Goal: Task Accomplishment & Management: Manage account settings

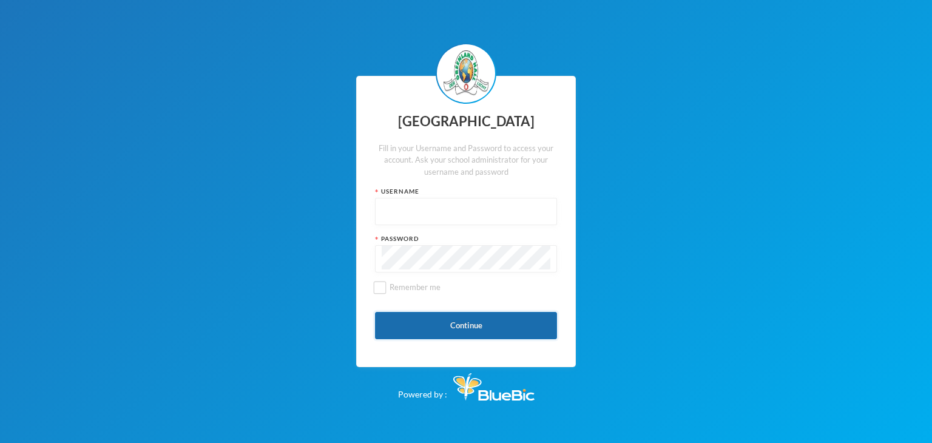
type input "glhc21"
click at [444, 315] on button "Continue" at bounding box center [466, 325] width 182 height 27
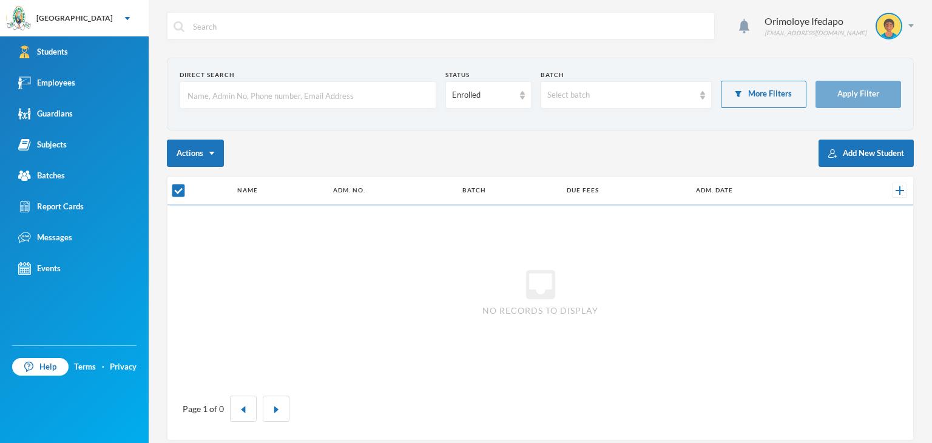
checkbox input "false"
click at [205, 93] on input "text" at bounding box center [307, 95] width 243 height 27
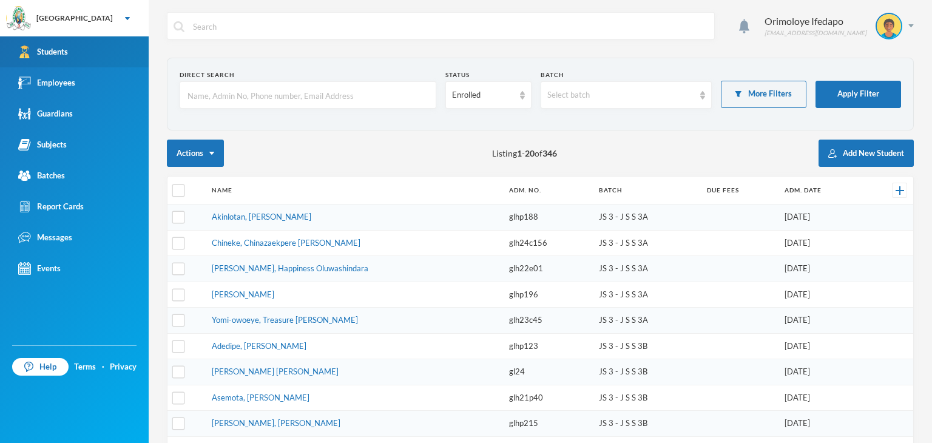
click at [119, 53] on link "Students" at bounding box center [74, 51] width 149 height 31
click at [264, 98] on input "text" at bounding box center [307, 95] width 243 height 27
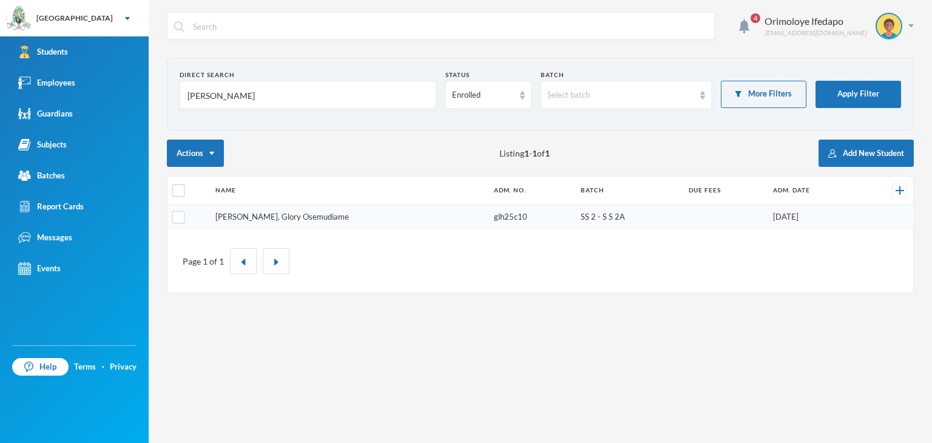
type input "[PERSON_NAME]"
click at [257, 217] on link "[PERSON_NAME], Glory Osemudiame" at bounding box center [281, 217] width 133 height 10
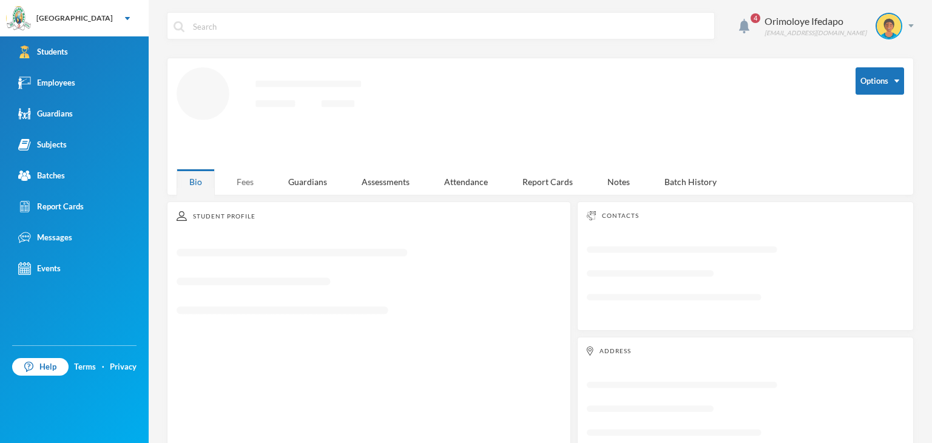
click at [242, 183] on div "Fees" at bounding box center [245, 182] width 42 height 26
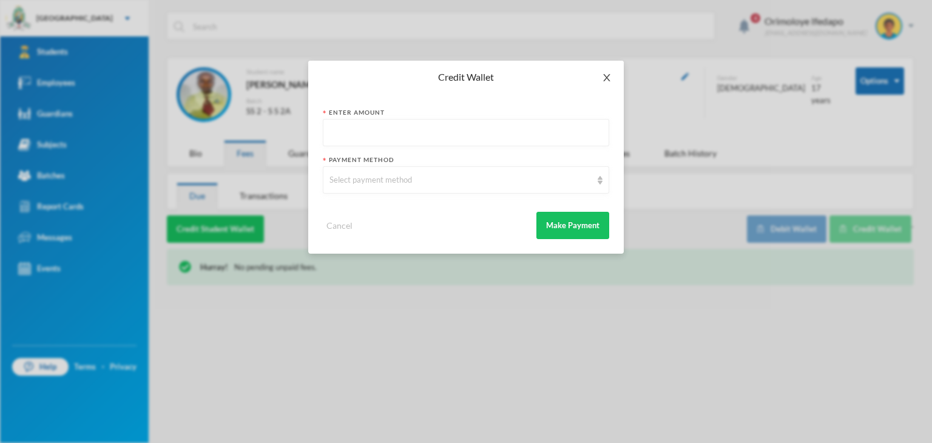
click at [608, 71] on span "Close" at bounding box center [607, 78] width 34 height 34
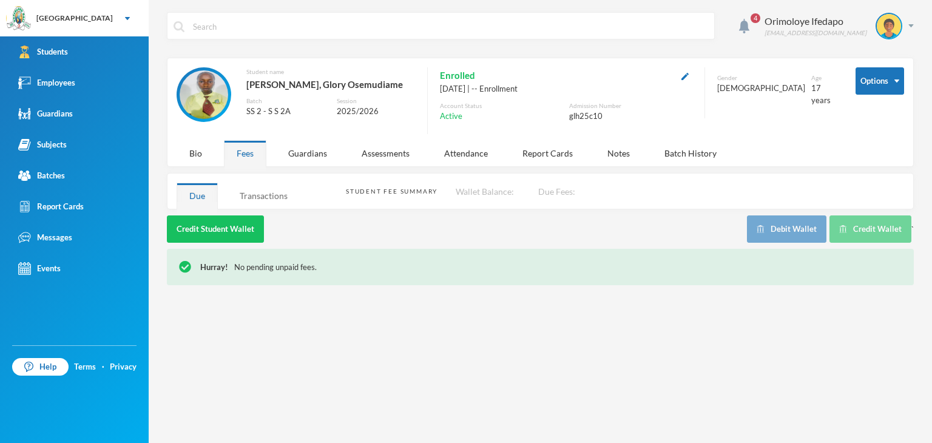
click at [254, 197] on div "Transactions" at bounding box center [263, 196] width 73 height 26
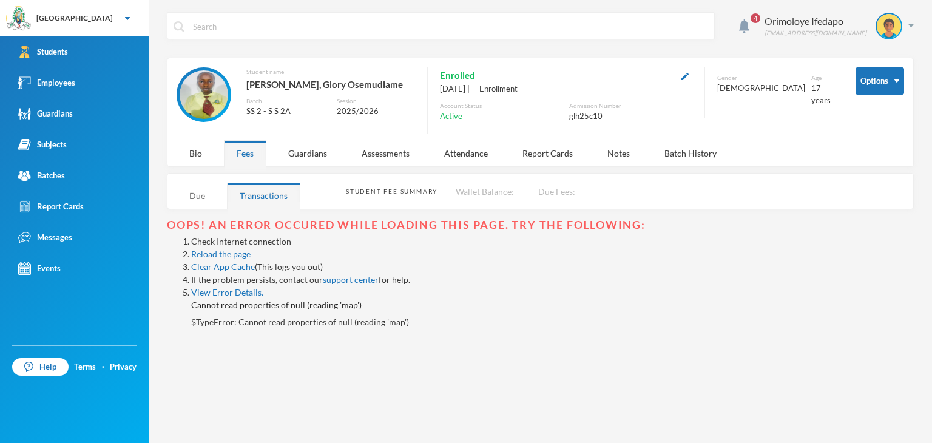
click at [211, 196] on div "Due" at bounding box center [197, 196] width 41 height 26
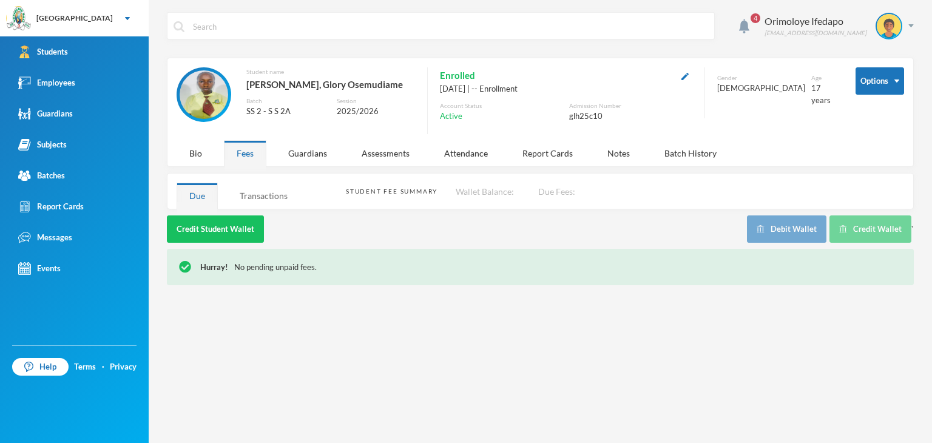
click at [252, 183] on div "Transactions" at bounding box center [263, 196] width 73 height 26
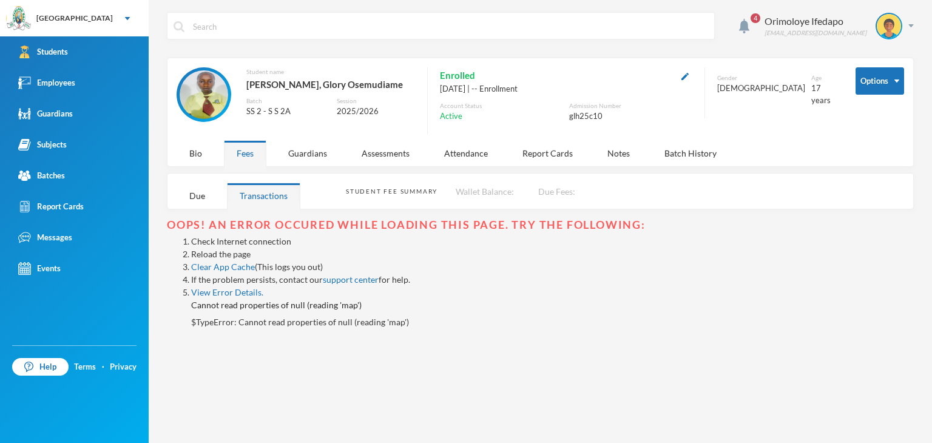
click at [226, 250] on link "Reload the page" at bounding box center [220, 254] width 59 height 10
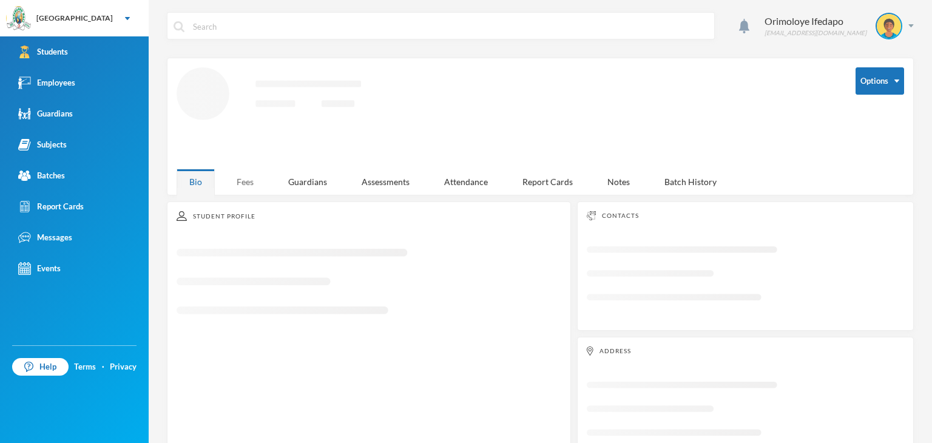
click at [249, 176] on div "Fees" at bounding box center [245, 182] width 42 height 26
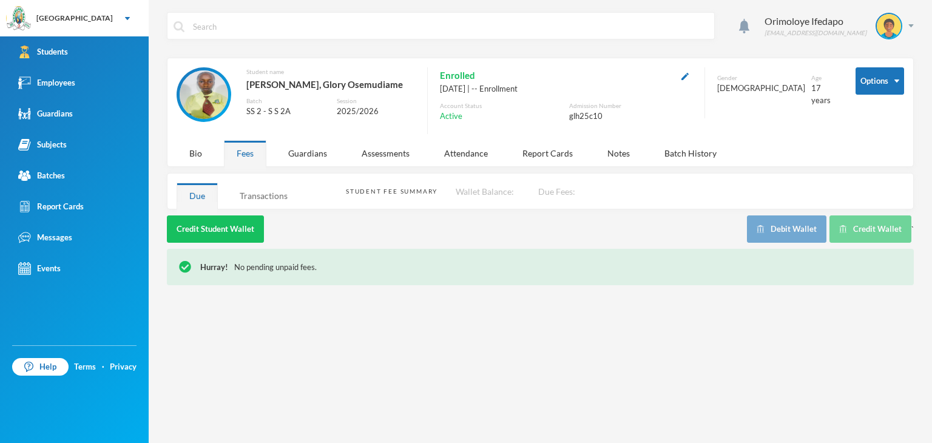
click at [257, 201] on div "Transactions" at bounding box center [263, 196] width 73 height 26
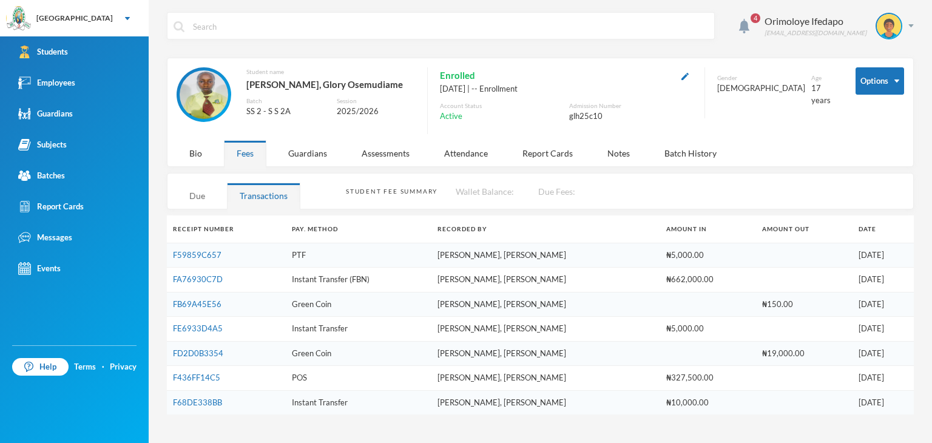
click at [204, 194] on div "Due" at bounding box center [197, 196] width 41 height 26
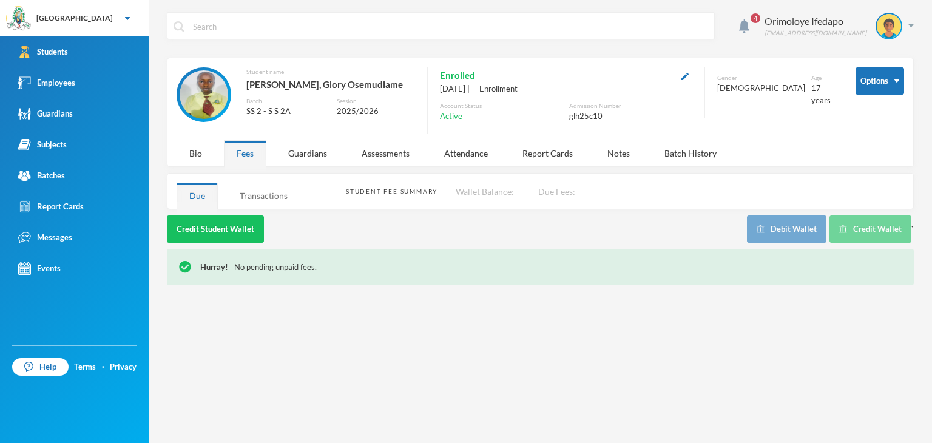
click at [269, 194] on div "Transactions" at bounding box center [263, 196] width 73 height 26
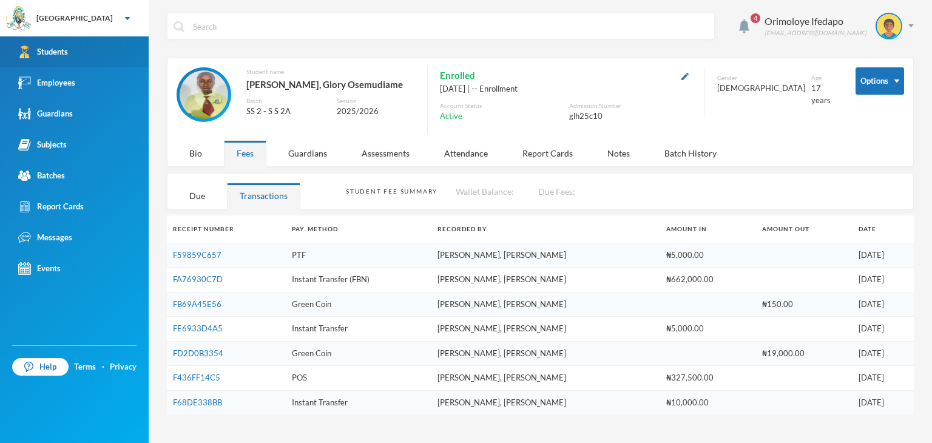
click at [63, 50] on div "Students" at bounding box center [43, 51] width 50 height 13
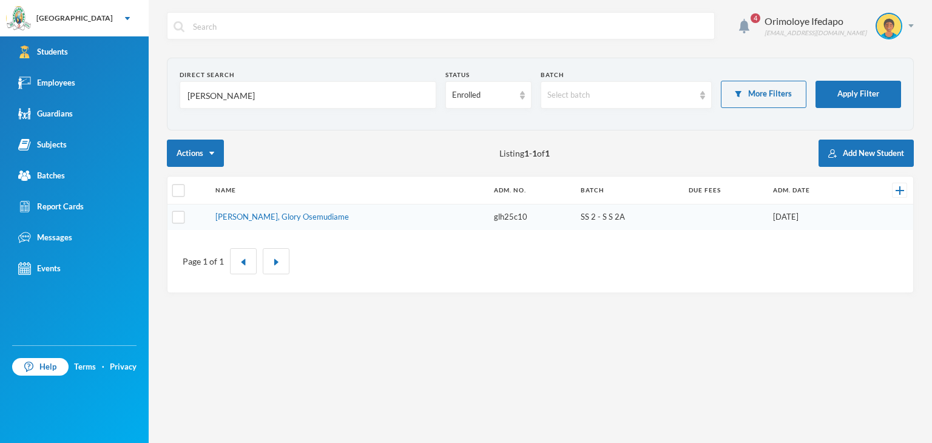
click at [219, 93] on input "[PERSON_NAME]" at bounding box center [307, 95] width 243 height 27
type input "e"
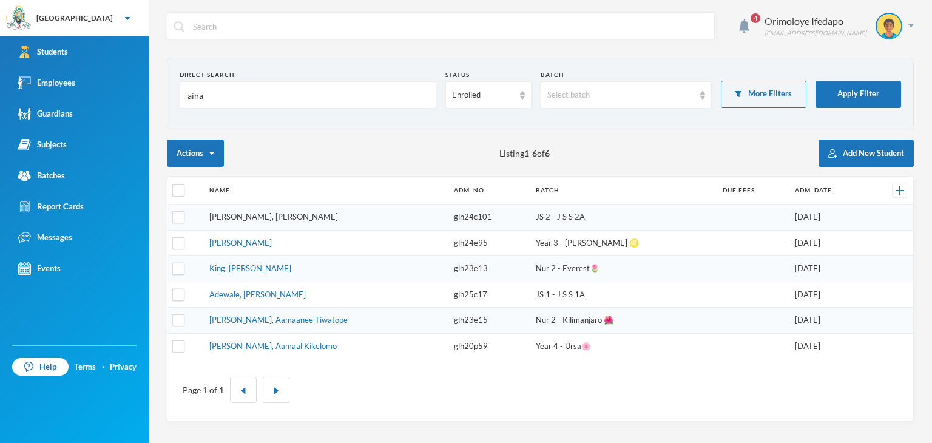
type input "aina"
click at [284, 215] on link "[PERSON_NAME], [PERSON_NAME]" at bounding box center [273, 217] width 129 height 10
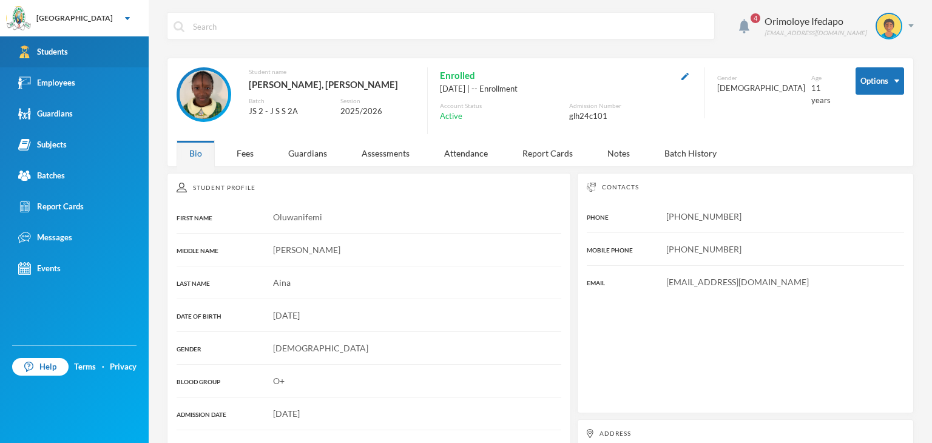
click at [53, 52] on div "Students" at bounding box center [43, 51] width 50 height 13
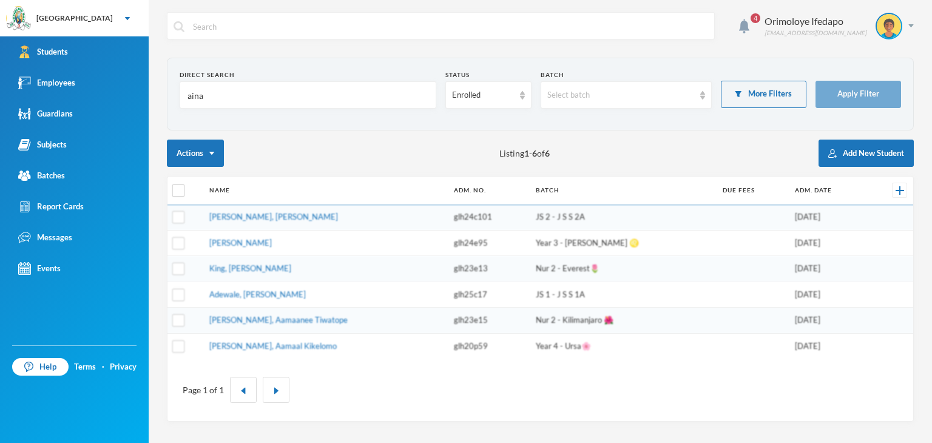
click at [224, 86] on input "aina" at bounding box center [307, 95] width 243 height 27
click at [223, 87] on input "aina" at bounding box center [307, 95] width 243 height 27
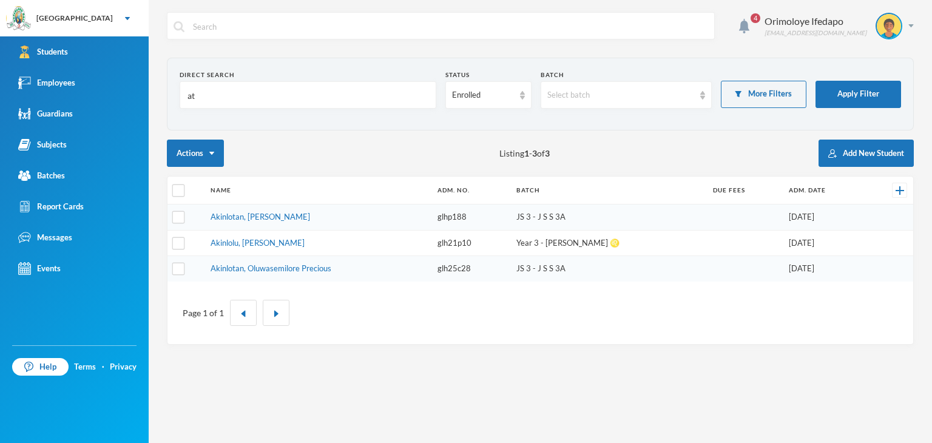
type input "a"
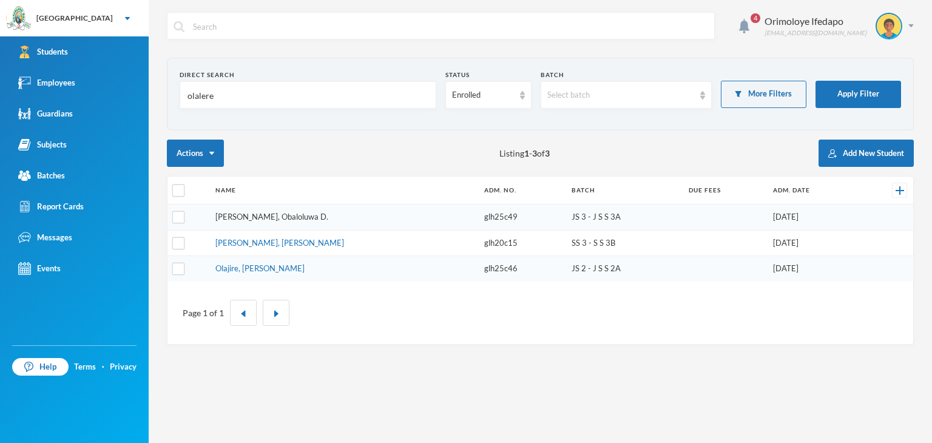
type input "olalere"
click at [269, 216] on link "[PERSON_NAME], Obaloluwa D." at bounding box center [271, 217] width 113 height 10
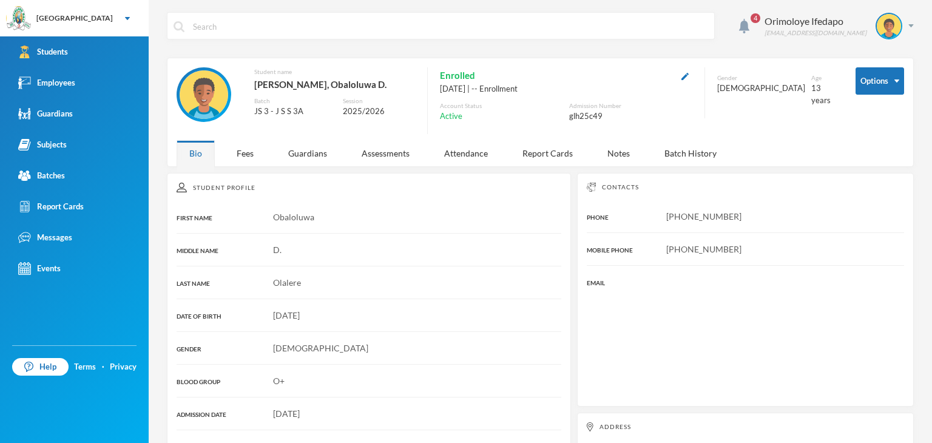
click at [572, 115] on div "glh25c49" at bounding box center [630, 116] width 123 height 12
copy div "glh25c49"
click at [624, 157] on div "Notes" at bounding box center [618, 153] width 48 height 26
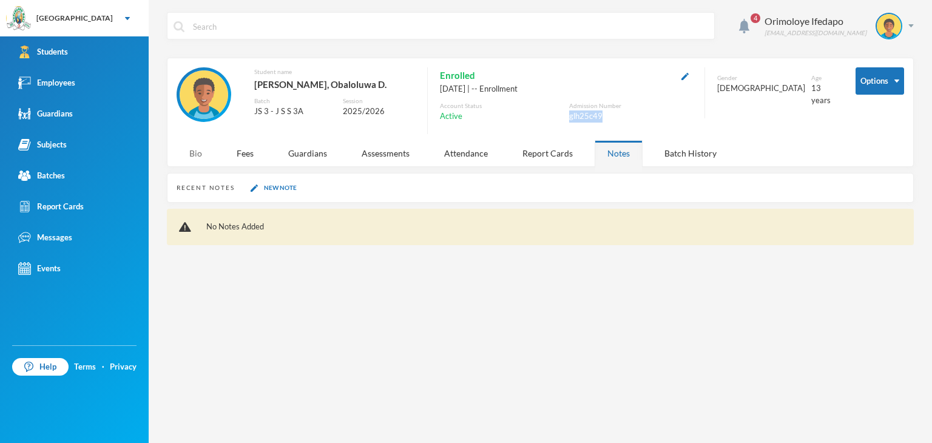
click at [193, 154] on div "Bio" at bounding box center [196, 153] width 38 height 26
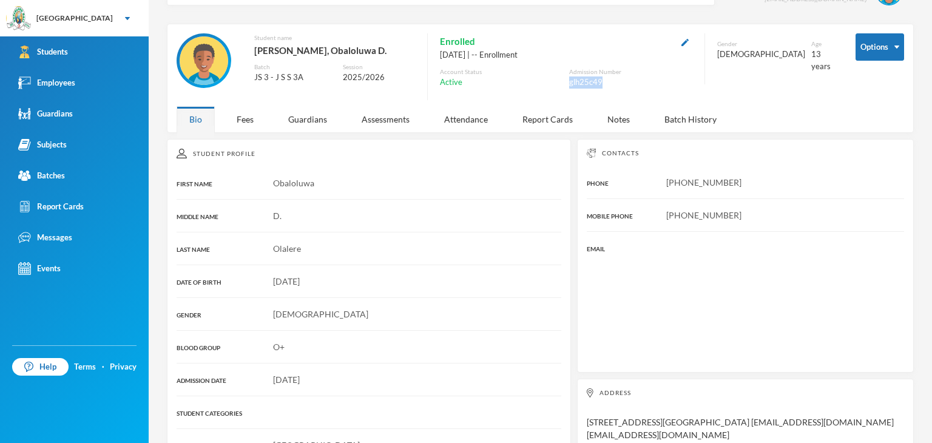
scroll to position [33, 0]
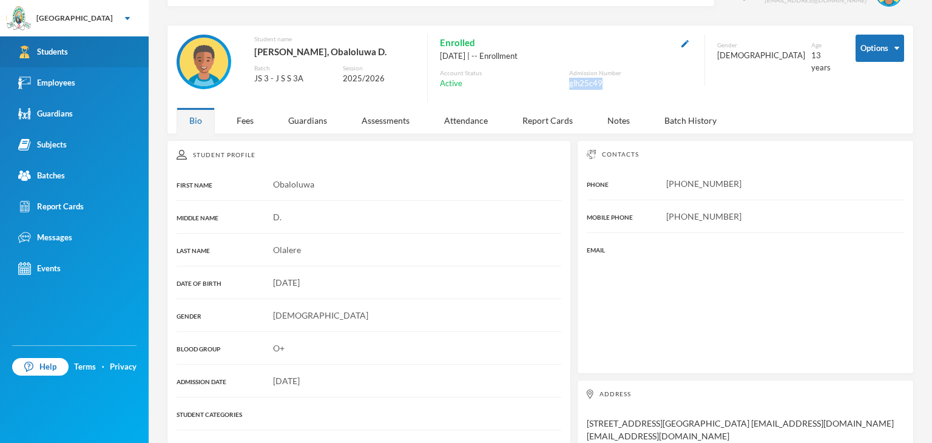
click at [87, 56] on link "Students" at bounding box center [74, 51] width 149 height 31
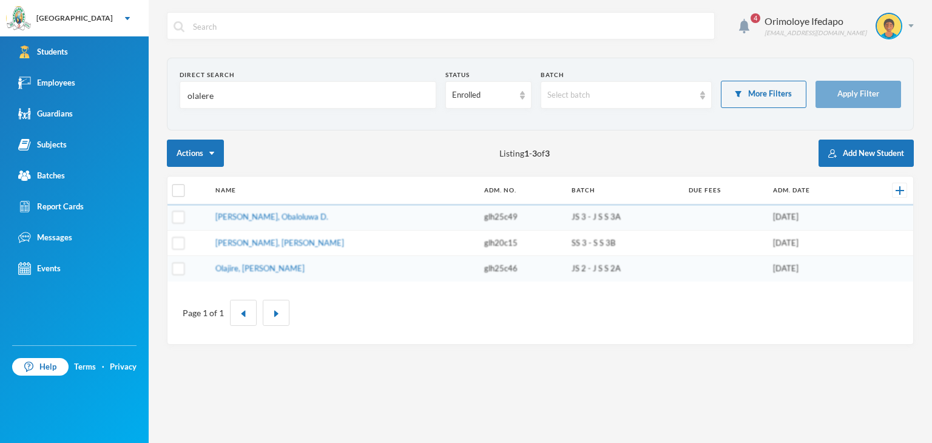
click at [267, 94] on input "olalere" at bounding box center [307, 95] width 243 height 27
type input "o"
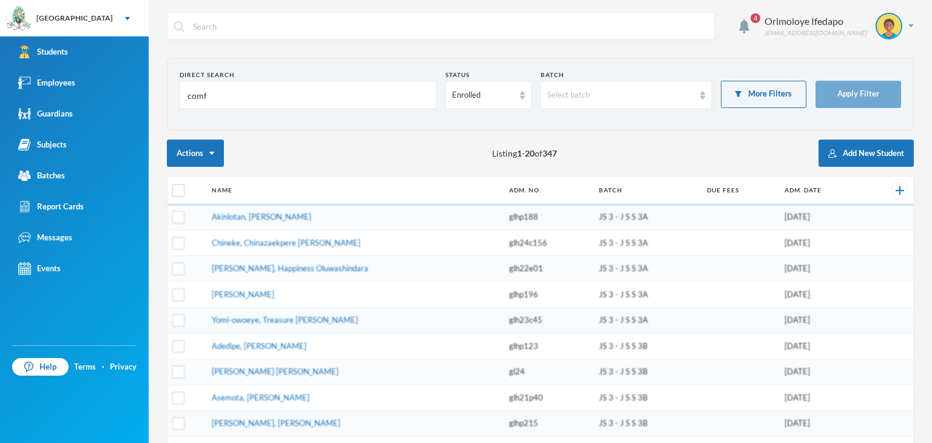
type input "comfo"
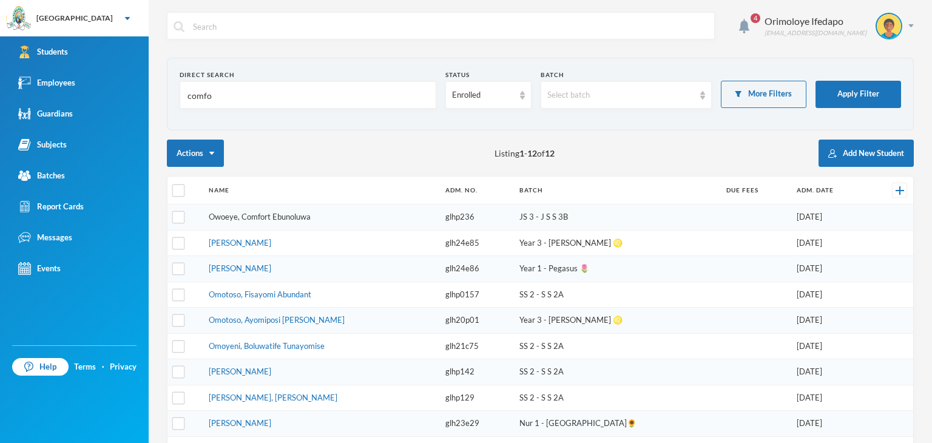
click at [298, 212] on link "Owoeye, Comfort Ebunoluwa" at bounding box center [260, 217] width 102 height 10
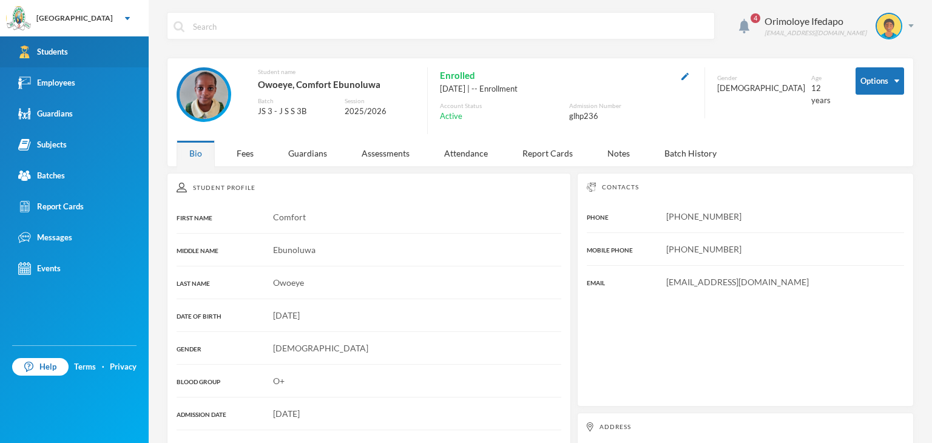
click at [63, 55] on div "Students" at bounding box center [43, 51] width 50 height 13
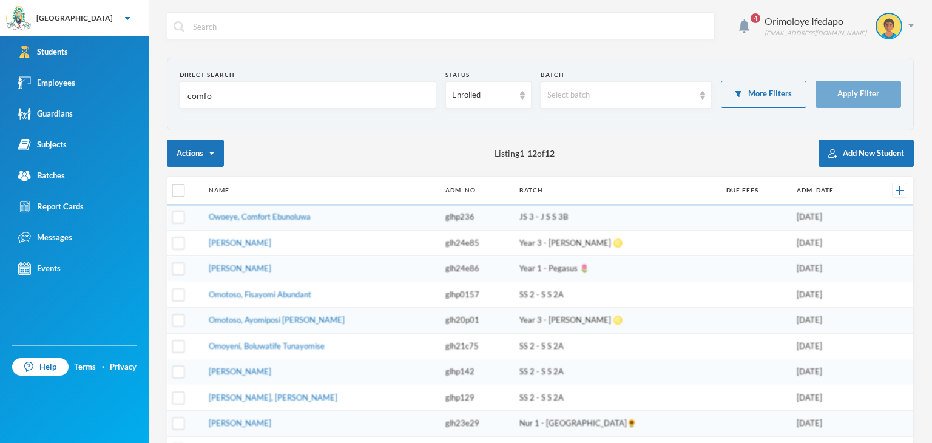
click at [235, 92] on input "comfo" at bounding box center [307, 95] width 243 height 27
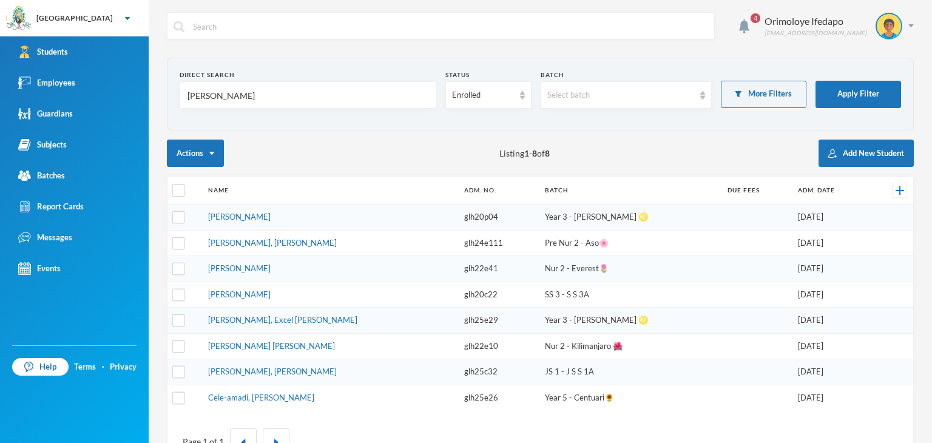
click at [232, 103] on input "ajayi" at bounding box center [307, 95] width 243 height 27
click at [228, 99] on input "ajayi" at bounding box center [307, 95] width 243 height 27
type input "a"
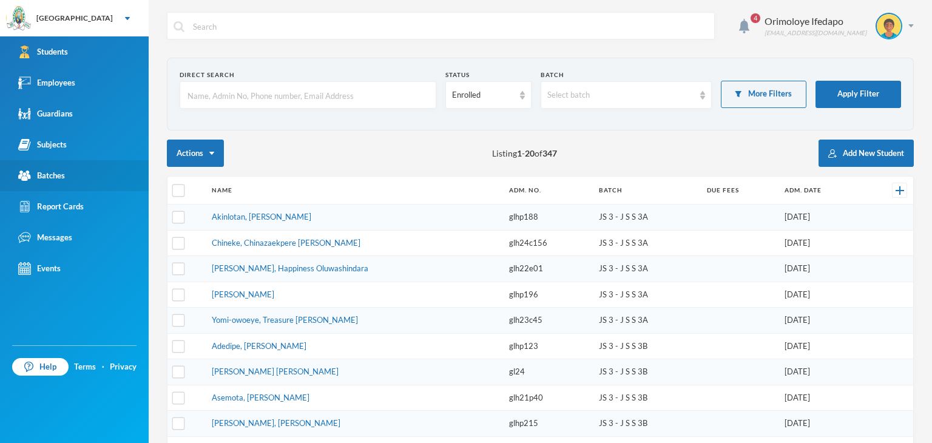
click at [56, 183] on link "Batches" at bounding box center [74, 175] width 149 height 31
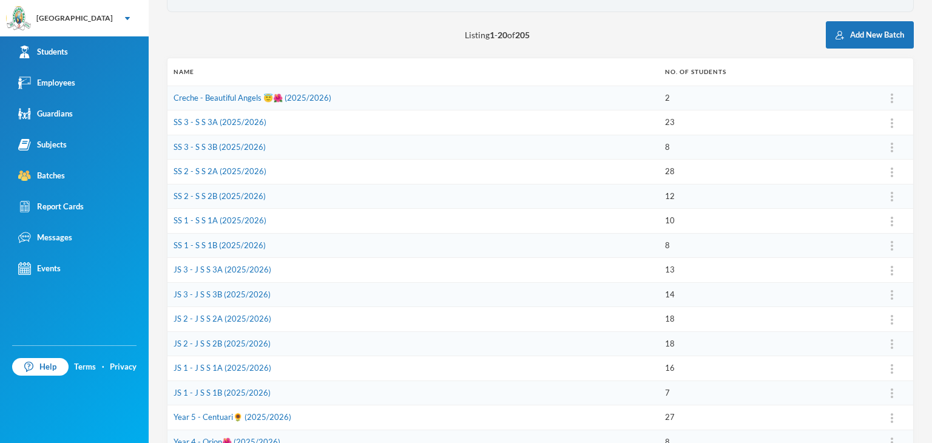
scroll to position [121, 0]
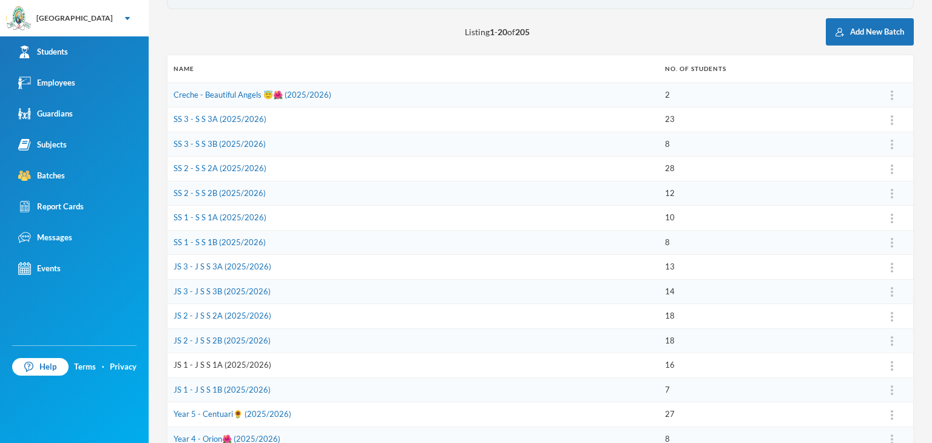
click at [232, 360] on link "JS 1 - J S S 1A (2025/2026)" at bounding box center [222, 365] width 98 height 10
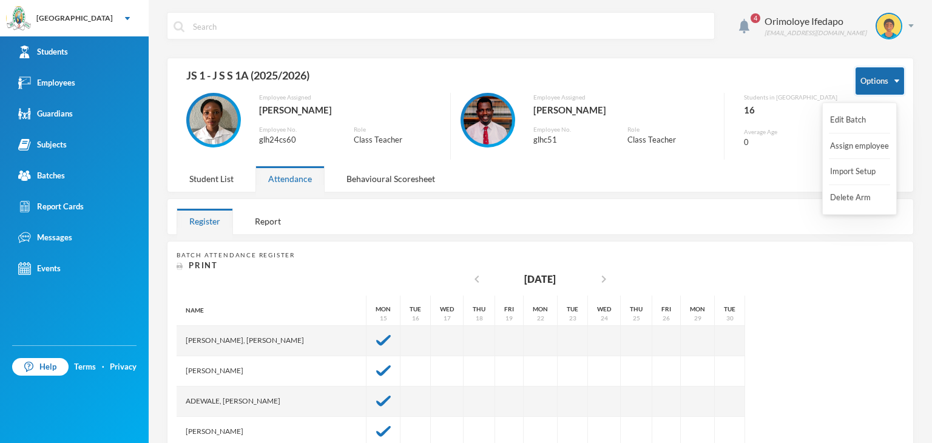
click at [881, 85] on button "Options" at bounding box center [879, 80] width 49 height 27
click at [855, 119] on button "Edit Batch" at bounding box center [853, 120] width 49 height 22
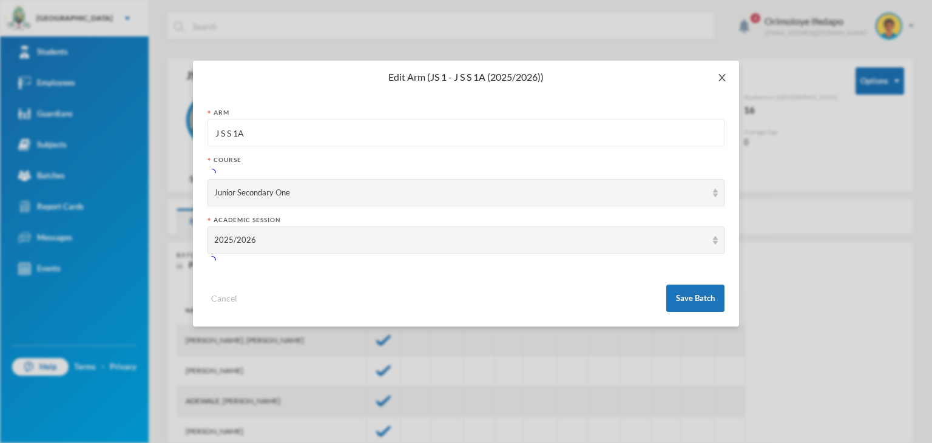
click at [720, 79] on icon "icon: close" at bounding box center [721, 77] width 7 height 7
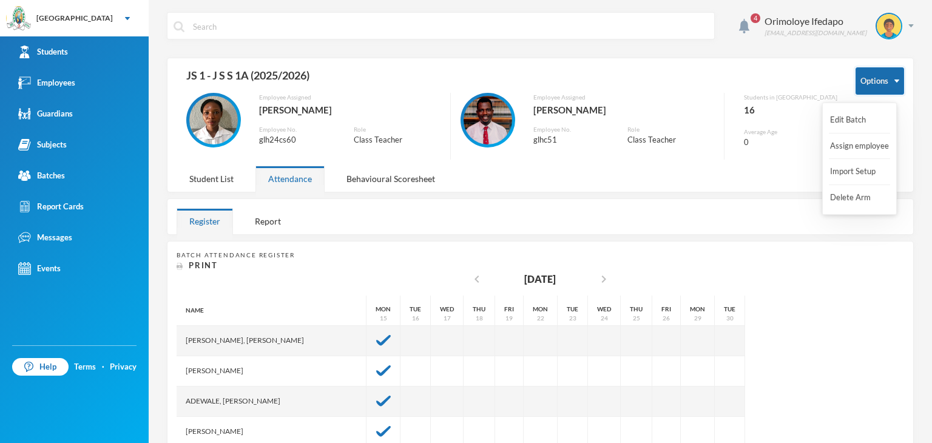
click at [860, 87] on button "Options" at bounding box center [879, 80] width 49 height 27
click at [837, 150] on button "Assign employee" at bounding box center [859, 146] width 61 height 22
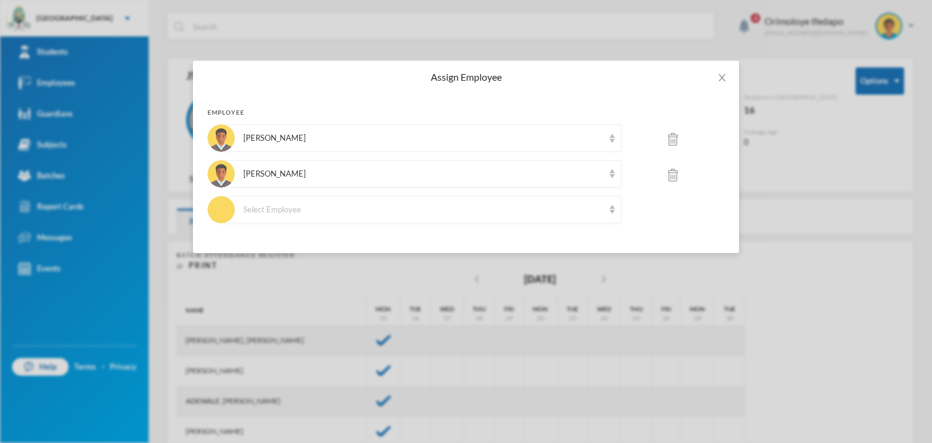
click at [674, 138] on img at bounding box center [673, 139] width 10 height 13
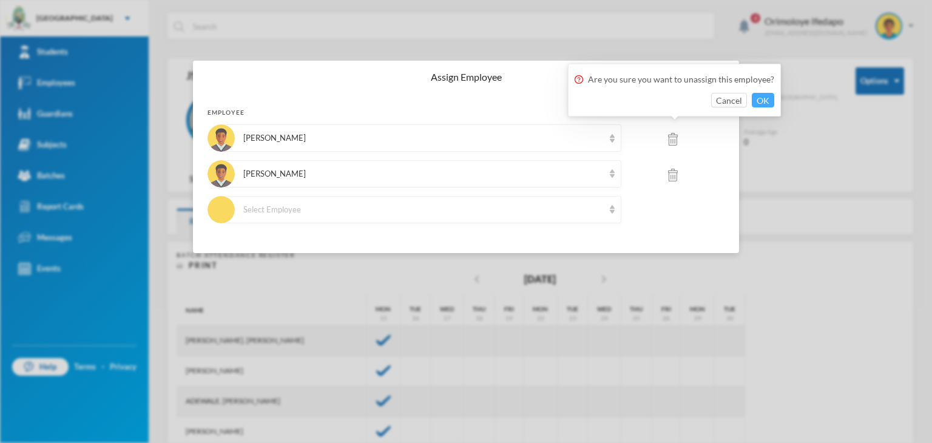
click at [764, 98] on button "OK" at bounding box center [762, 100] width 22 height 15
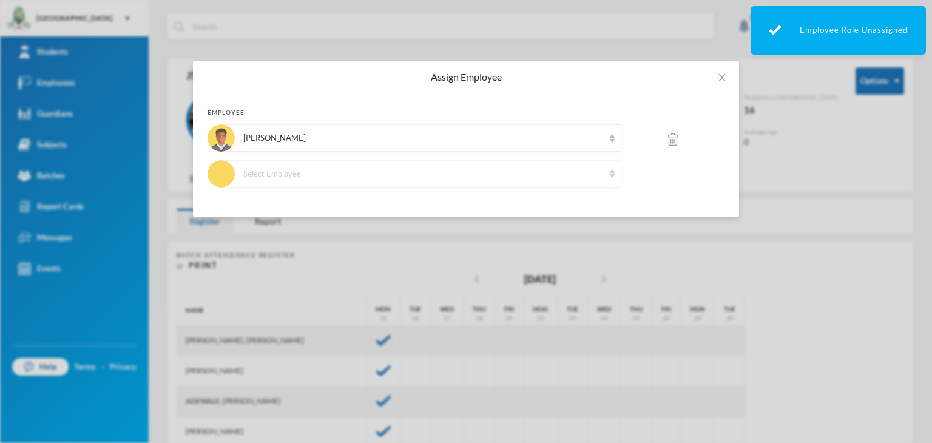
drag, startPoint x: 335, startPoint y: 164, endPoint x: 334, endPoint y: 172, distance: 7.3
click at [335, 166] on div "Select Employee" at bounding box center [421, 173] width 400 height 27
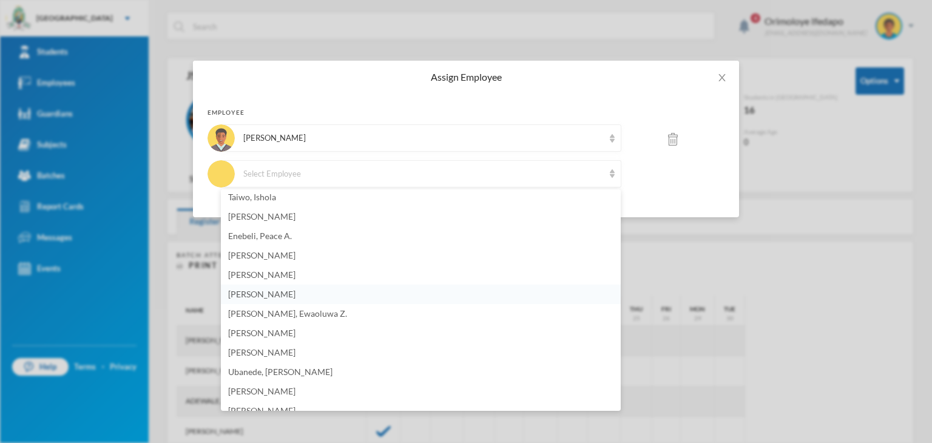
scroll to position [526, 0]
click at [279, 217] on span "Eshemogie, [PERSON_NAME]" at bounding box center [284, 218] width 112 height 10
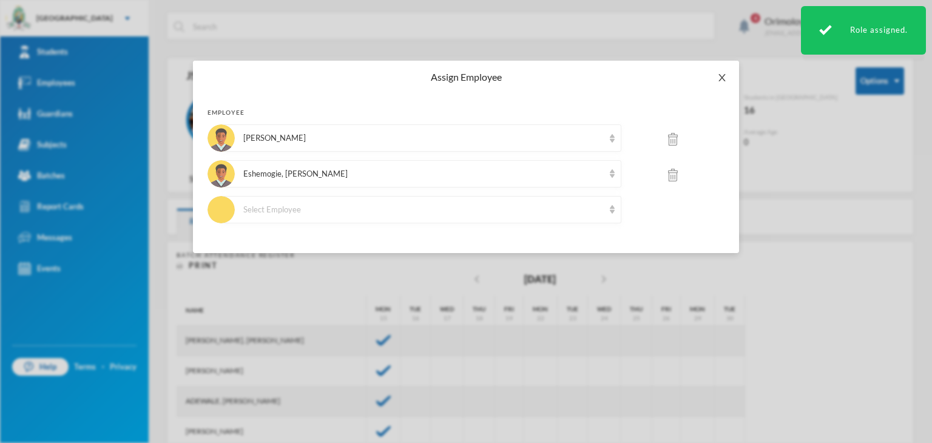
click at [724, 69] on span "Close" at bounding box center [722, 78] width 34 height 34
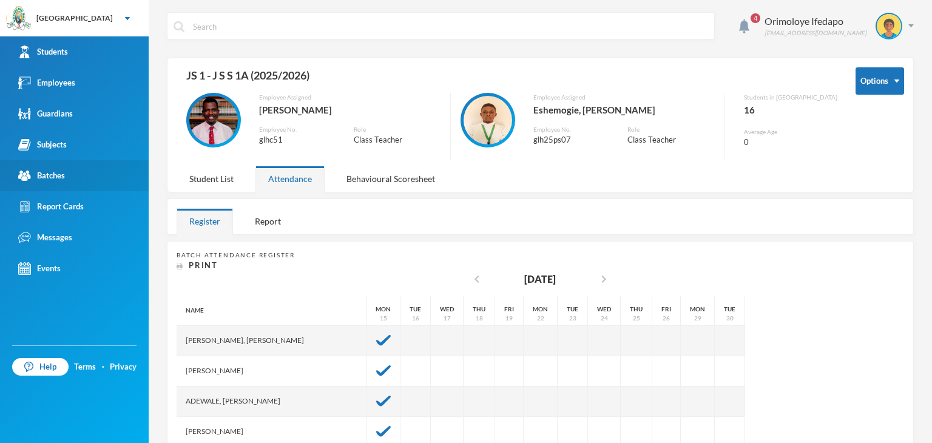
drag, startPoint x: 51, startPoint y: 180, endPoint x: 87, endPoint y: 175, distance: 36.2
click at [53, 178] on div "Batches" at bounding box center [41, 175] width 47 height 13
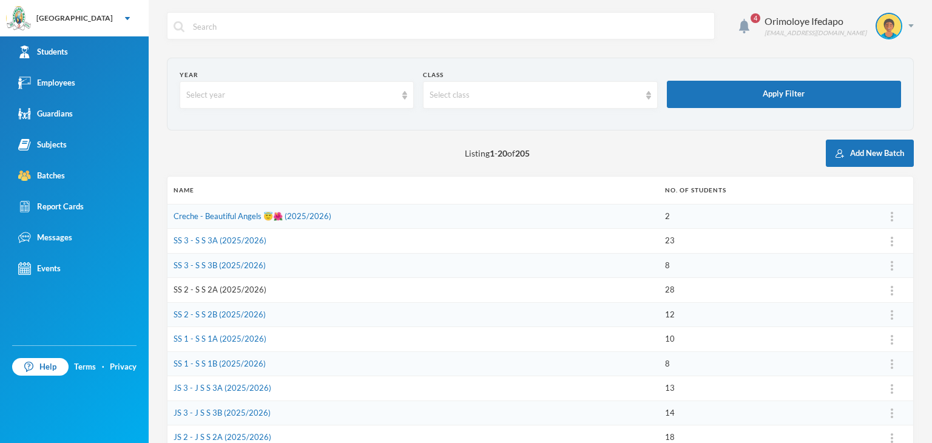
scroll to position [182, 0]
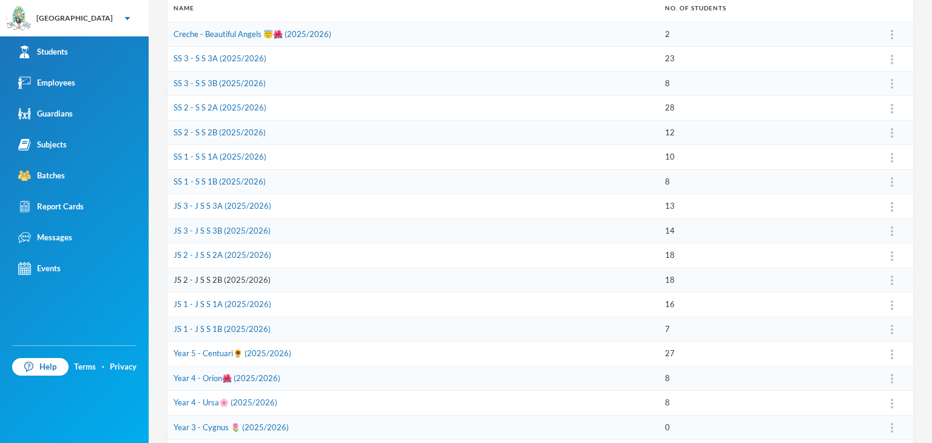
click at [203, 278] on link "JS 2 - J S S 2B (2025/2026)" at bounding box center [221, 280] width 97 height 10
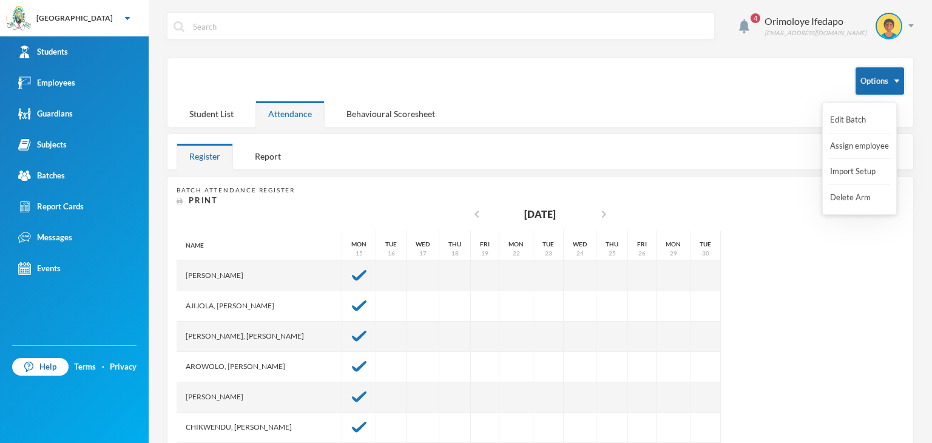
click at [879, 78] on button "Options" at bounding box center [879, 80] width 49 height 27
drag, startPoint x: 846, startPoint y: 144, endPoint x: 850, endPoint y: 78, distance: 65.6
click at [847, 144] on button "Assign employee" at bounding box center [859, 146] width 61 height 22
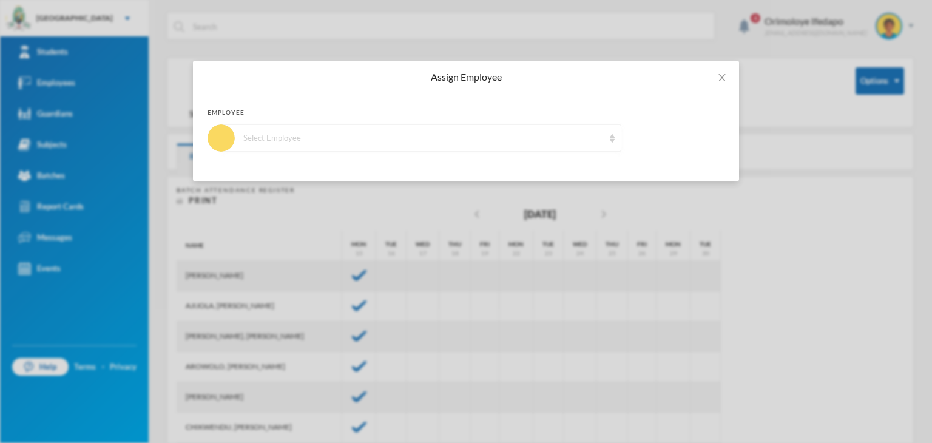
click at [447, 139] on div "Select Employee" at bounding box center [423, 138] width 360 height 12
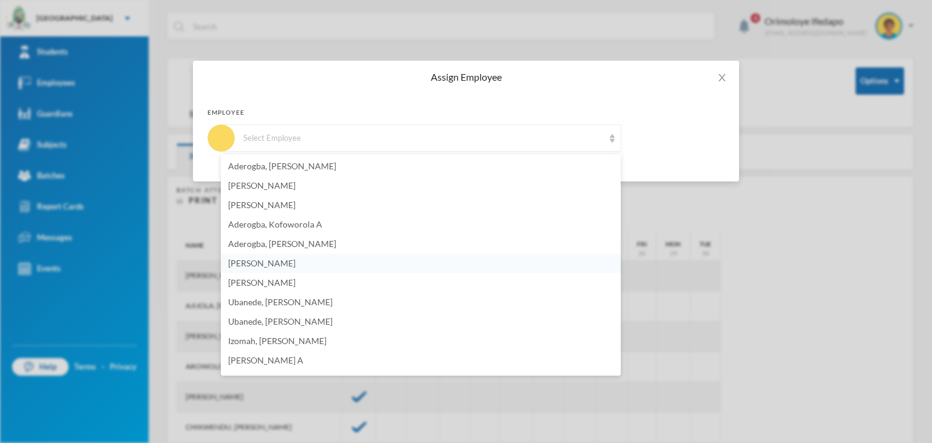
click at [305, 259] on li "[PERSON_NAME]" at bounding box center [421, 263] width 400 height 19
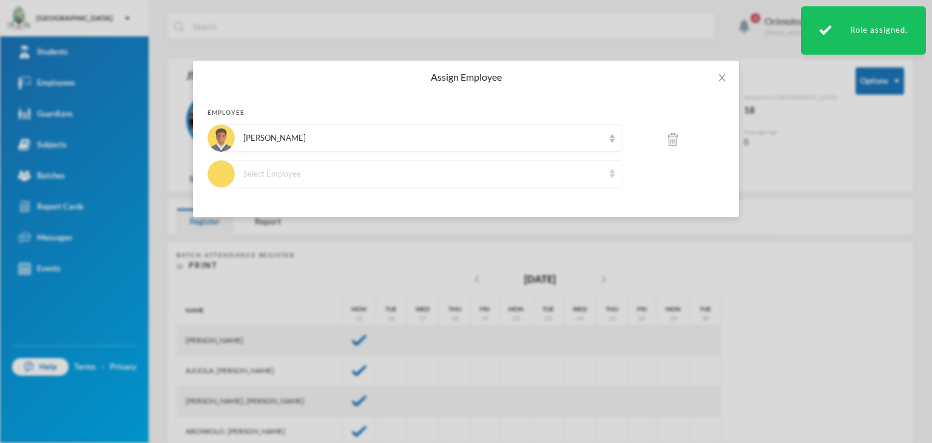
click at [310, 175] on div "Select Employee" at bounding box center [423, 174] width 360 height 12
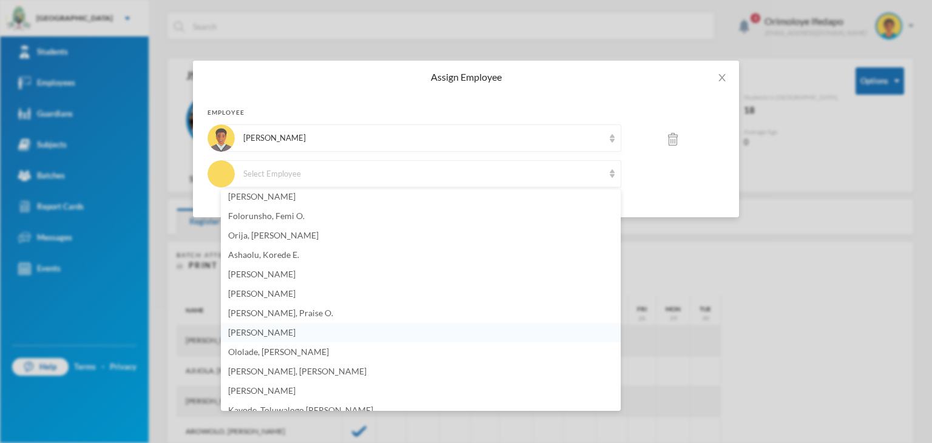
scroll to position [829, 0]
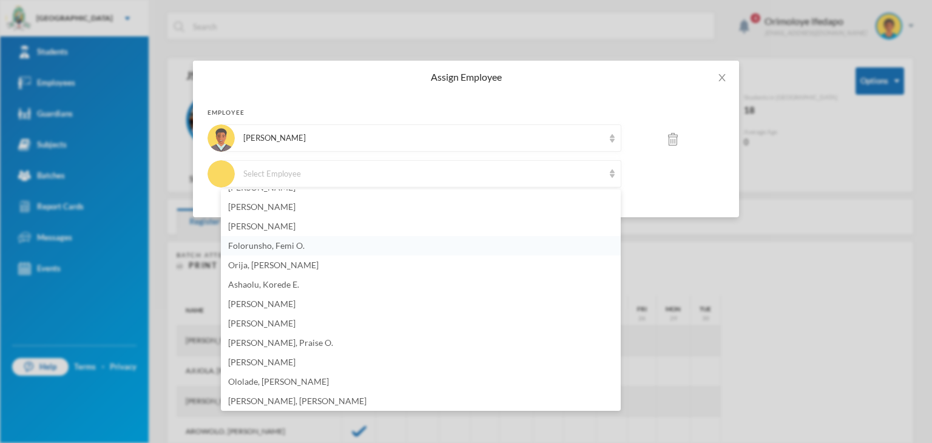
click at [314, 249] on li "Folorunsho, Femi O." at bounding box center [421, 245] width 400 height 19
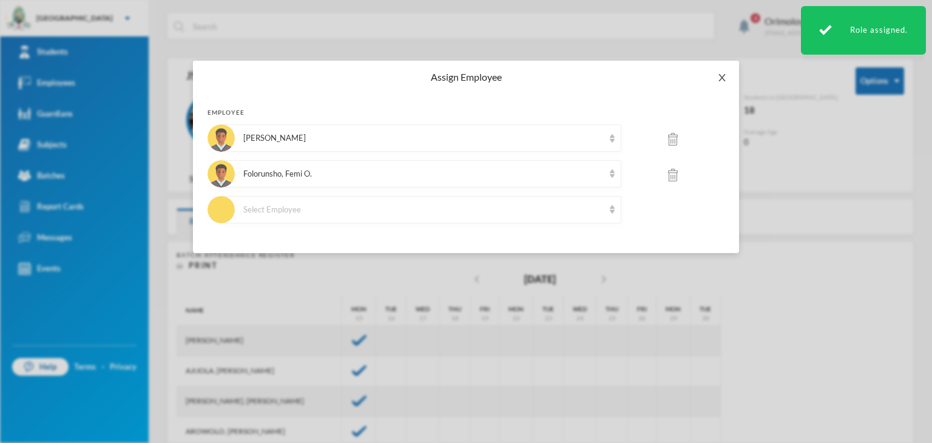
click at [721, 83] on span "Close" at bounding box center [722, 78] width 34 height 34
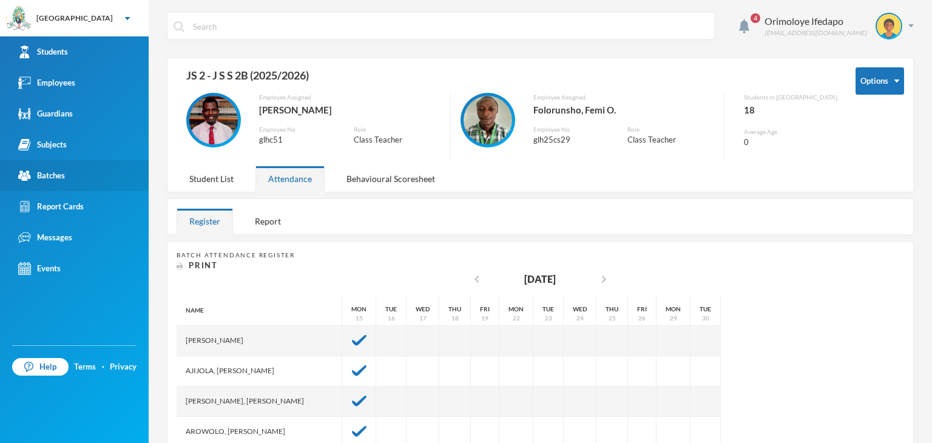
click at [55, 175] on div "Batches" at bounding box center [41, 175] width 47 height 13
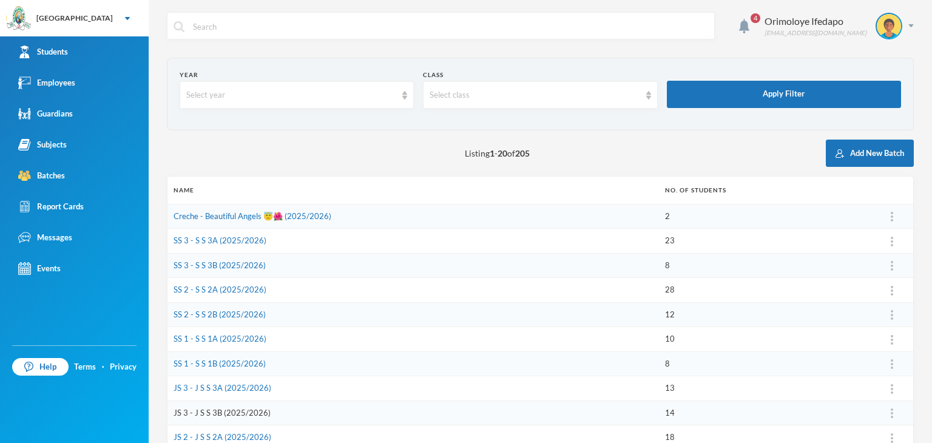
click at [207, 412] on link "JS 3 - J S S 3B (2025/2026)" at bounding box center [221, 413] width 97 height 10
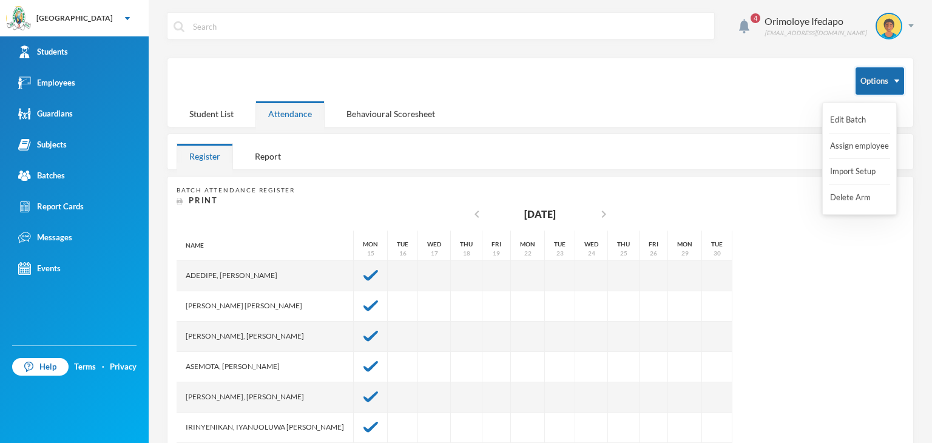
click at [889, 83] on button "Options" at bounding box center [879, 80] width 49 height 27
click at [856, 146] on button "Assign employee" at bounding box center [859, 146] width 61 height 22
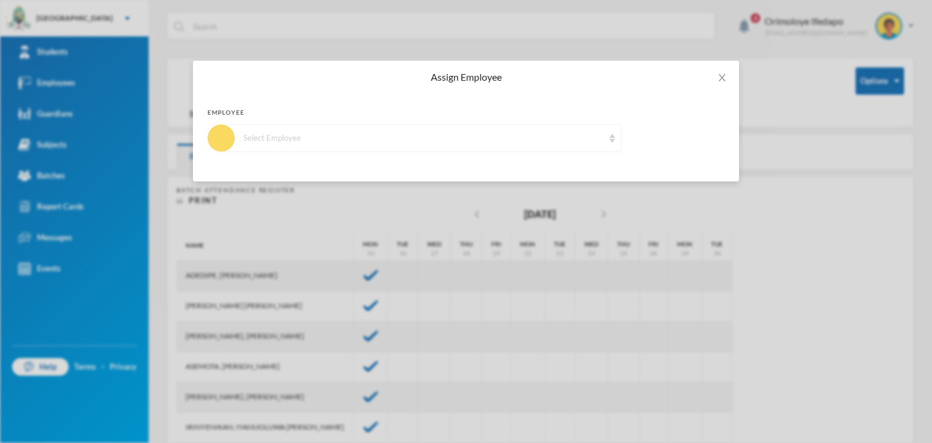
click at [420, 151] on div "Select Employee" at bounding box center [421, 137] width 400 height 27
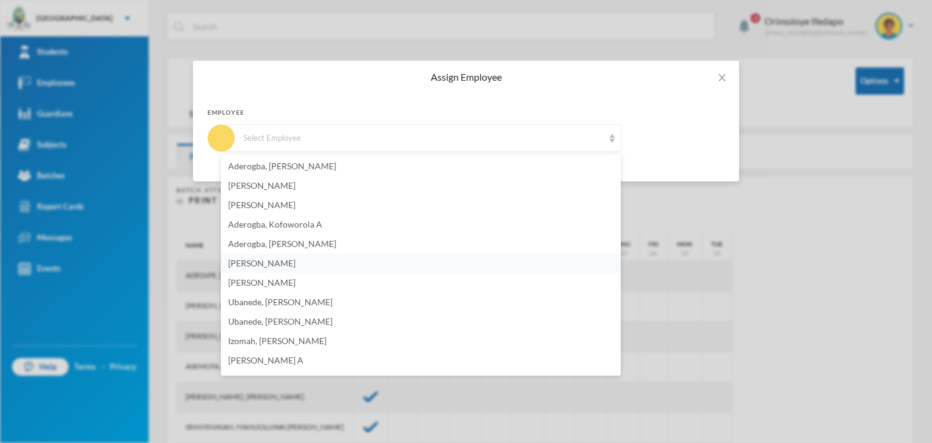
click at [263, 269] on li "[PERSON_NAME]" at bounding box center [421, 263] width 400 height 19
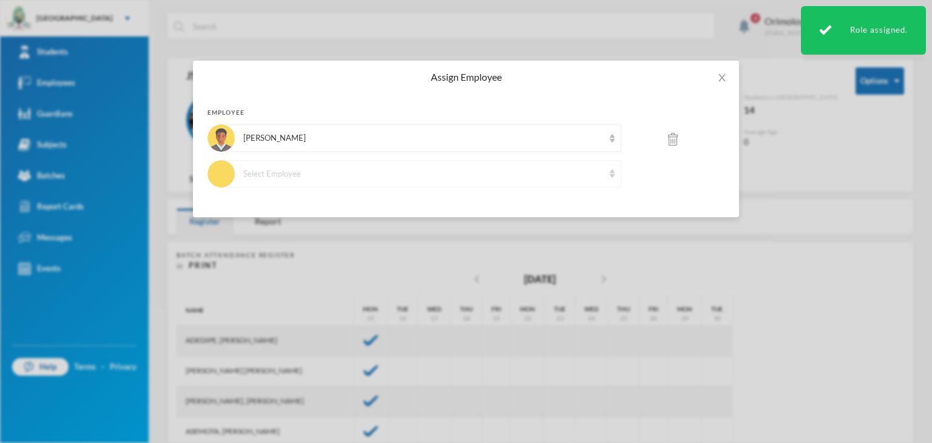
click at [301, 169] on div "Select Employee" at bounding box center [423, 174] width 360 height 12
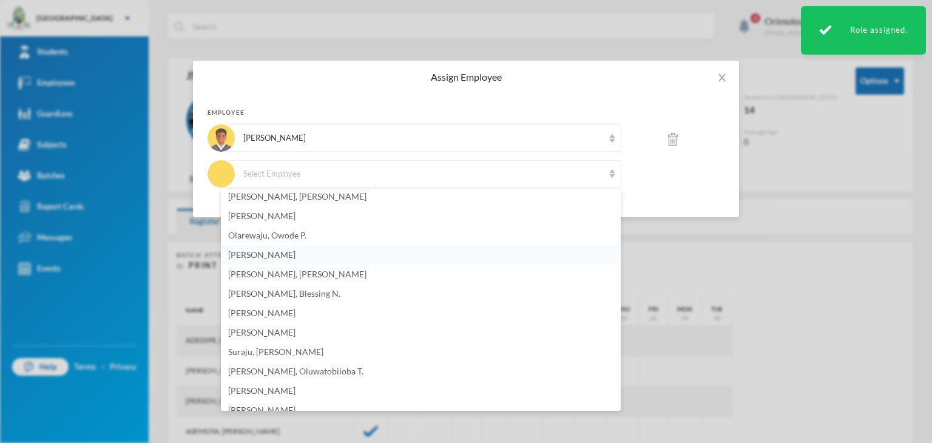
scroll to position [243, 0]
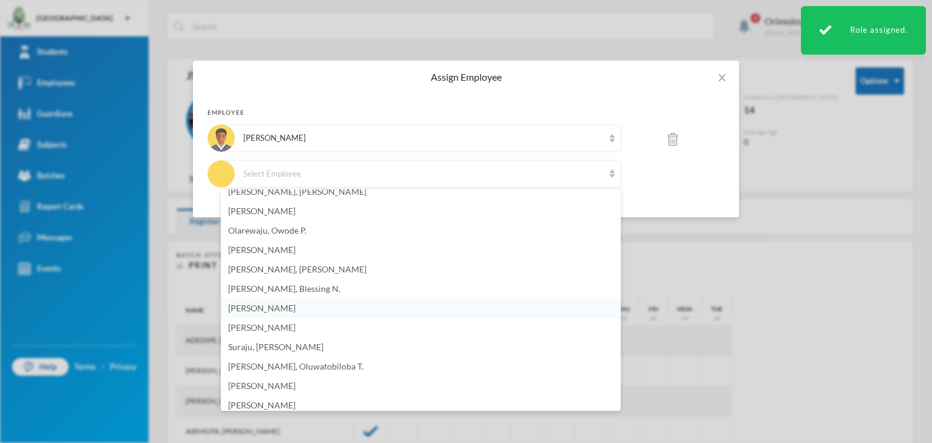
click at [264, 306] on span "[PERSON_NAME]" at bounding box center [261, 308] width 67 height 10
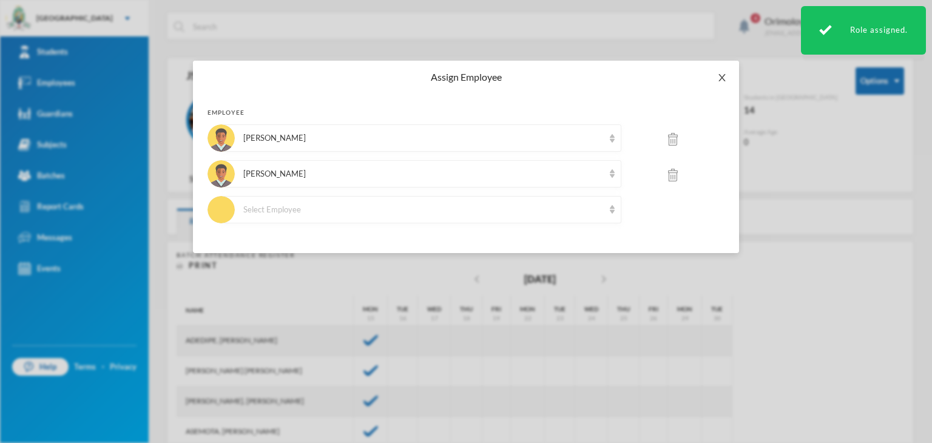
click at [729, 83] on span "Close" at bounding box center [722, 78] width 34 height 34
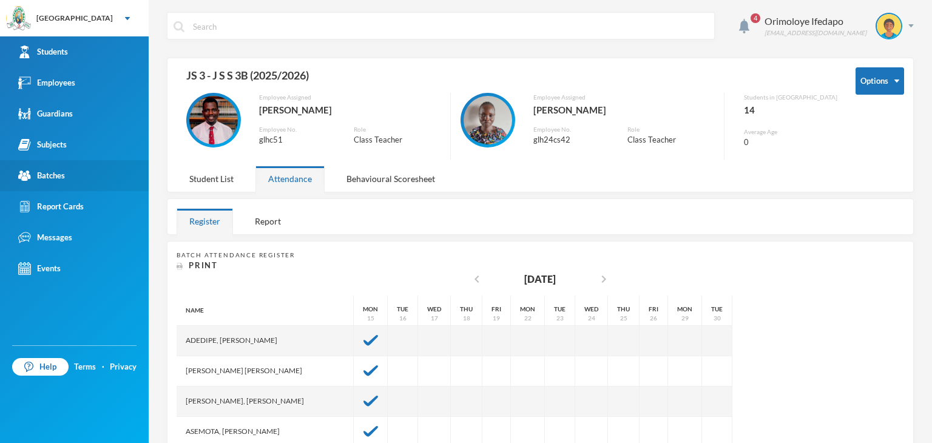
click at [67, 174] on link "Batches" at bounding box center [74, 175] width 149 height 31
drag, startPoint x: 67, startPoint y: 174, endPoint x: 86, endPoint y: 173, distance: 18.2
click at [72, 172] on link "Batches" at bounding box center [74, 175] width 149 height 31
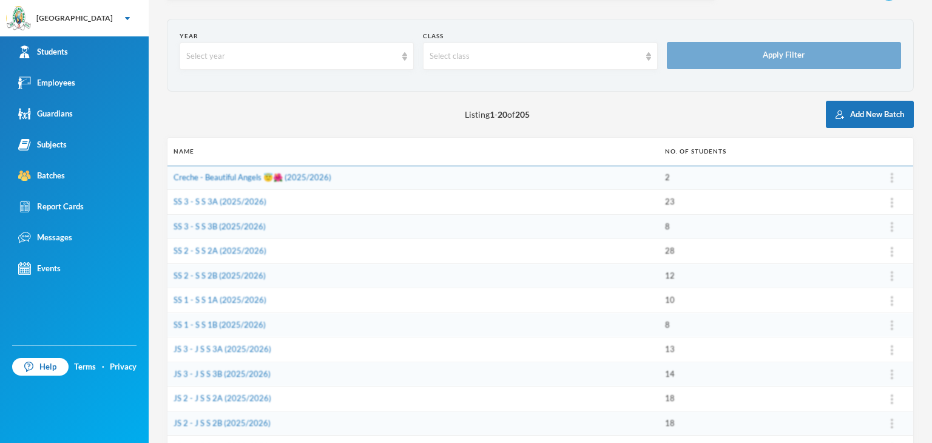
scroll to position [61, 0]
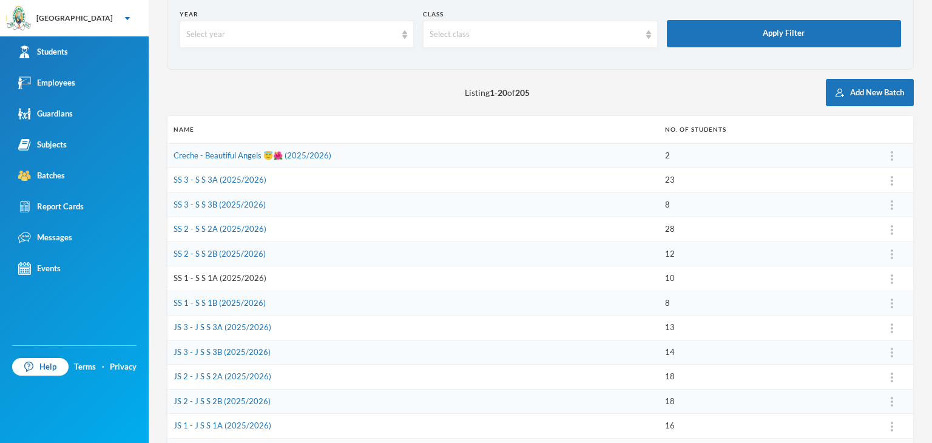
click at [204, 279] on link "SS 1 - S S 1A (2025/2026)" at bounding box center [219, 278] width 93 height 10
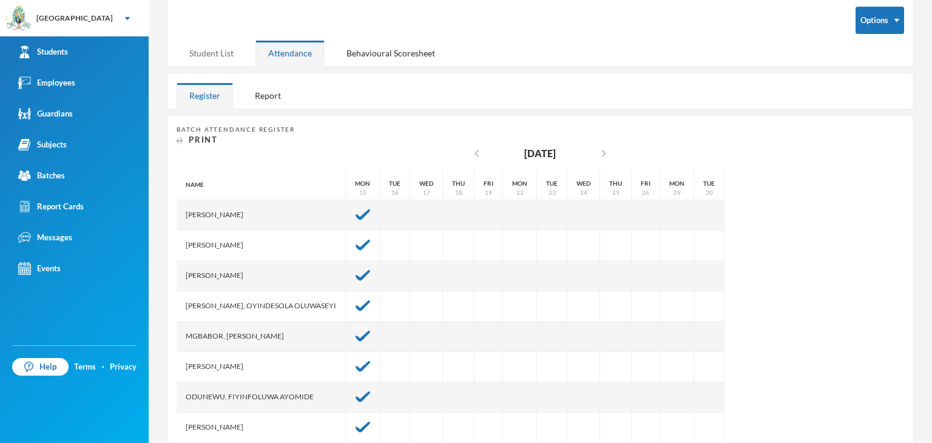
click at [213, 59] on div "Student List" at bounding box center [212, 53] width 70 height 26
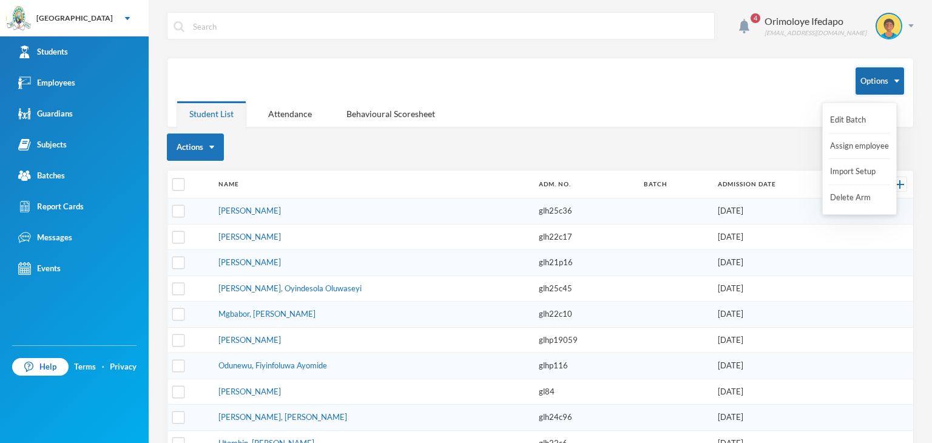
click at [890, 82] on button "Options" at bounding box center [879, 80] width 49 height 27
click at [852, 144] on button "Assign employee" at bounding box center [859, 146] width 61 height 22
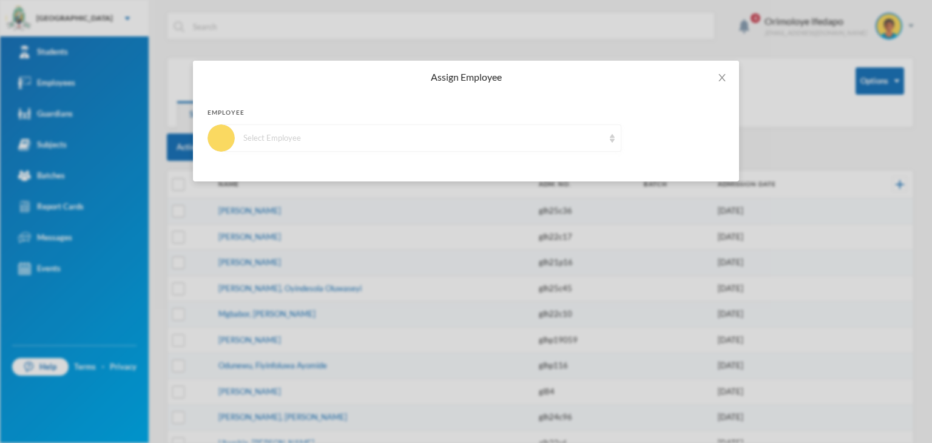
click at [434, 133] on div "Select Employee" at bounding box center [423, 138] width 360 height 12
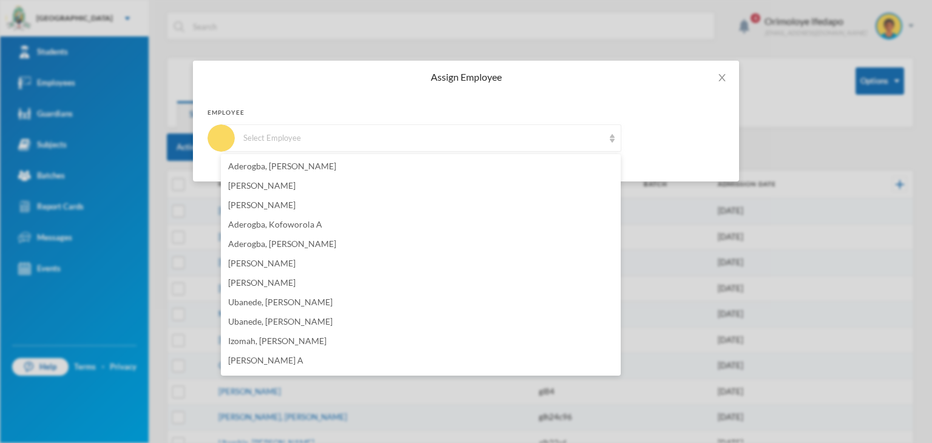
click at [284, 260] on span "[PERSON_NAME]" at bounding box center [261, 263] width 67 height 10
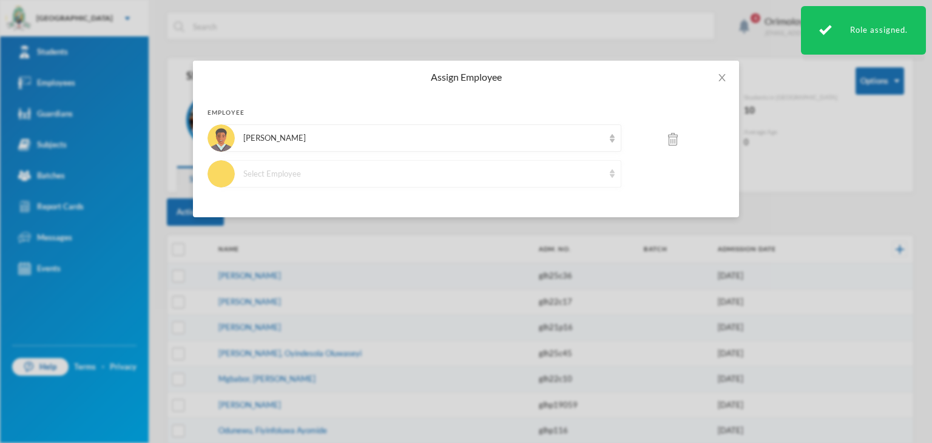
click at [298, 175] on div "Select Employee" at bounding box center [423, 174] width 360 height 12
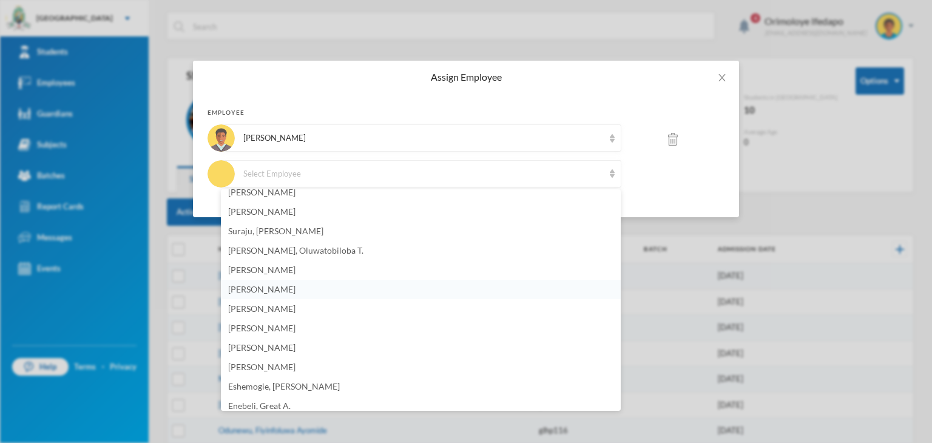
scroll to position [364, 0]
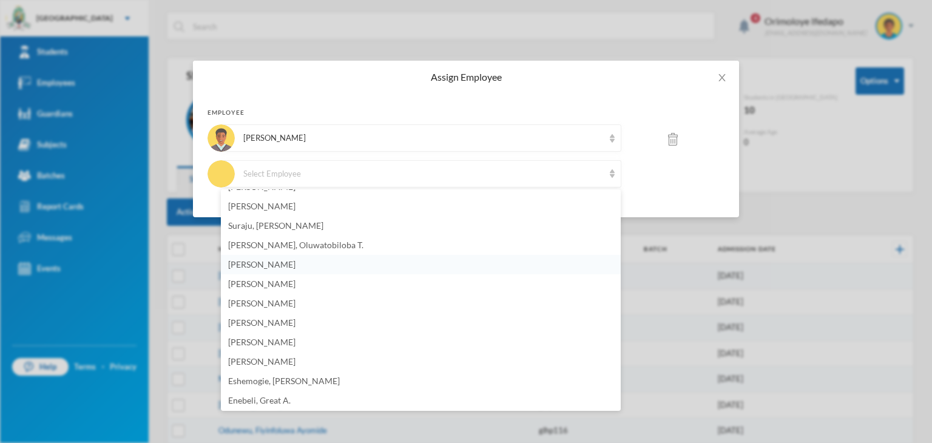
click at [289, 262] on li "[PERSON_NAME]" at bounding box center [421, 264] width 400 height 19
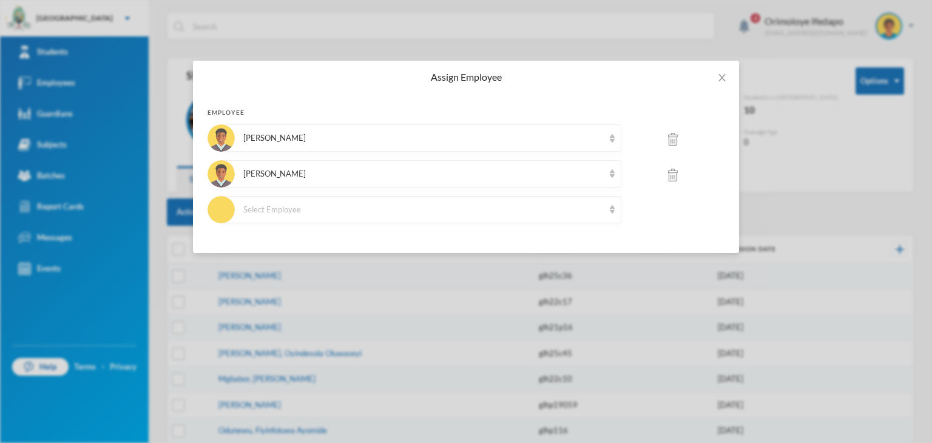
click at [673, 170] on img at bounding box center [673, 175] width 10 height 13
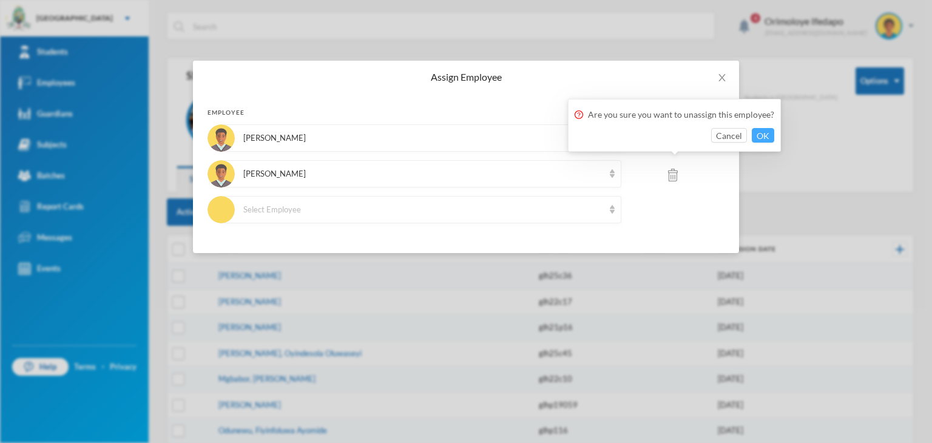
click at [761, 136] on button "OK" at bounding box center [762, 135] width 22 height 15
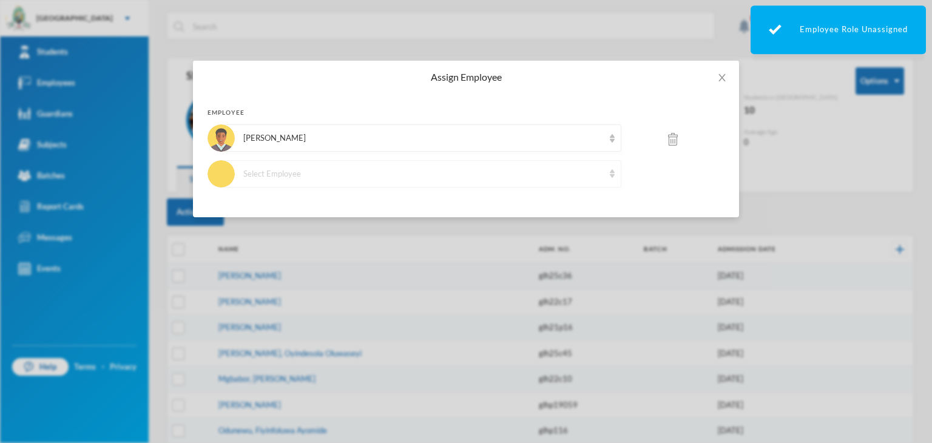
click at [361, 172] on div "Select Employee" at bounding box center [423, 174] width 360 height 12
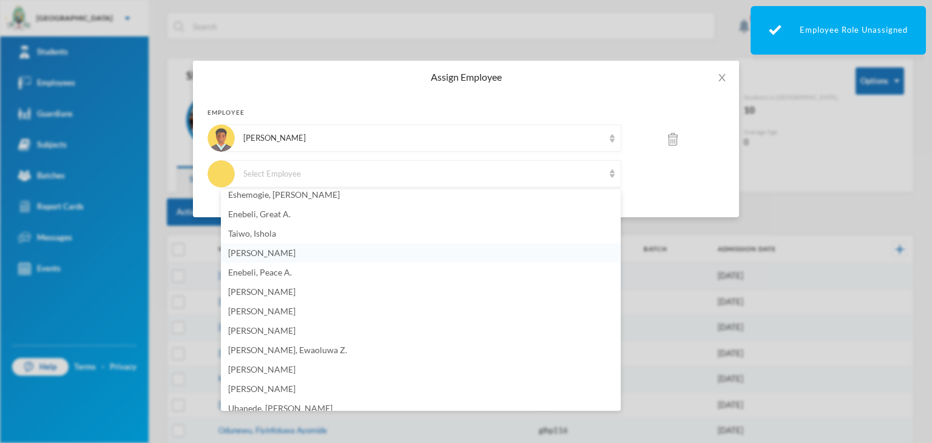
scroll to position [526, 0]
click at [281, 350] on span "[PERSON_NAME]" at bounding box center [261, 354] width 67 height 10
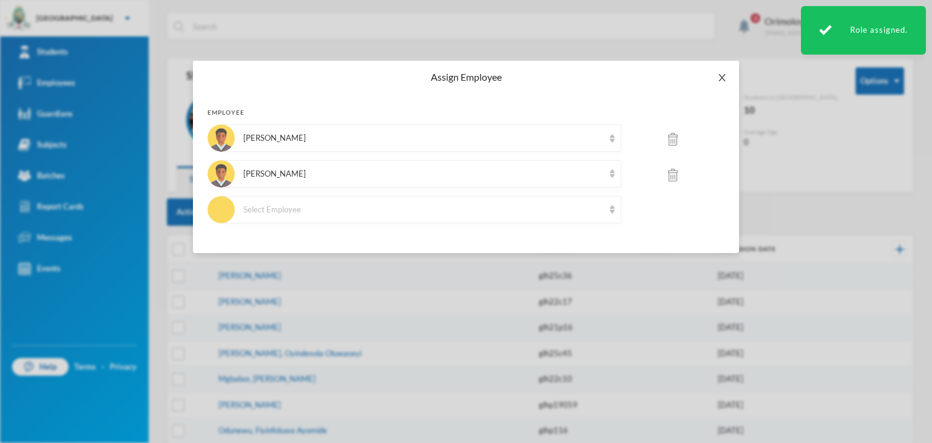
click at [718, 79] on icon "icon: close" at bounding box center [722, 78] width 10 height 10
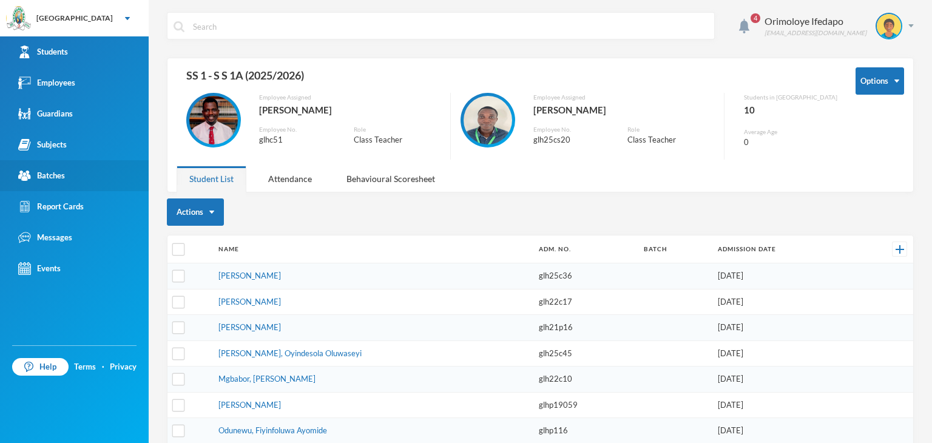
click at [56, 173] on div "Batches" at bounding box center [41, 175] width 47 height 13
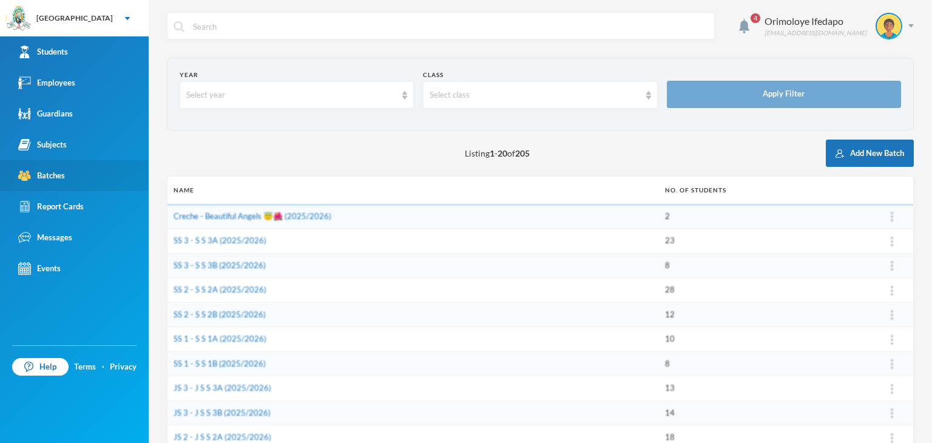
click at [56, 173] on div "Batches" at bounding box center [41, 175] width 47 height 13
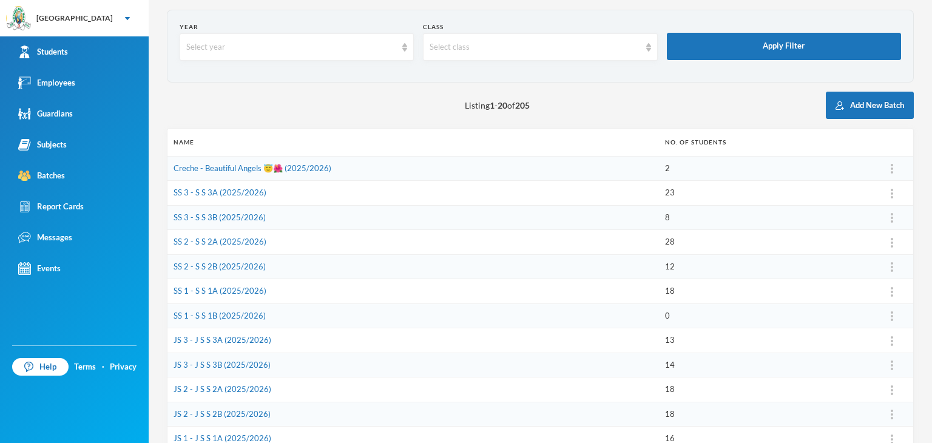
scroll to position [61, 0]
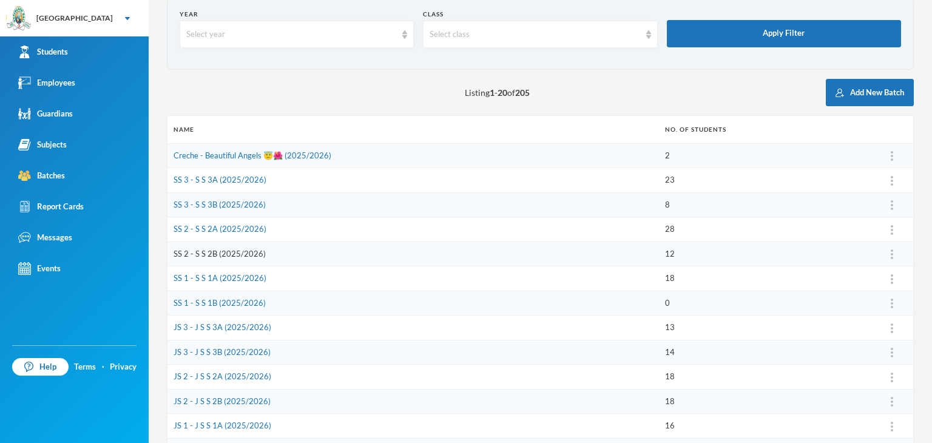
click at [211, 255] on link "SS 2 - S S 2B (2025/2026)" at bounding box center [219, 254] width 92 height 10
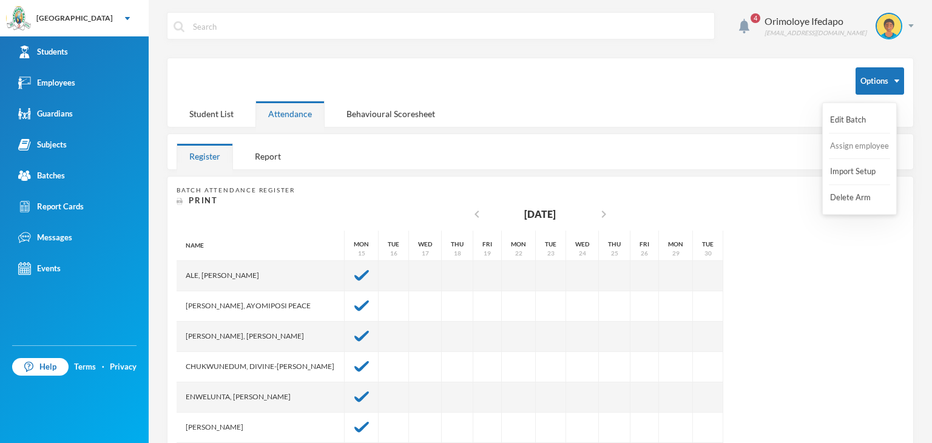
click at [847, 144] on button "Assign employee" at bounding box center [859, 146] width 61 height 22
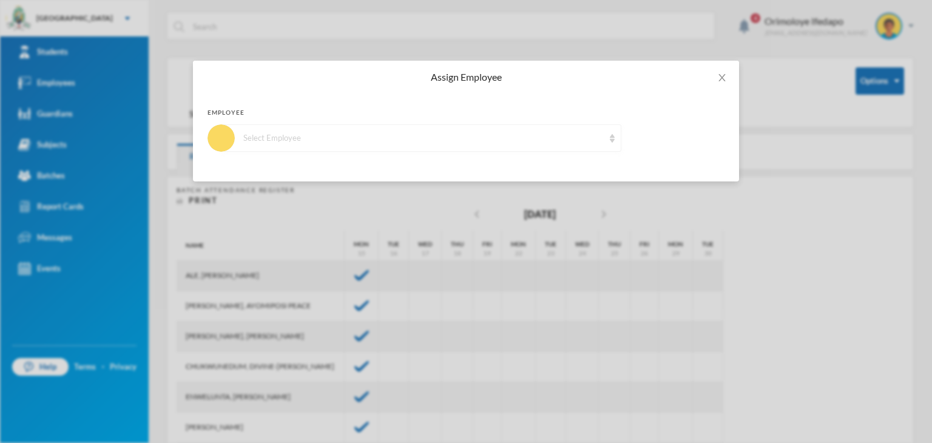
click at [389, 137] on div "Select Employee" at bounding box center [423, 138] width 360 height 12
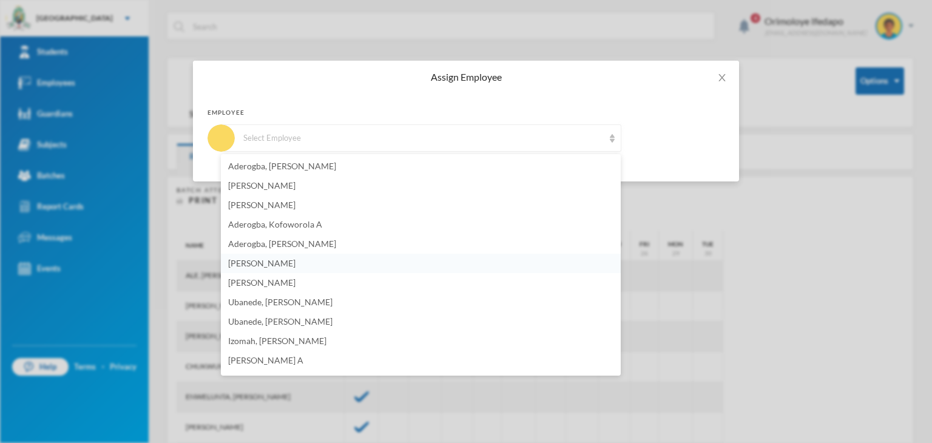
click at [269, 267] on span "[PERSON_NAME]" at bounding box center [261, 263] width 67 height 10
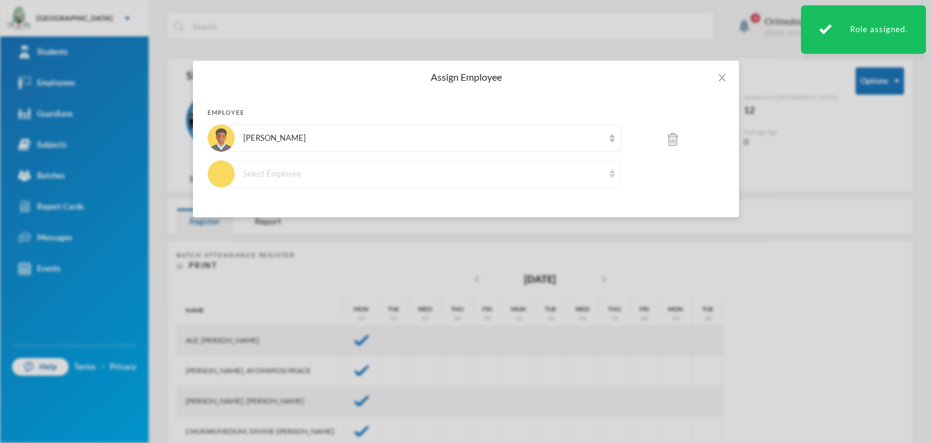
click at [301, 180] on div "Select Employee" at bounding box center [421, 173] width 400 height 27
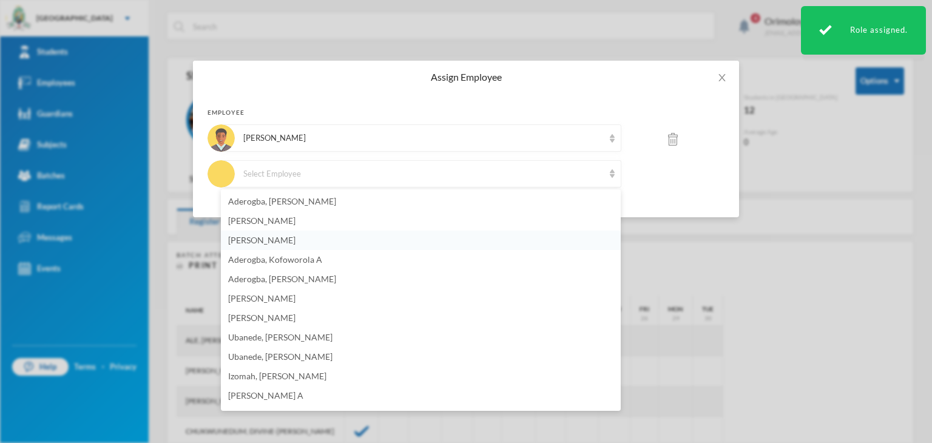
click at [279, 234] on li "[PERSON_NAME]" at bounding box center [421, 239] width 400 height 19
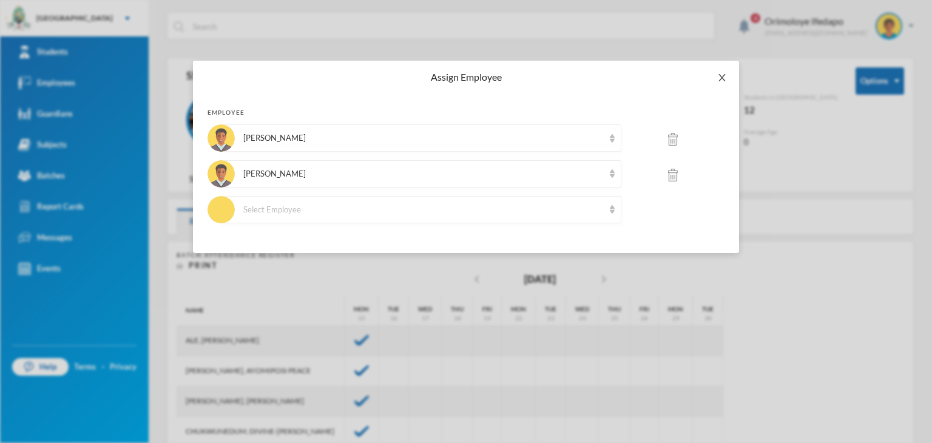
click at [726, 80] on icon "icon: close" at bounding box center [722, 78] width 10 height 10
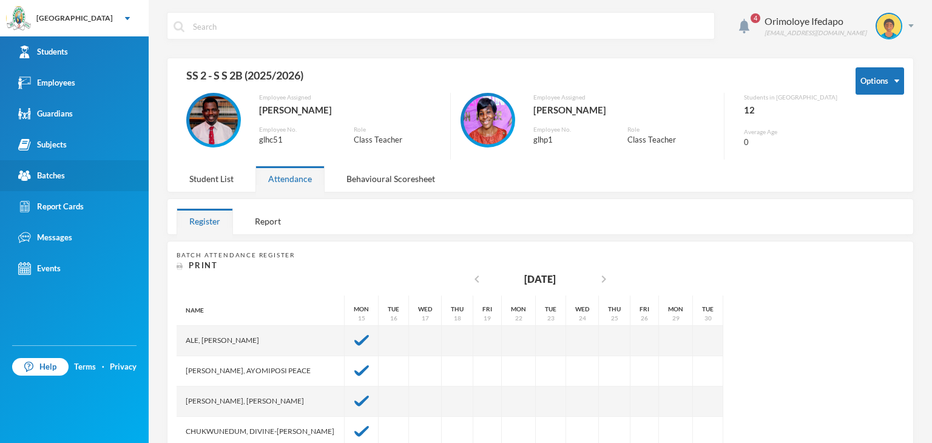
click at [50, 177] on div "Batches" at bounding box center [41, 175] width 47 height 13
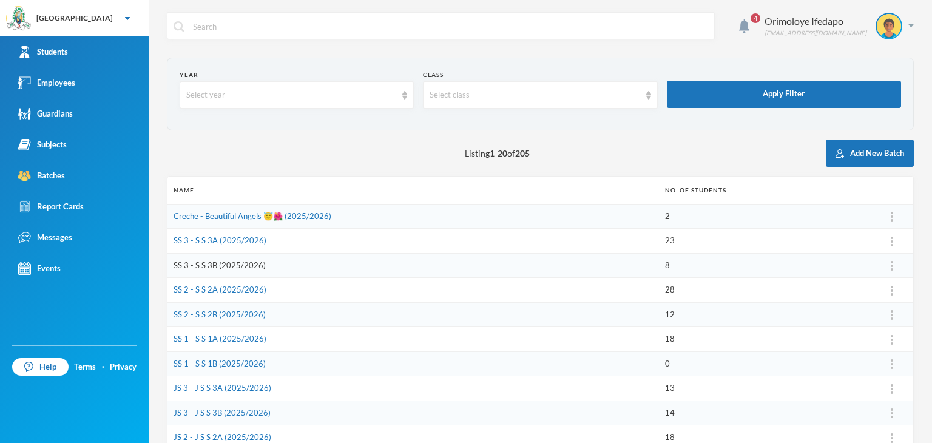
click at [220, 264] on link "SS 3 - S S 3B (2025/2026)" at bounding box center [219, 265] width 92 height 10
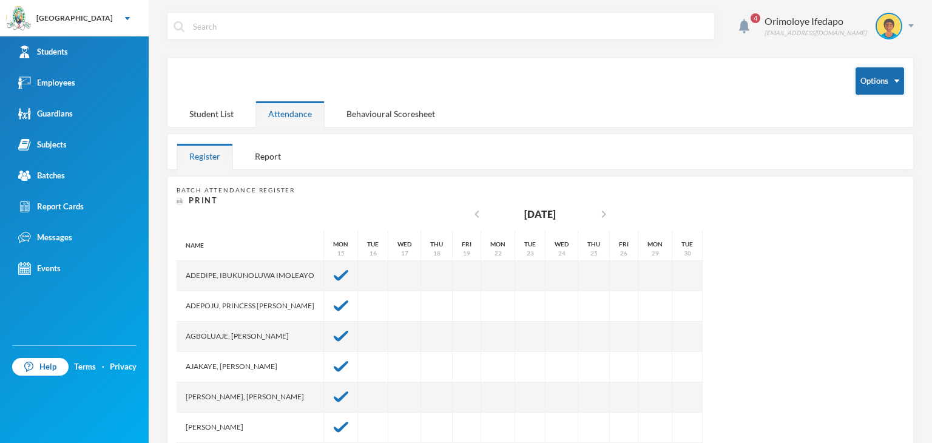
click at [888, 88] on button "Options" at bounding box center [879, 80] width 49 height 27
click at [849, 144] on button "Assign employee" at bounding box center [859, 146] width 61 height 22
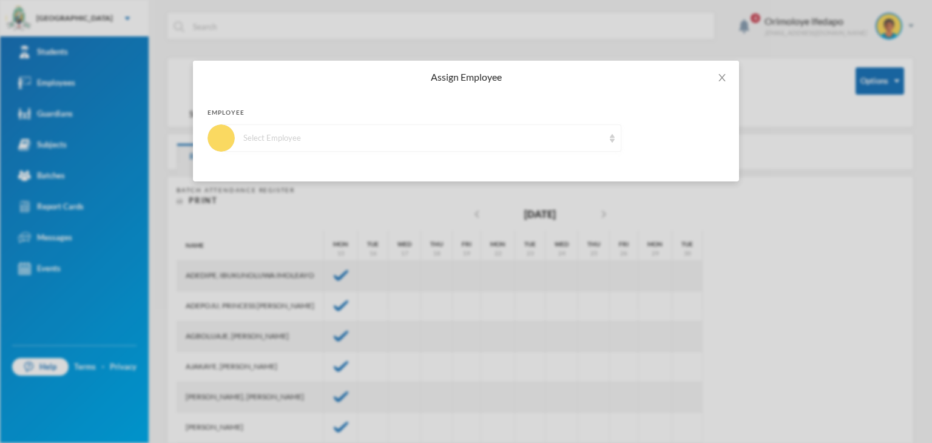
click at [372, 141] on div "Select Employee" at bounding box center [423, 138] width 360 height 12
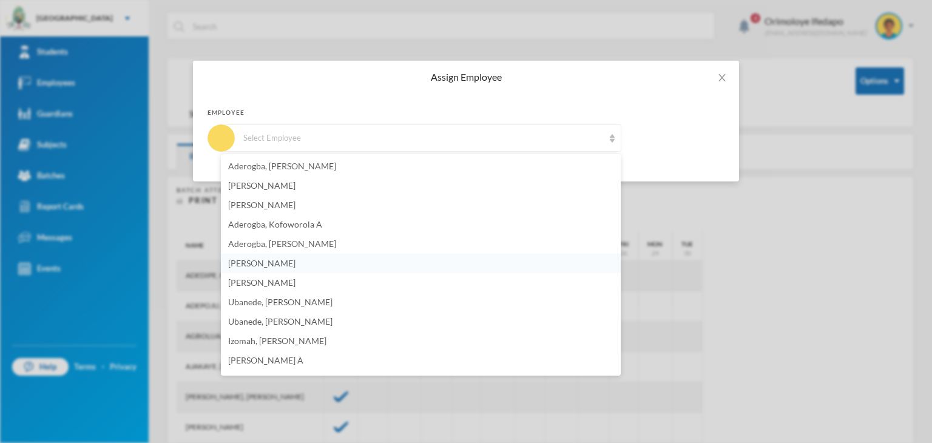
click at [289, 263] on span "[PERSON_NAME]" at bounding box center [261, 263] width 67 height 10
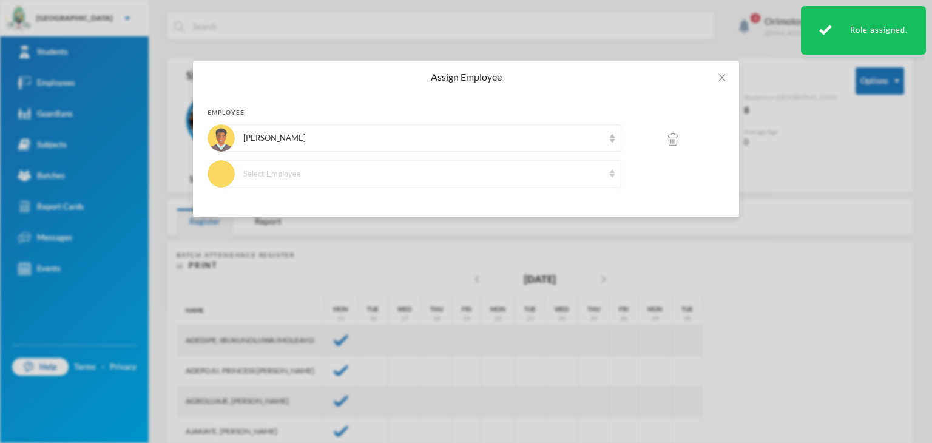
click at [375, 176] on div "Select Employee" at bounding box center [423, 174] width 360 height 12
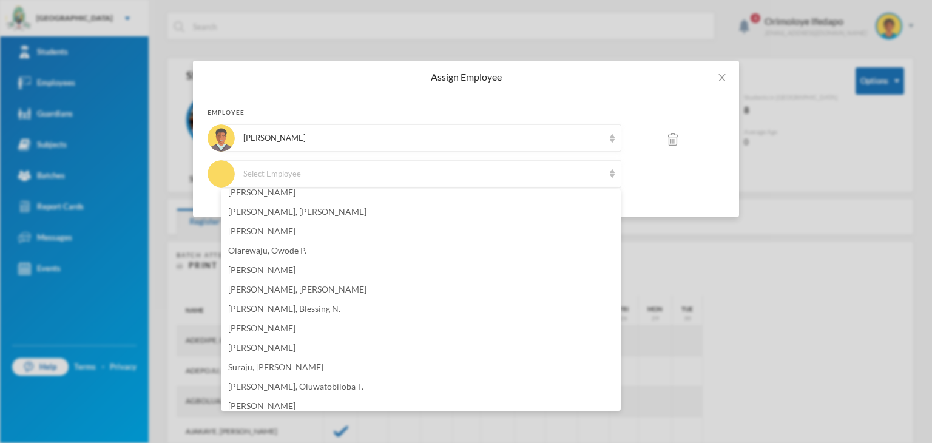
scroll to position [283, 0]
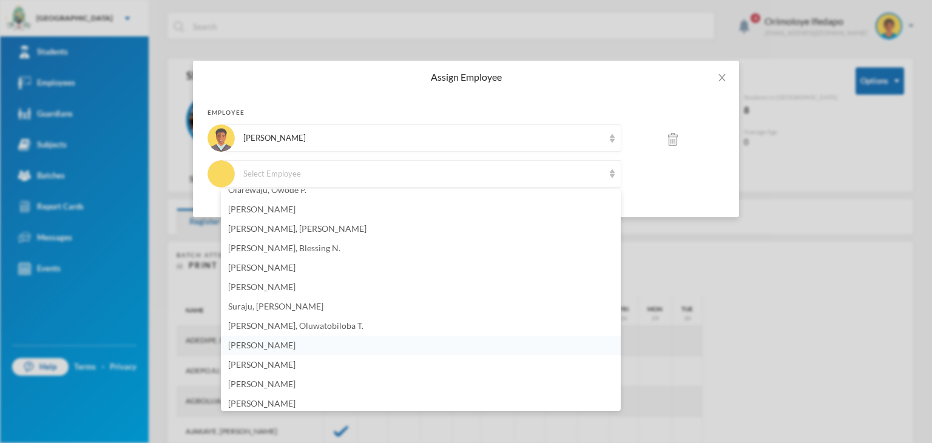
click at [284, 342] on li "[PERSON_NAME]" at bounding box center [421, 344] width 400 height 19
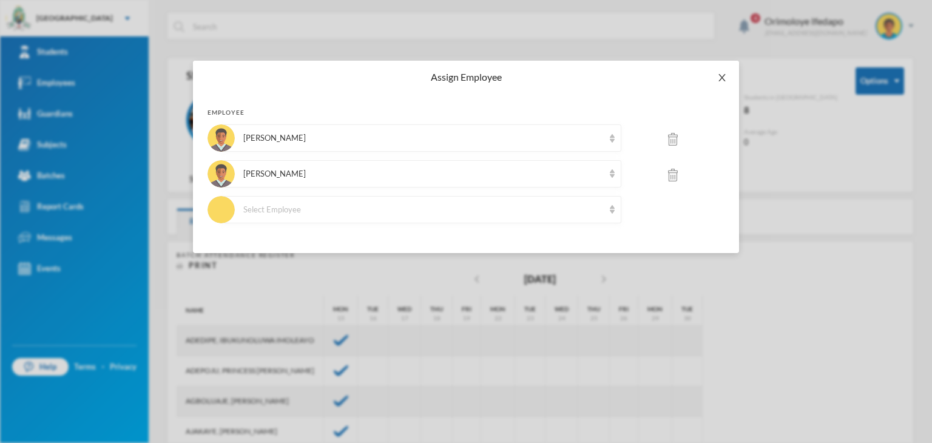
click at [718, 76] on icon "icon: close" at bounding box center [722, 78] width 10 height 10
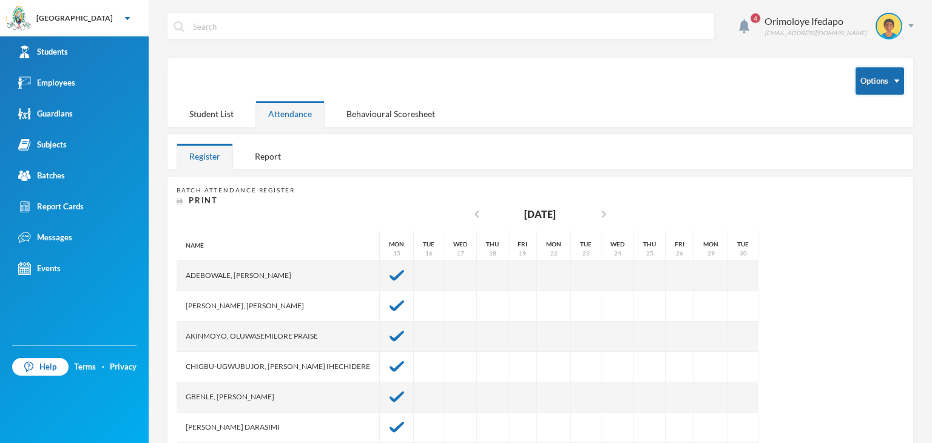
click at [883, 73] on button "Options" at bounding box center [879, 80] width 49 height 27
click at [856, 145] on button "Assign employee" at bounding box center [859, 146] width 61 height 22
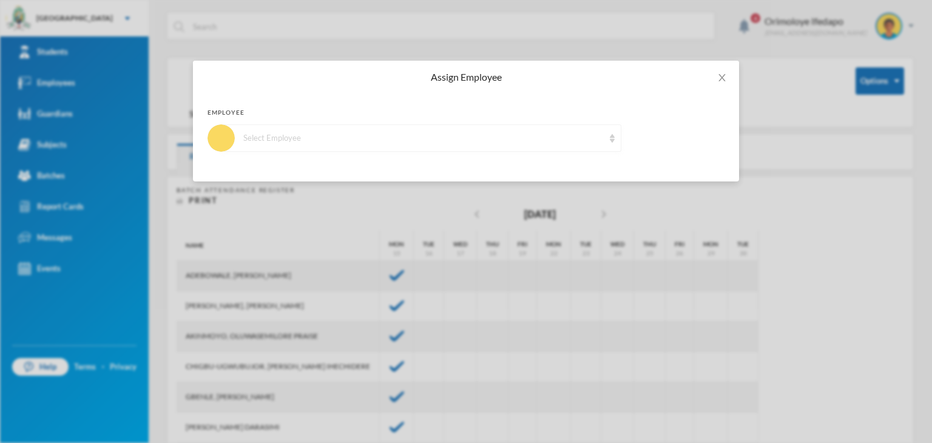
click at [522, 147] on div "Select Employee" at bounding box center [421, 137] width 400 height 27
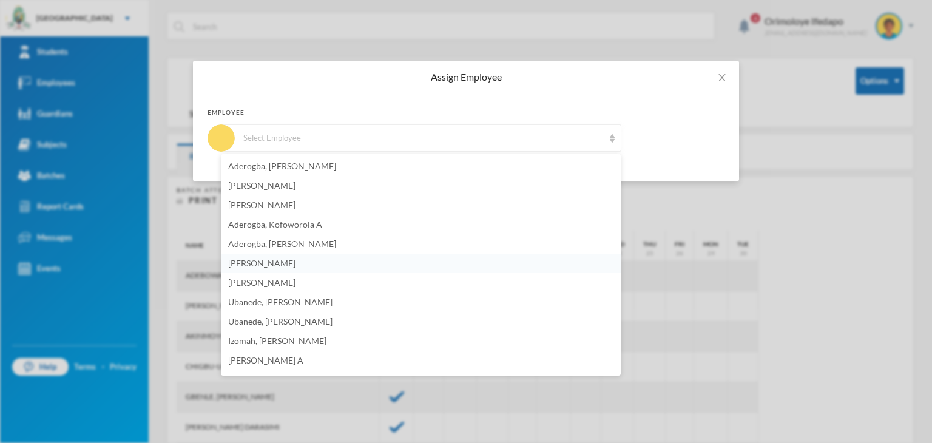
click at [280, 263] on span "[PERSON_NAME]" at bounding box center [261, 263] width 67 height 10
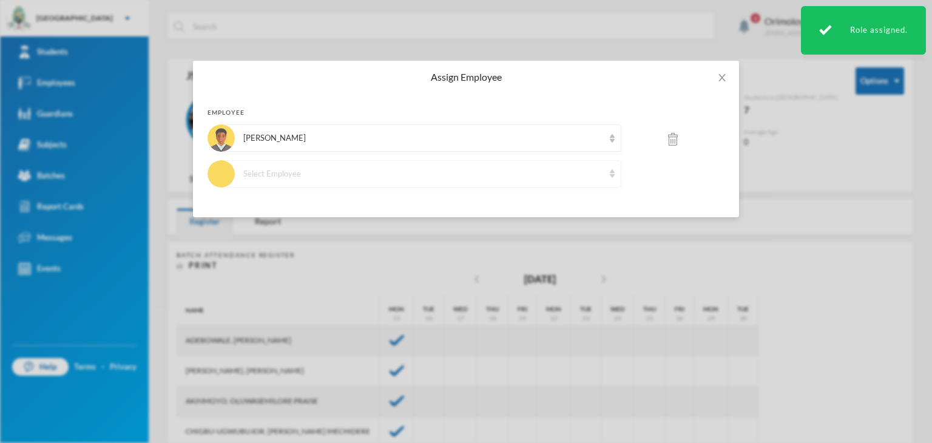
click at [301, 175] on div "Select Employee" at bounding box center [423, 174] width 360 height 12
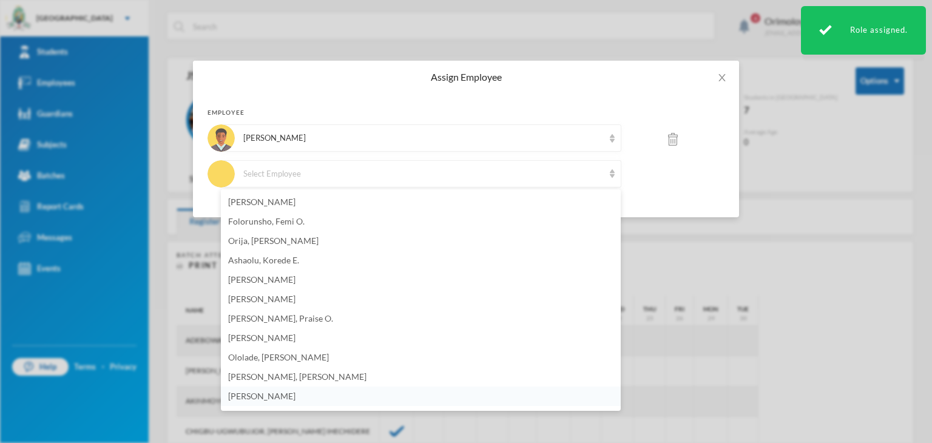
scroll to position [890, 0]
click at [277, 277] on span "[PERSON_NAME], Praise O." at bounding box center [280, 282] width 105 height 10
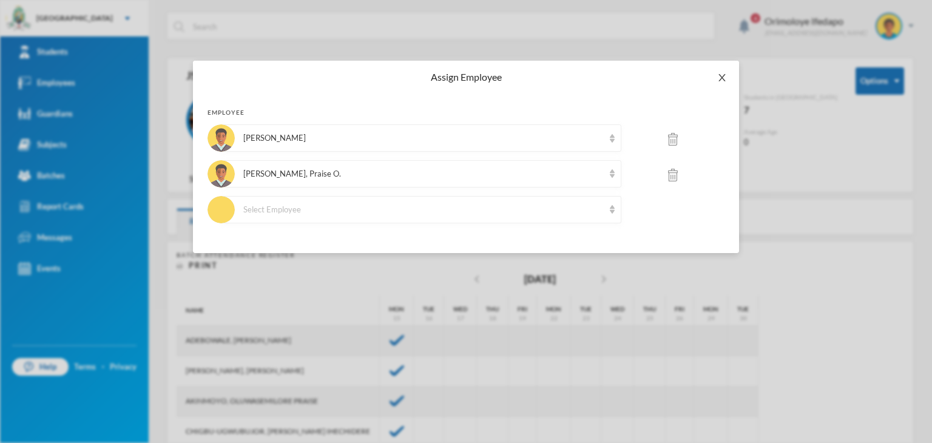
click at [725, 79] on span "Close" at bounding box center [722, 78] width 34 height 34
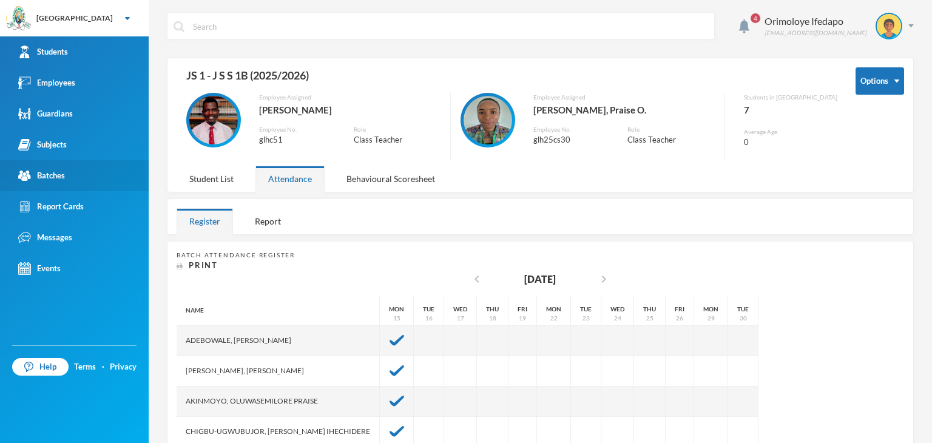
click at [53, 175] on div "Batches" at bounding box center [41, 175] width 47 height 13
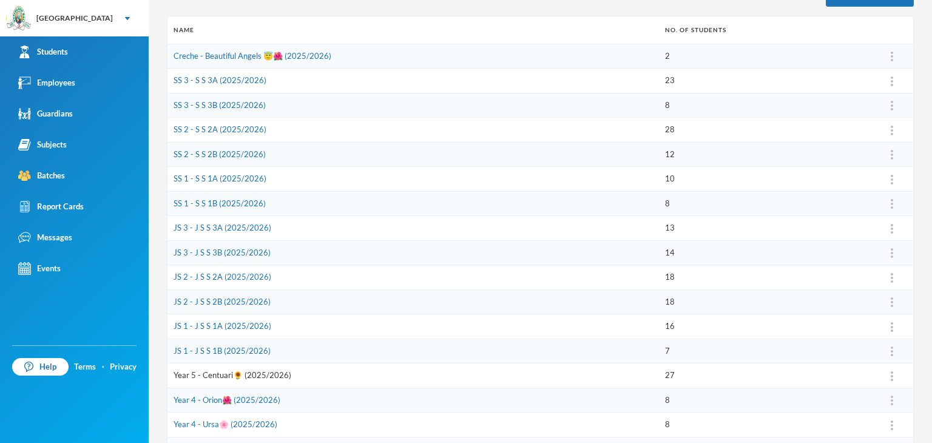
scroll to position [182, 0]
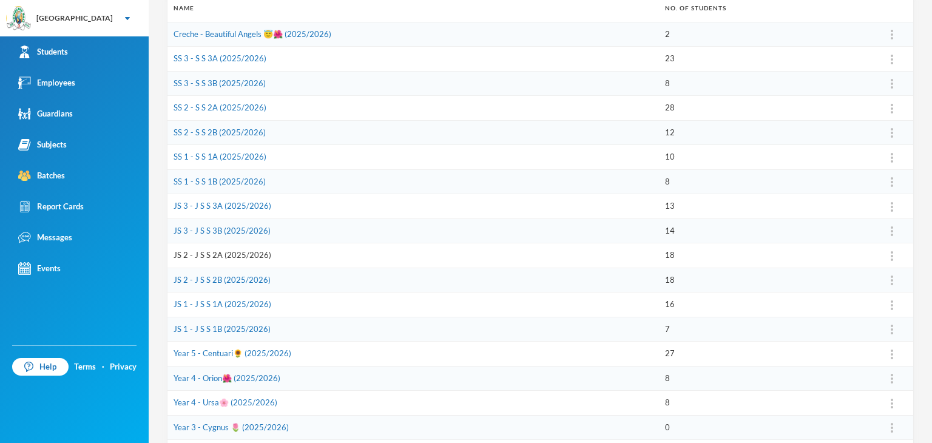
click at [210, 258] on link "JS 2 - J S S 2A (2025/2026)" at bounding box center [222, 255] width 98 height 10
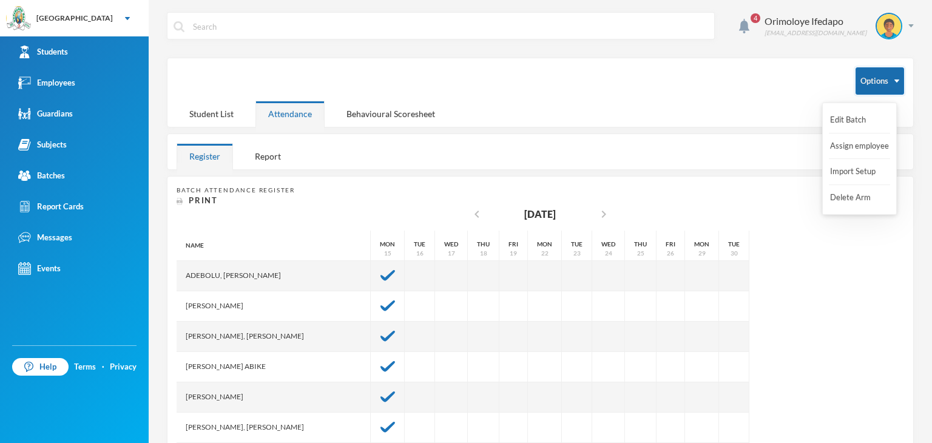
click at [870, 84] on button "Options" at bounding box center [879, 80] width 49 height 27
click at [861, 84] on button "Options" at bounding box center [879, 80] width 49 height 27
click at [839, 143] on button "Assign employee" at bounding box center [859, 146] width 61 height 22
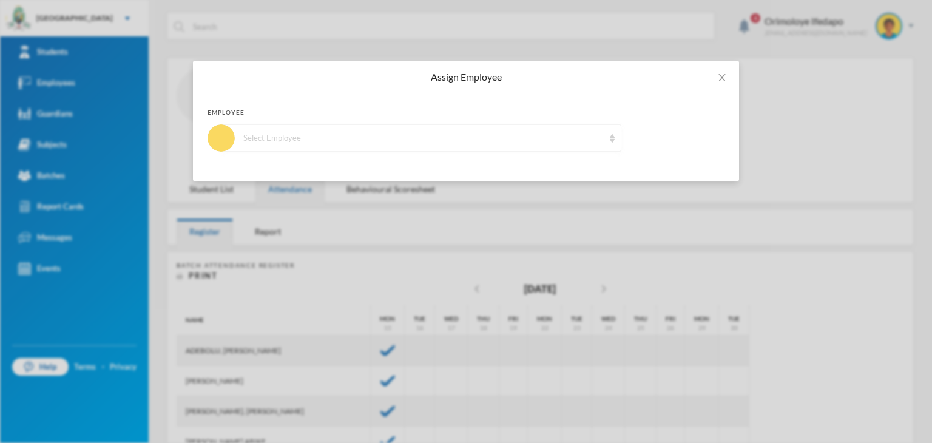
click at [340, 143] on div "Select Employee" at bounding box center [423, 138] width 360 height 12
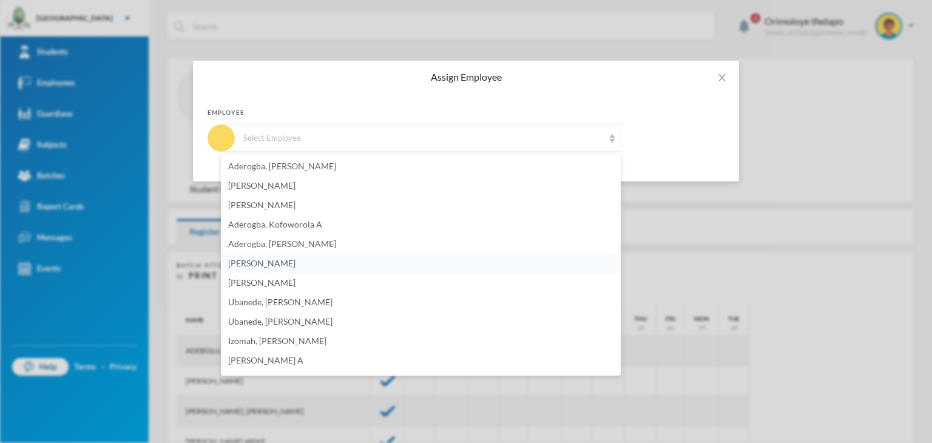
click at [291, 263] on span "[PERSON_NAME]" at bounding box center [261, 263] width 67 height 10
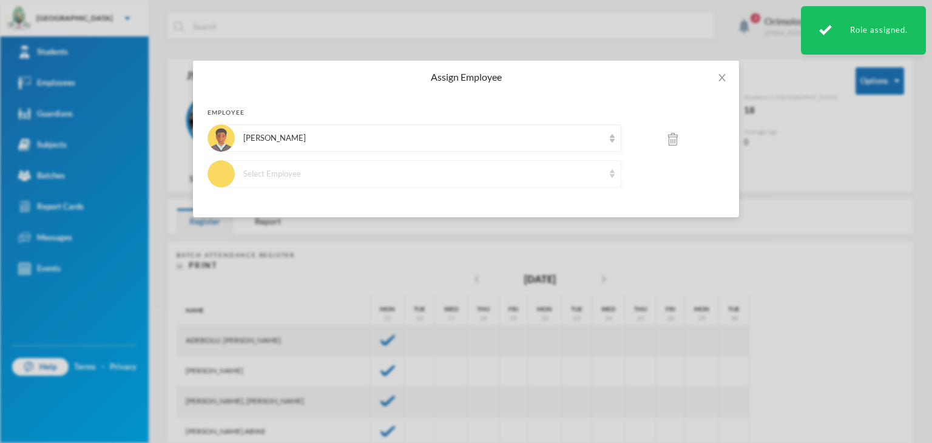
click at [306, 178] on div "Select Employee" at bounding box center [423, 174] width 360 height 12
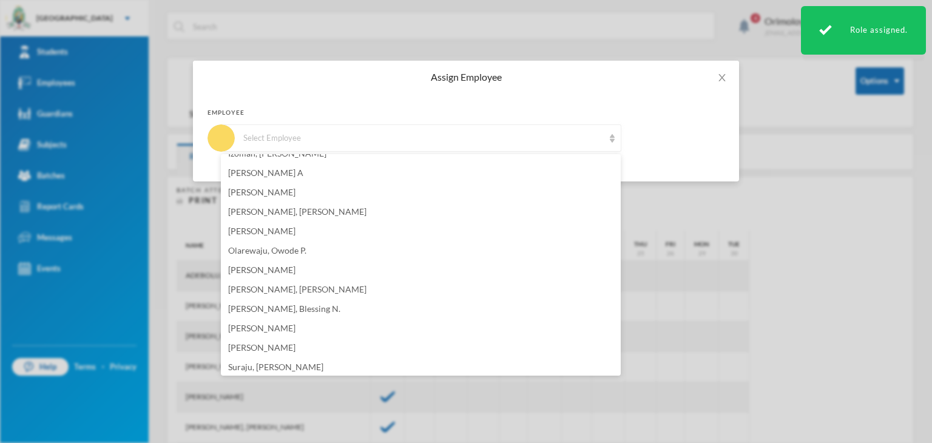
scroll to position [182, 0]
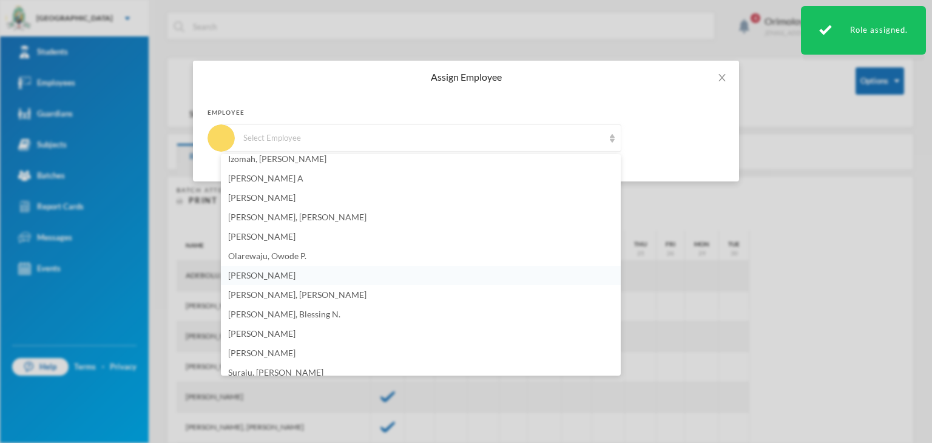
click at [312, 275] on li "[PERSON_NAME]" at bounding box center [421, 275] width 400 height 19
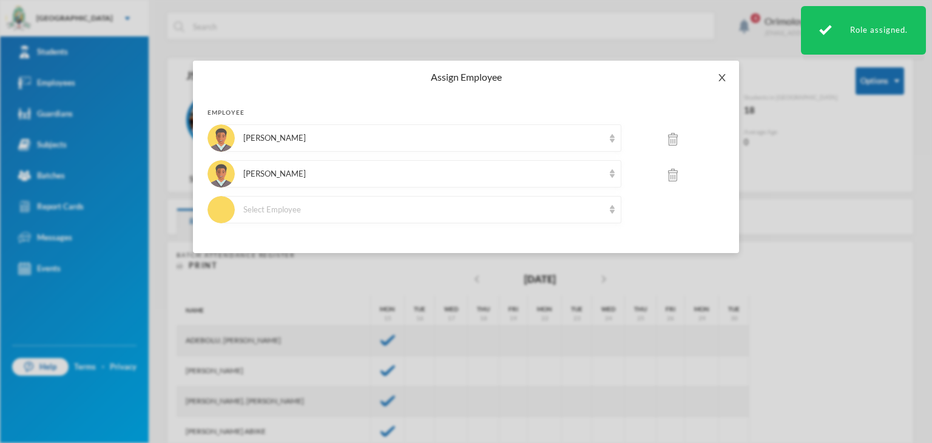
click at [728, 73] on span "Close" at bounding box center [722, 78] width 34 height 34
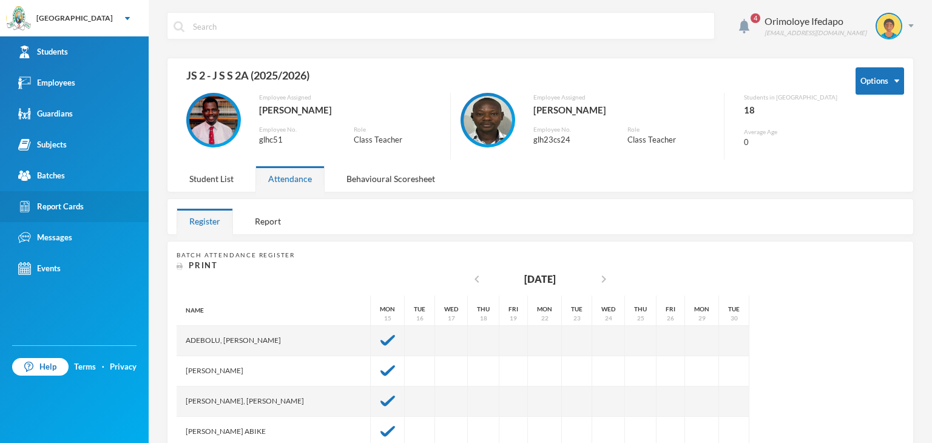
drag, startPoint x: 47, startPoint y: 172, endPoint x: 109, endPoint y: 217, distance: 75.9
click at [47, 173] on div "Batches" at bounding box center [41, 175] width 47 height 13
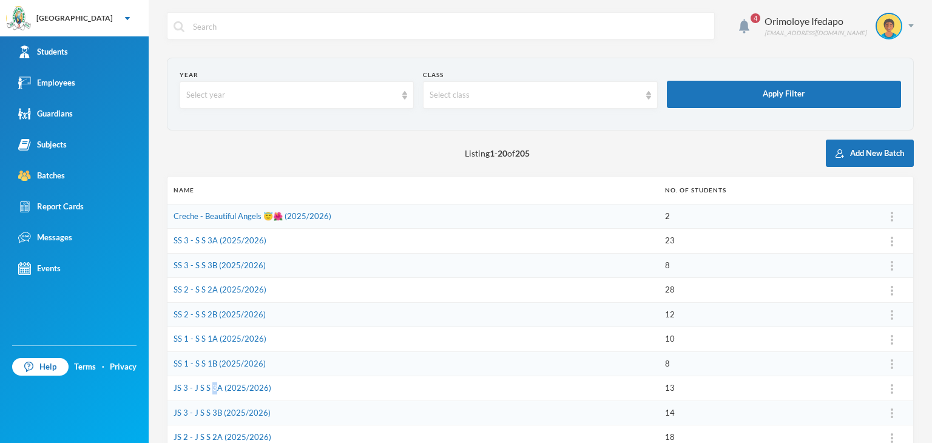
click at [213, 391] on td "JS 3 - J S S 3A (2025/2026)" at bounding box center [412, 388] width 491 height 25
click at [206, 388] on link "JS 3 - J S S 3A (2025/2026)" at bounding box center [222, 388] width 98 height 10
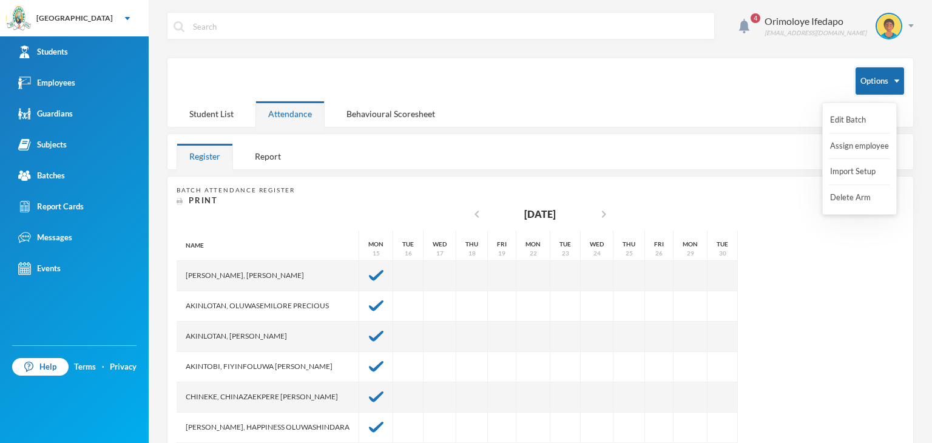
click at [873, 81] on button "Options" at bounding box center [879, 80] width 49 height 27
click at [842, 149] on button "Assign employee" at bounding box center [859, 146] width 61 height 22
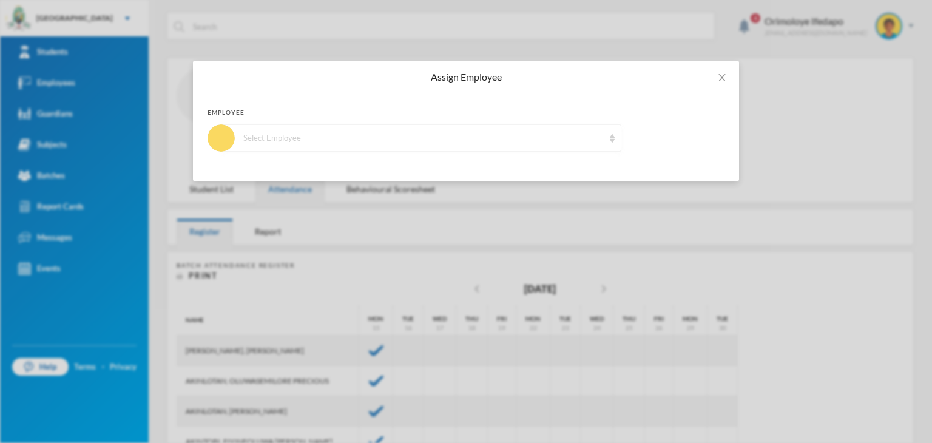
click at [275, 147] on div "Select Employee" at bounding box center [421, 137] width 400 height 27
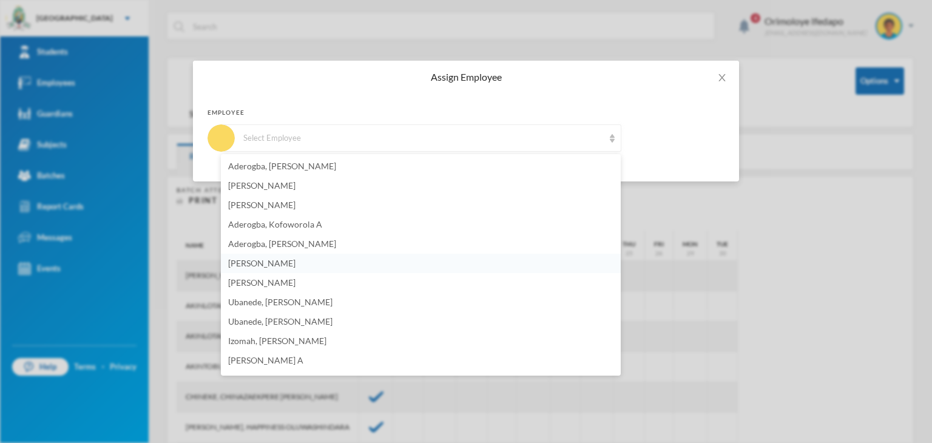
click at [260, 264] on span "[PERSON_NAME]" at bounding box center [261, 263] width 67 height 10
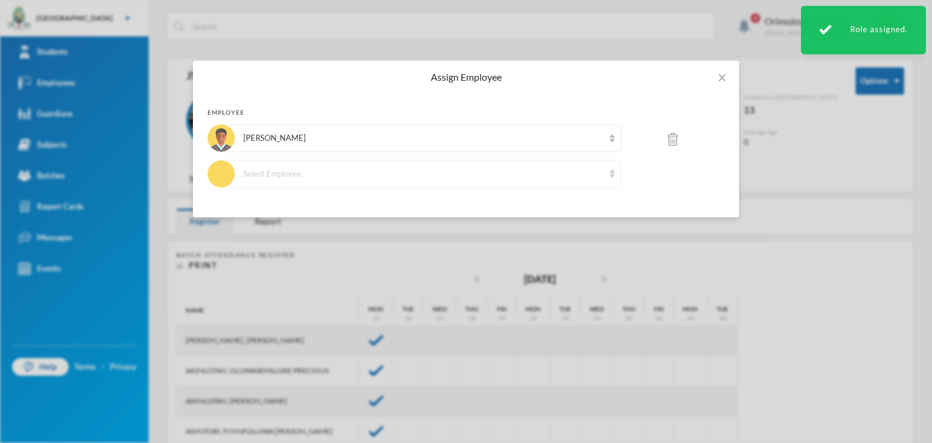
click at [307, 180] on div "Select Employee" at bounding box center [421, 173] width 400 height 27
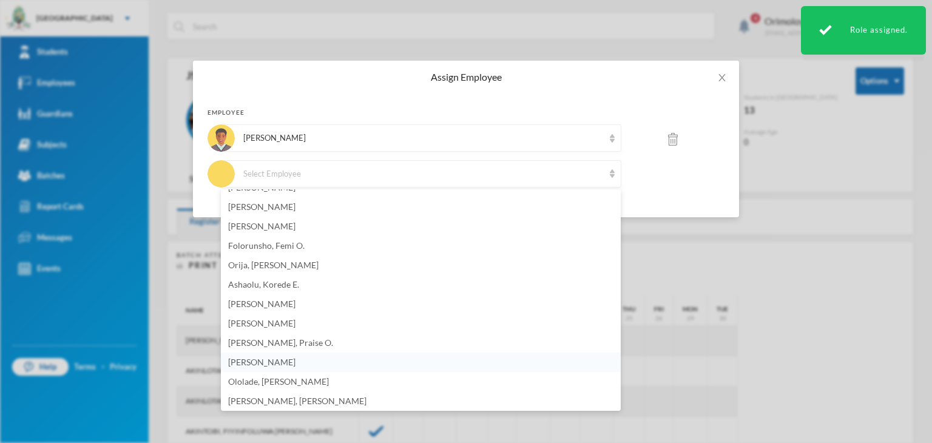
scroll to position [768, 0]
click at [277, 248] on span "[PERSON_NAME]" at bounding box center [261, 248] width 67 height 10
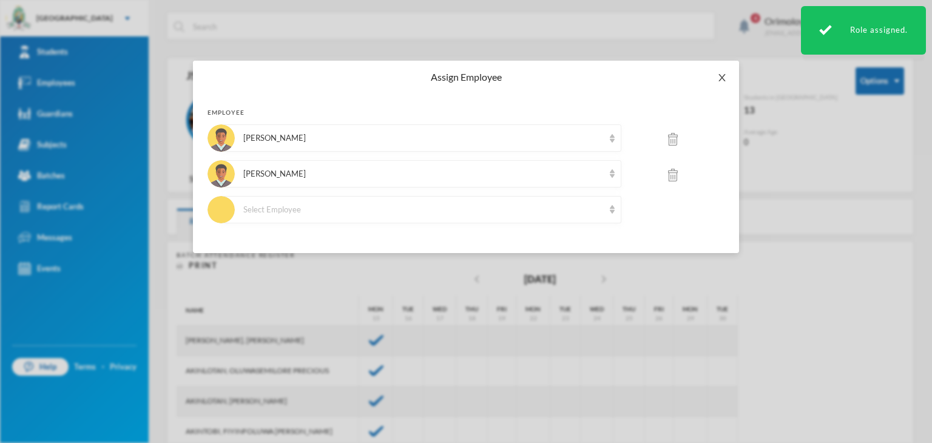
click at [722, 79] on icon "icon: close" at bounding box center [722, 78] width 10 height 10
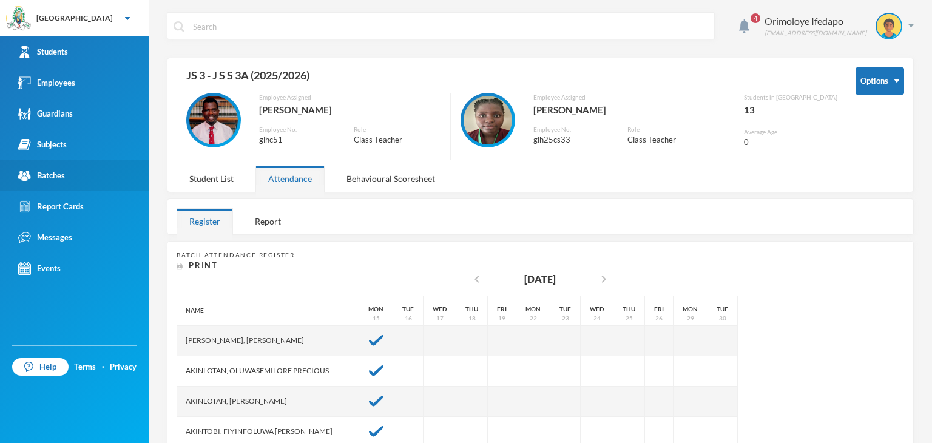
click at [55, 175] on div "Batches" at bounding box center [41, 175] width 47 height 13
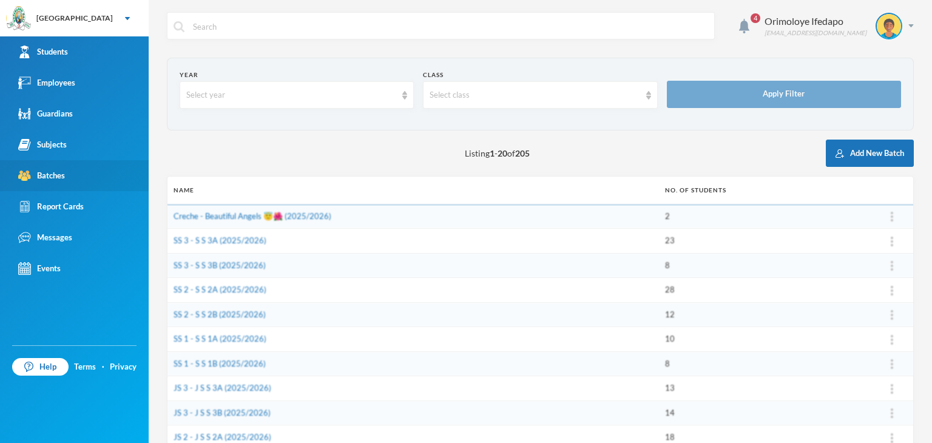
click at [57, 175] on div "Batches" at bounding box center [41, 175] width 47 height 13
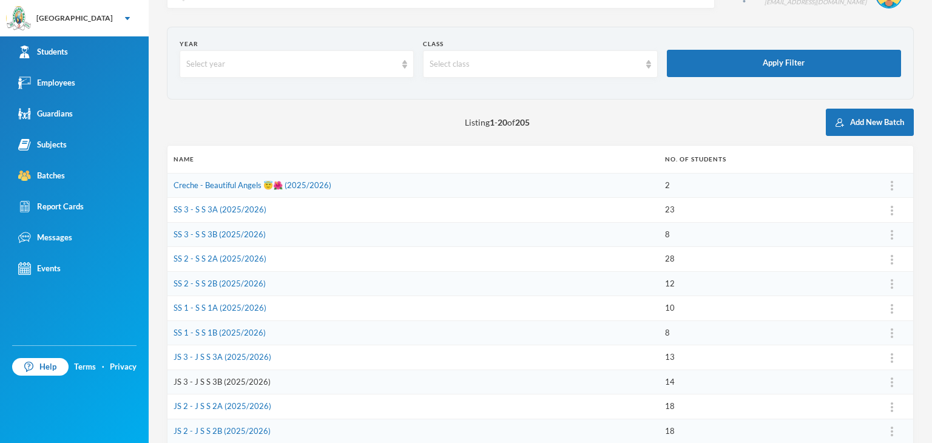
scroll to position [61, 0]
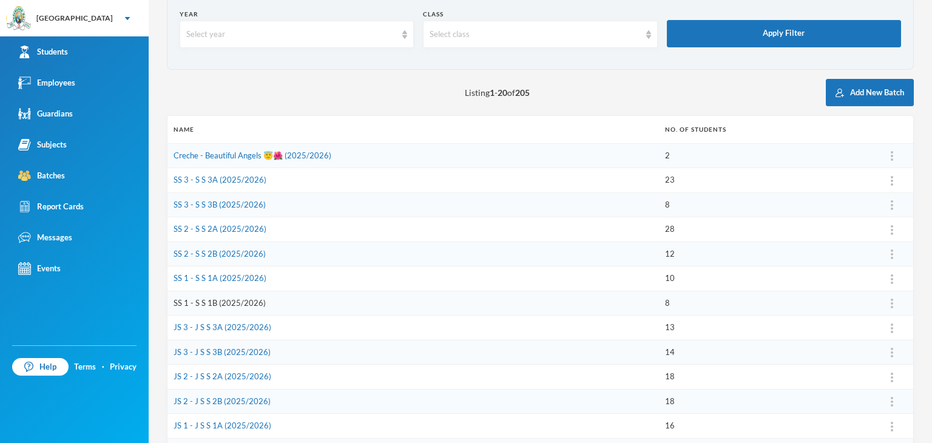
click at [218, 303] on link "SS 1 - S S 1B (2025/2026)" at bounding box center [219, 303] width 92 height 10
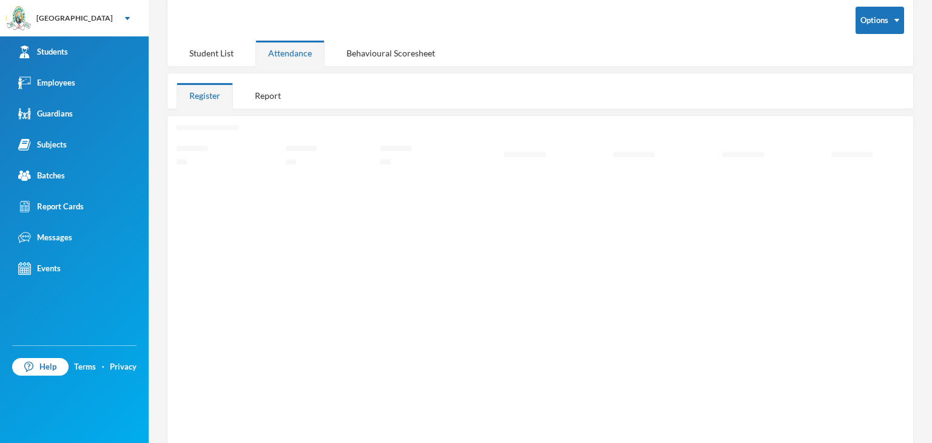
click at [203, 126] on rect "Loading interface..." at bounding box center [540, 281] width 727 height 312
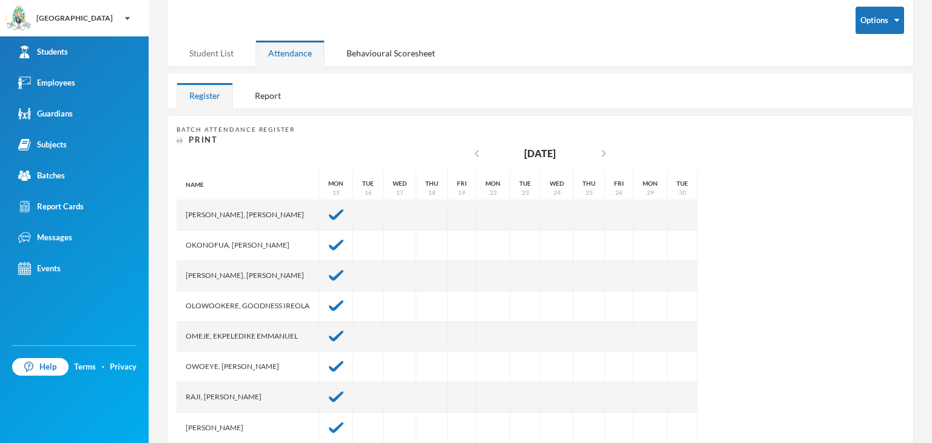
click at [217, 60] on div "Student List" at bounding box center [212, 53] width 70 height 26
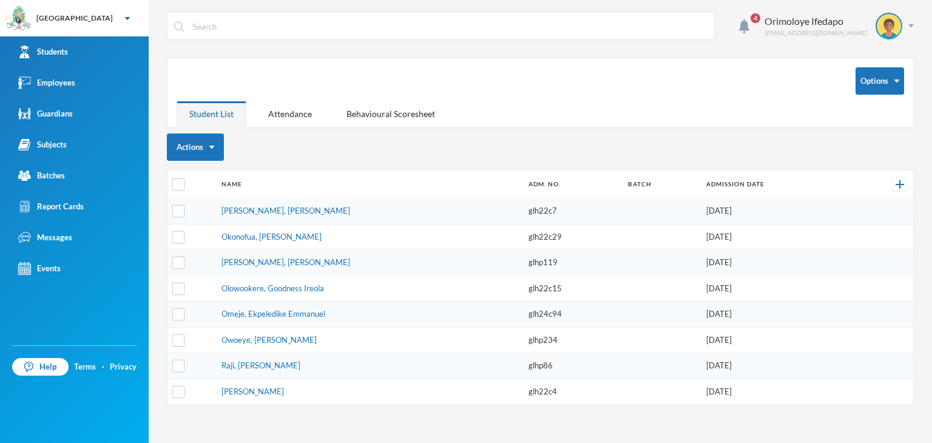
click at [182, 175] on th at bounding box center [191, 184] width 48 height 28
click at [187, 183] on th at bounding box center [191, 184] width 48 height 28
click at [179, 184] on input "checkbox" at bounding box center [178, 184] width 13 height 13
checkbox input "true"
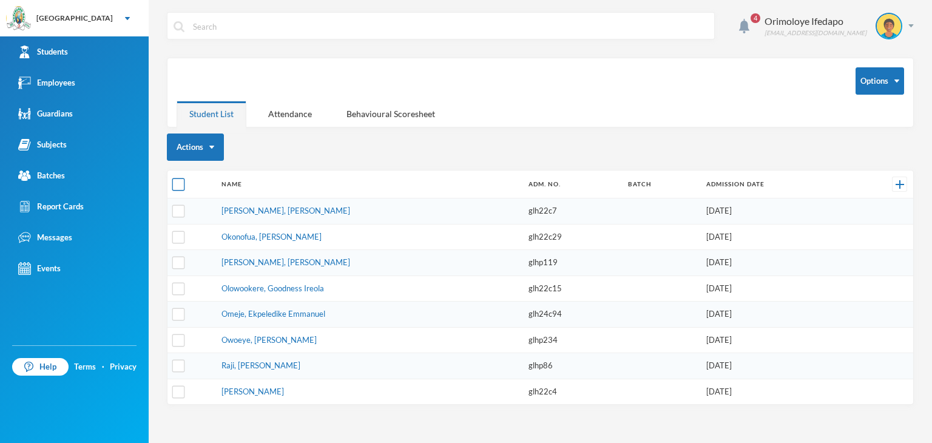
checkbox input "true"
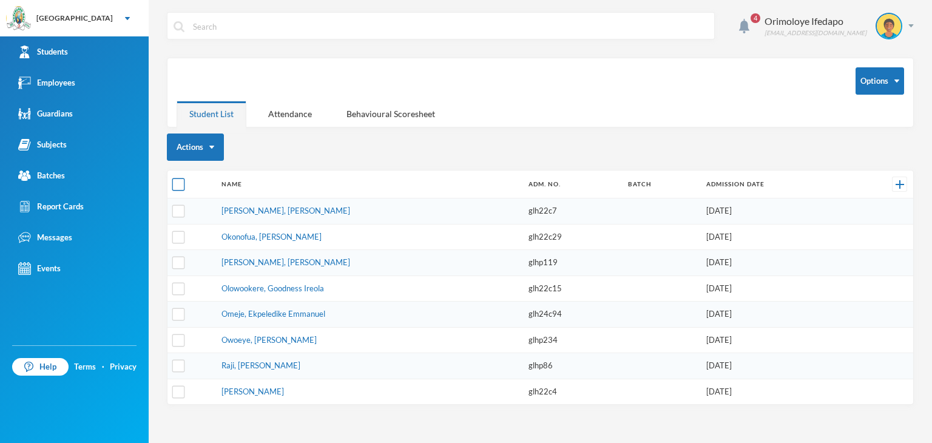
checkbox input "true"
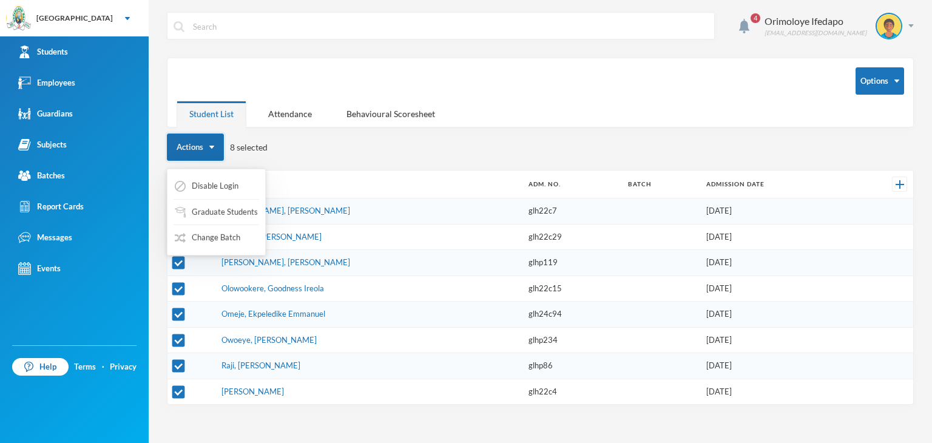
click at [211, 144] on button "Actions" at bounding box center [195, 146] width 57 height 27
click at [214, 146] on button "Actions" at bounding box center [195, 146] width 57 height 27
click at [220, 238] on button "Change Batch" at bounding box center [207, 238] width 68 height 22
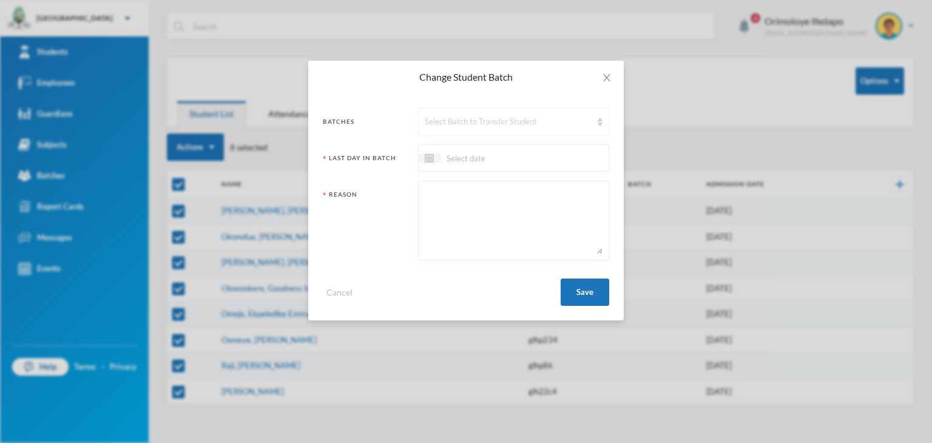
click at [480, 115] on div "Select Batch to Transfer Student" at bounding box center [513, 121] width 191 height 27
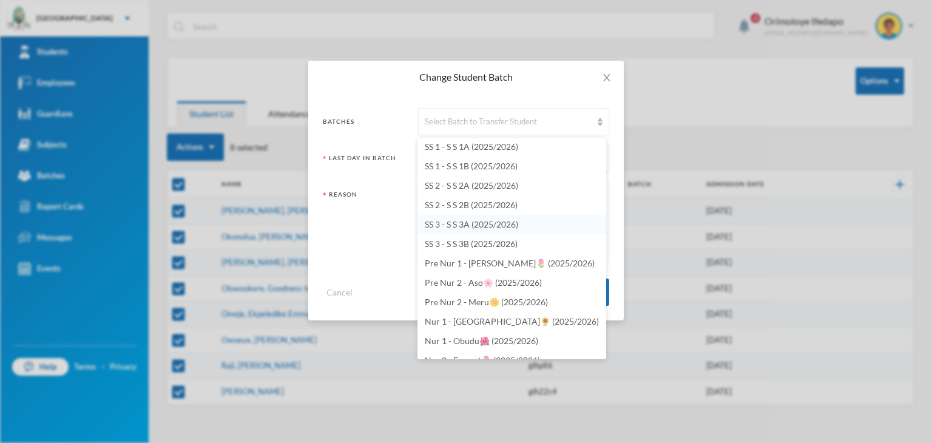
scroll to position [3520, 0]
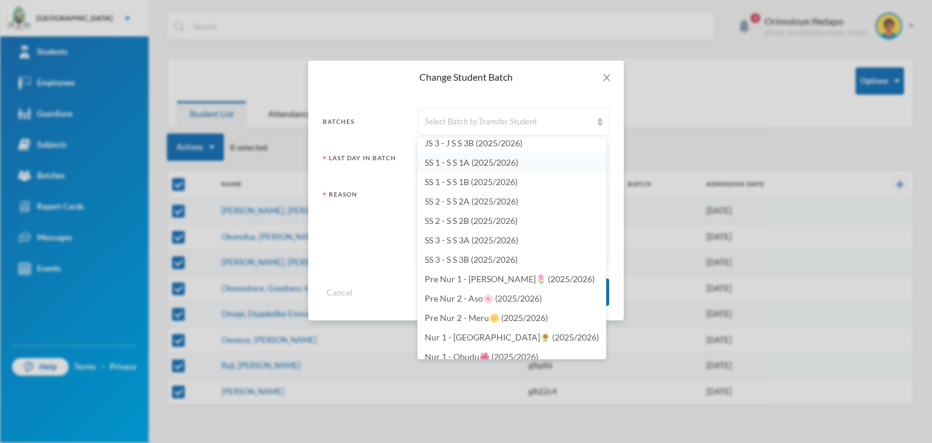
click at [439, 166] on span "SS 1 - S S 1A (2025/2026)" at bounding box center [471, 162] width 93 height 10
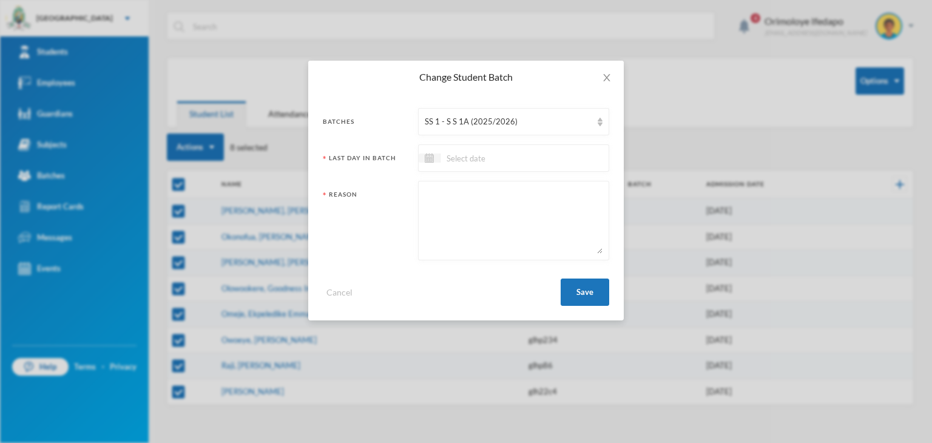
click at [449, 161] on input at bounding box center [491, 158] width 102 height 14
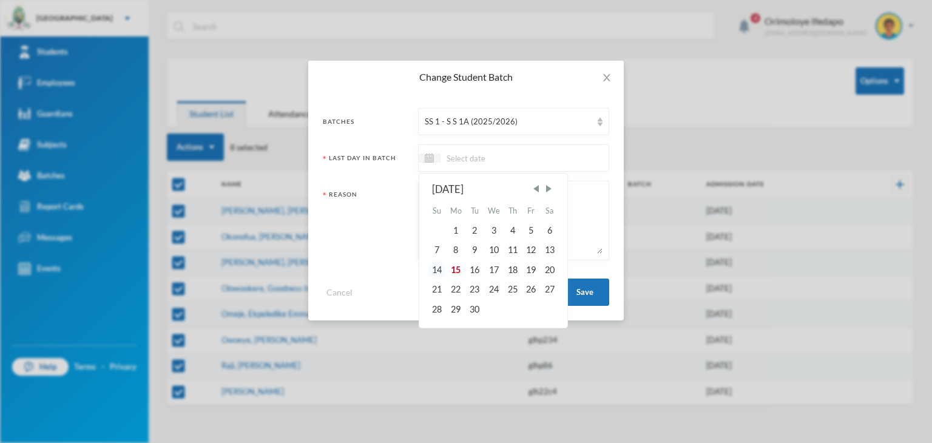
click at [435, 269] on div "14" at bounding box center [437, 269] width 18 height 19
type input "[DATE]"
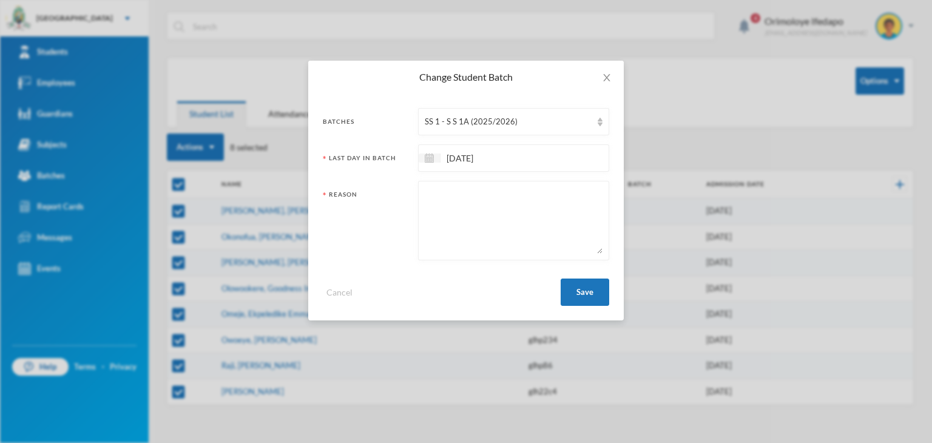
click at [469, 207] on textarea at bounding box center [514, 220] width 178 height 66
type textarea "Departmental Assessment"
click at [580, 292] on button "Save" at bounding box center [584, 291] width 49 height 27
checkbox input "false"
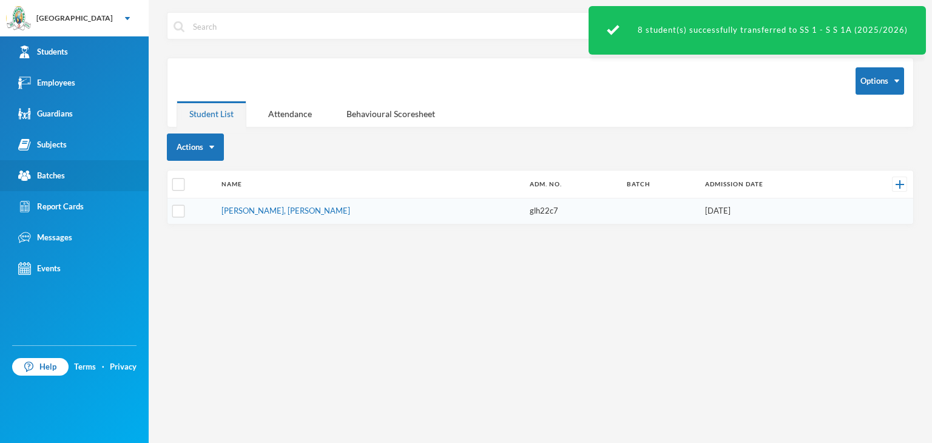
click at [45, 172] on div "Batches" at bounding box center [41, 175] width 47 height 13
click at [46, 172] on div "Batches" at bounding box center [41, 175] width 47 height 13
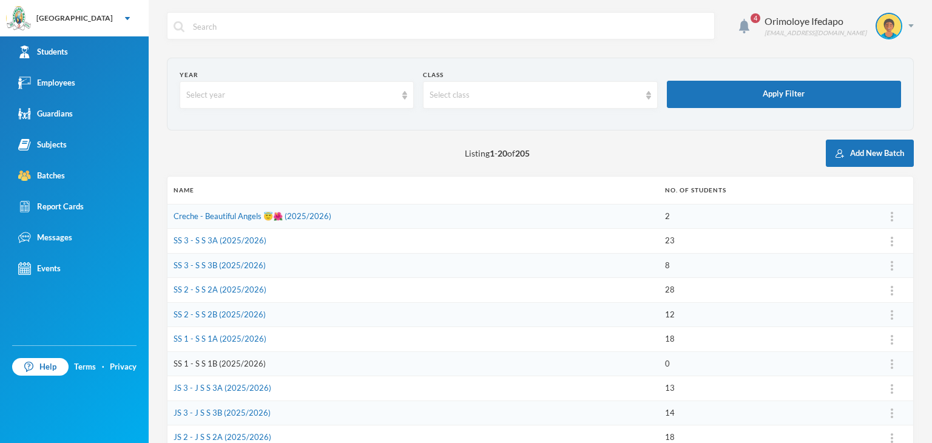
click at [197, 365] on link "SS 1 - S S 1B (2025/2026)" at bounding box center [219, 363] width 92 height 10
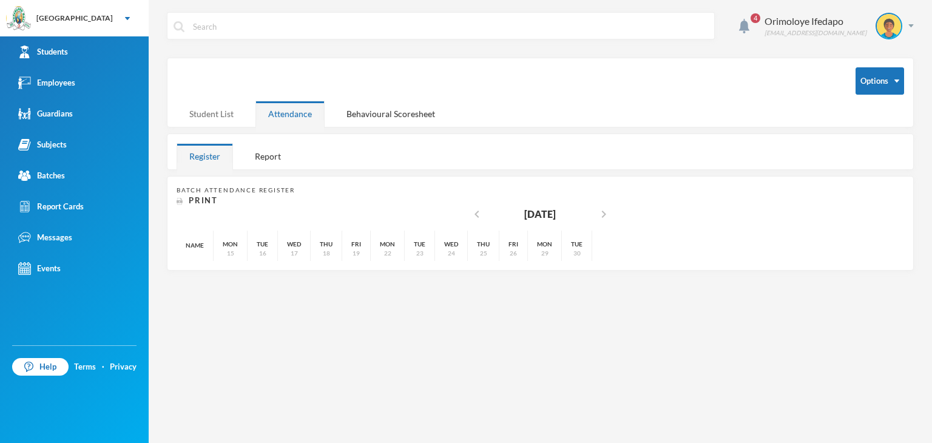
click at [207, 108] on div "Student List" at bounding box center [212, 114] width 70 height 26
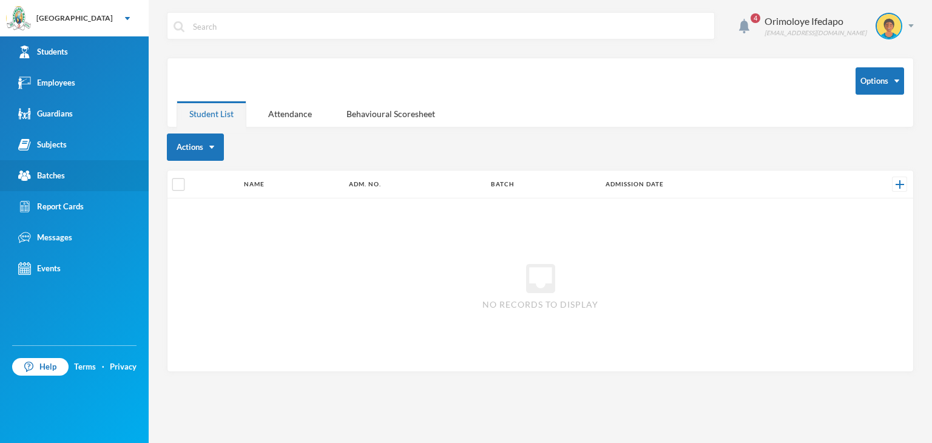
click at [50, 174] on div "Batches" at bounding box center [41, 175] width 47 height 13
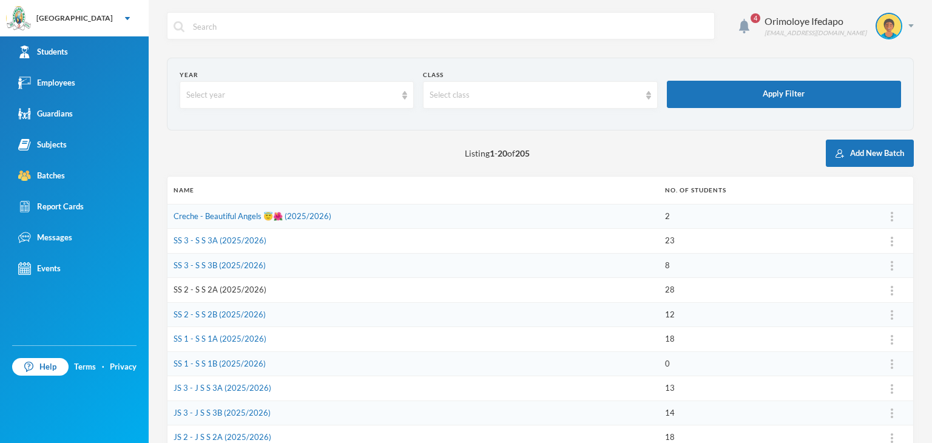
click at [193, 289] on link "SS 2 - S S 2A (2025/2026)" at bounding box center [219, 289] width 93 height 10
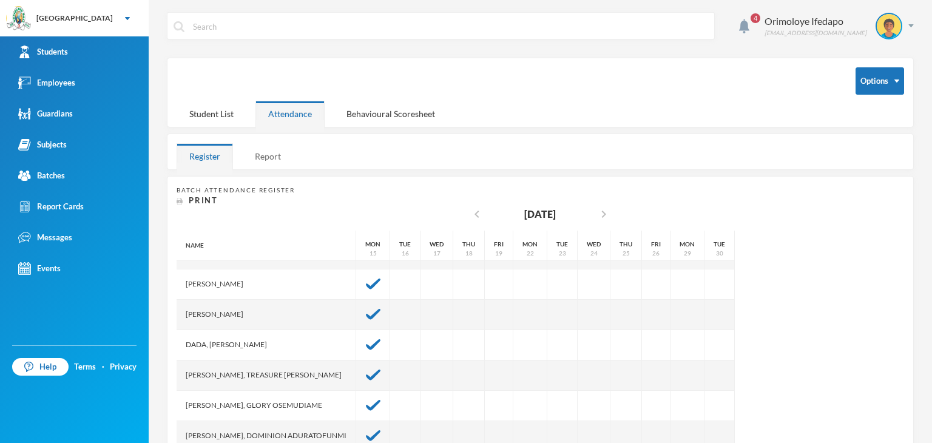
scroll to position [243, 0]
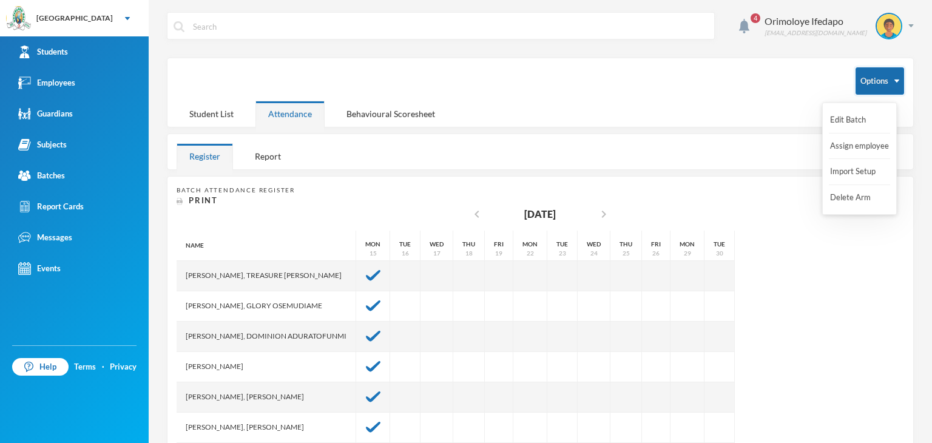
click at [863, 81] on button "Options" at bounding box center [879, 80] width 49 height 27
click at [847, 151] on button "Assign employee" at bounding box center [859, 146] width 61 height 22
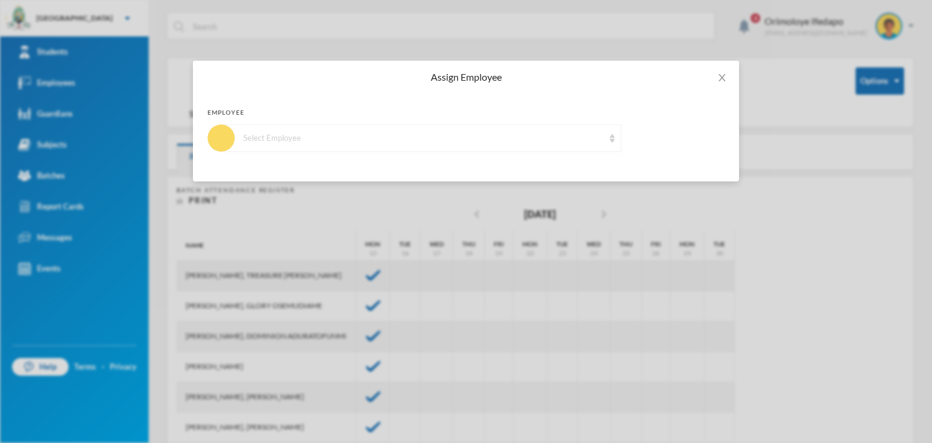
click at [542, 145] on div "Select Employee" at bounding box center [421, 137] width 400 height 27
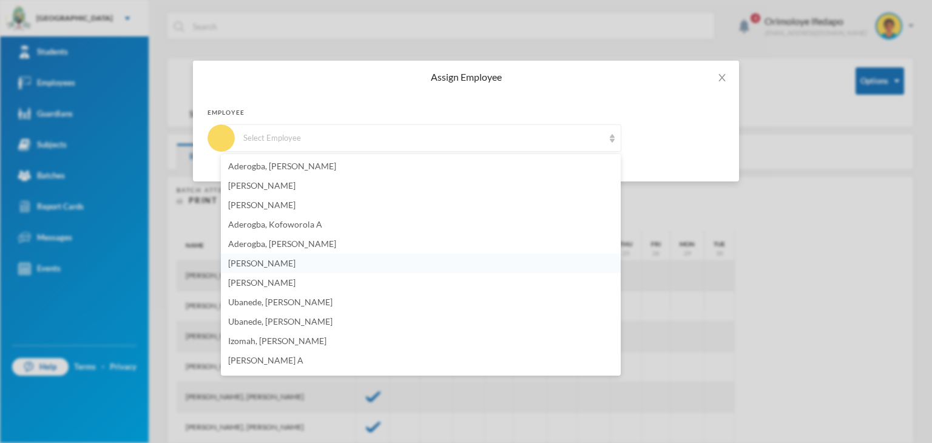
scroll to position [0, 0]
click at [276, 263] on span "[PERSON_NAME]" at bounding box center [261, 263] width 67 height 10
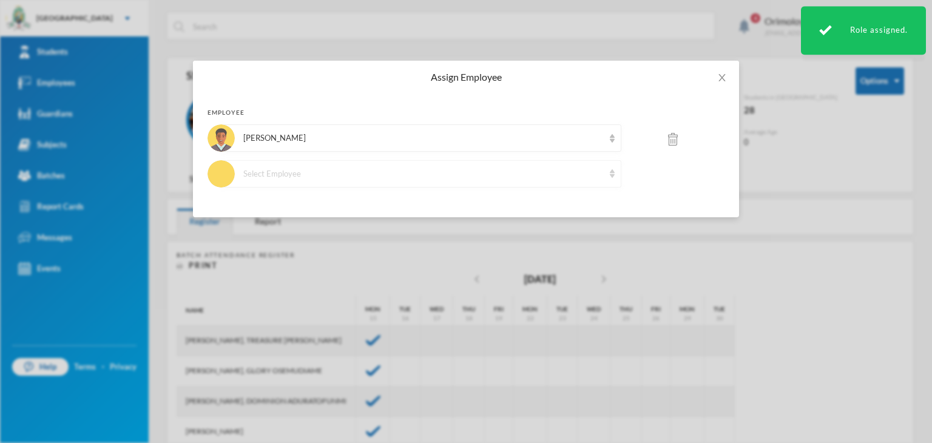
click at [358, 177] on div "Select Employee" at bounding box center [423, 174] width 360 height 12
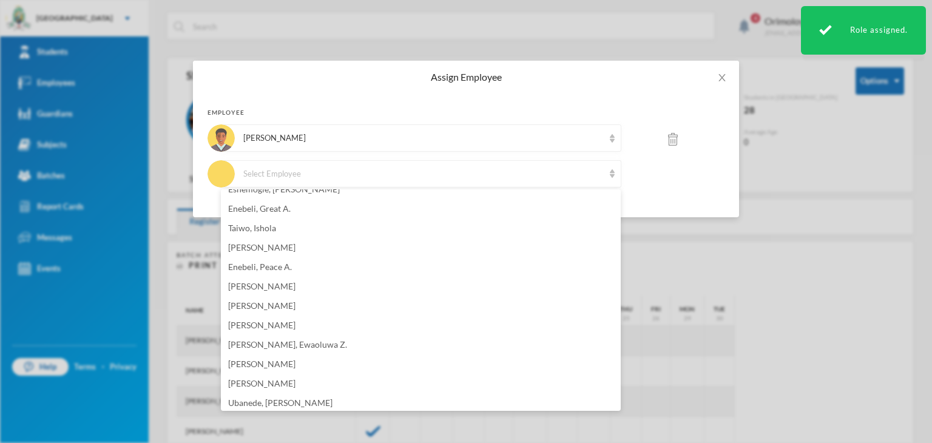
scroll to position [728, 0]
click at [298, 391] on li "Ashaolu, Korede E." at bounding box center [421, 385] width 400 height 19
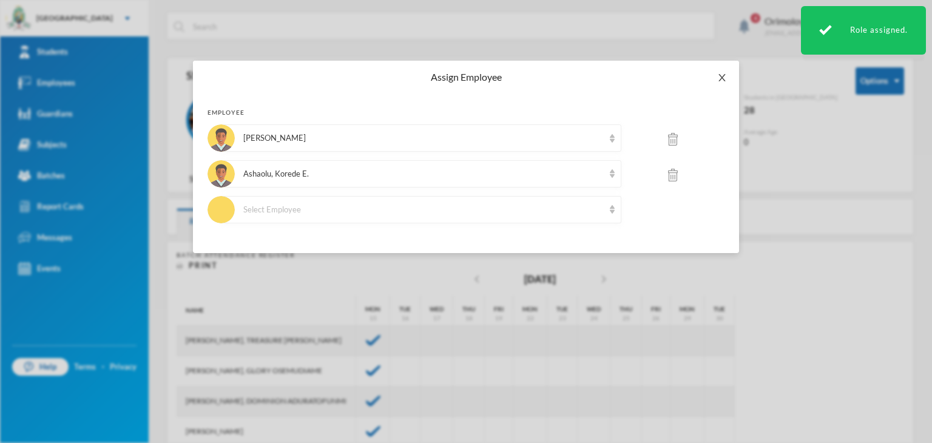
click at [719, 76] on icon "icon: close" at bounding box center [722, 78] width 10 height 10
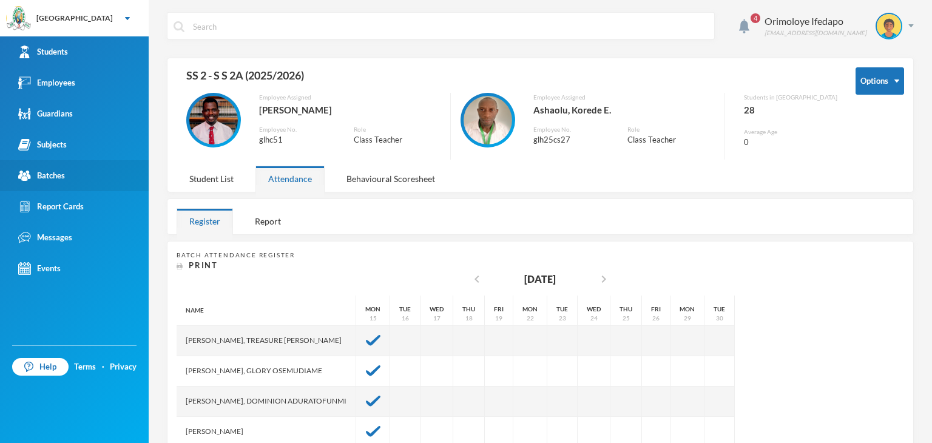
click at [58, 175] on div "Batches" at bounding box center [41, 175] width 47 height 13
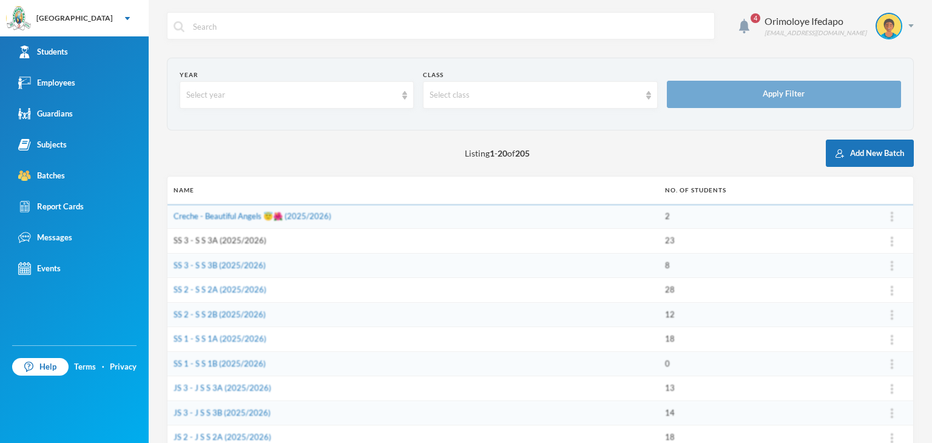
click at [207, 243] on link "SS 3 - S S 3A (2025/2026)" at bounding box center [219, 240] width 93 height 10
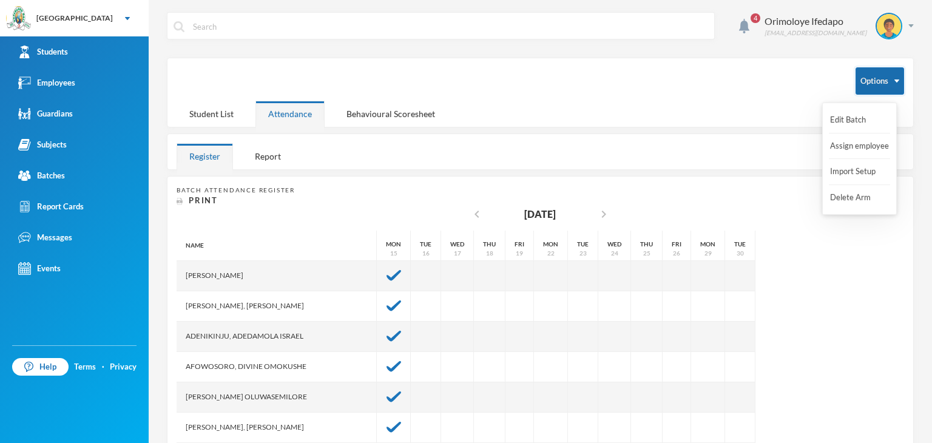
click at [869, 72] on button "Options" at bounding box center [879, 80] width 49 height 27
click at [852, 148] on button "Assign employee" at bounding box center [859, 146] width 61 height 22
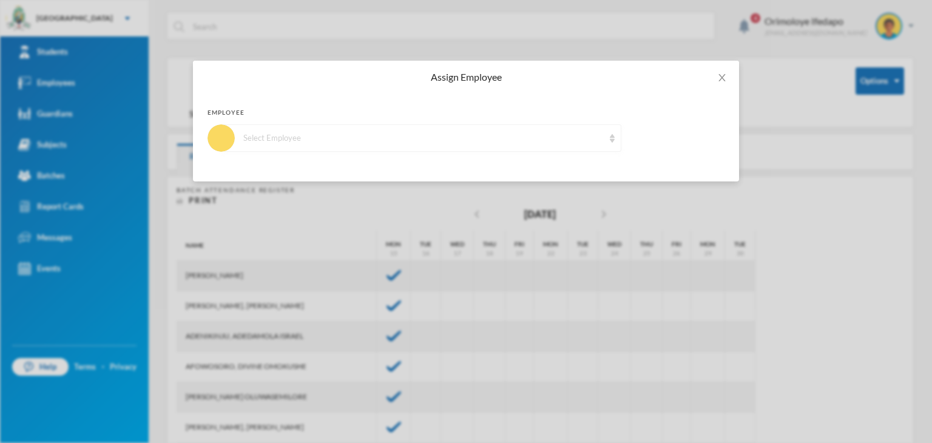
click at [325, 131] on div "Select Employee" at bounding box center [421, 137] width 400 height 27
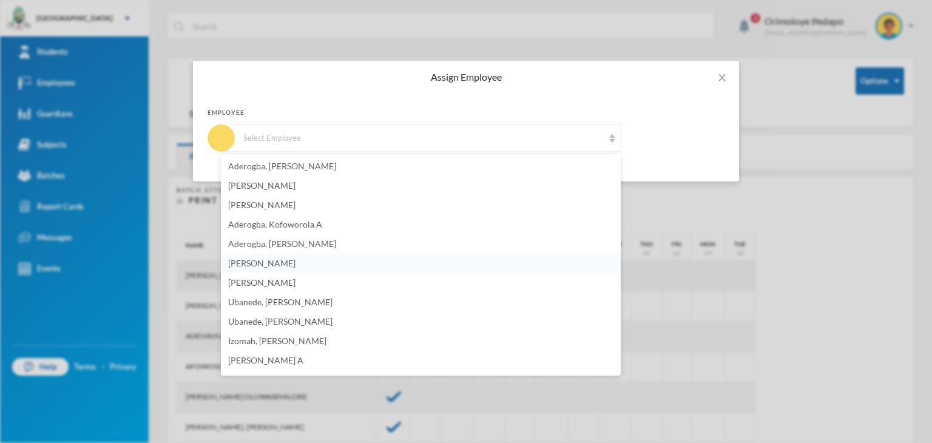
click at [274, 262] on span "[PERSON_NAME]" at bounding box center [261, 263] width 67 height 10
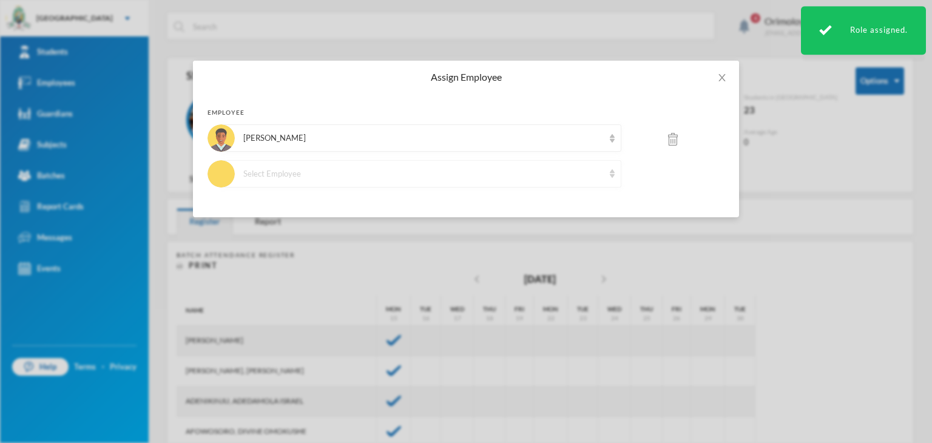
click at [299, 175] on div "Select Employee" at bounding box center [423, 174] width 360 height 12
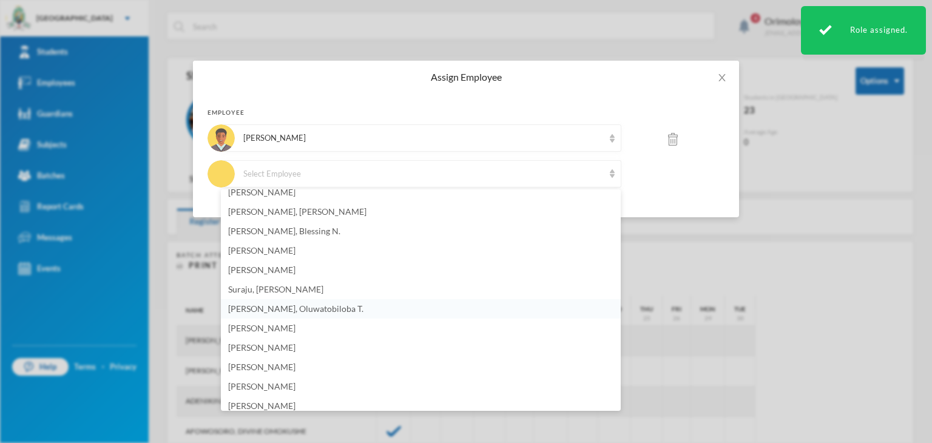
scroll to position [303, 0]
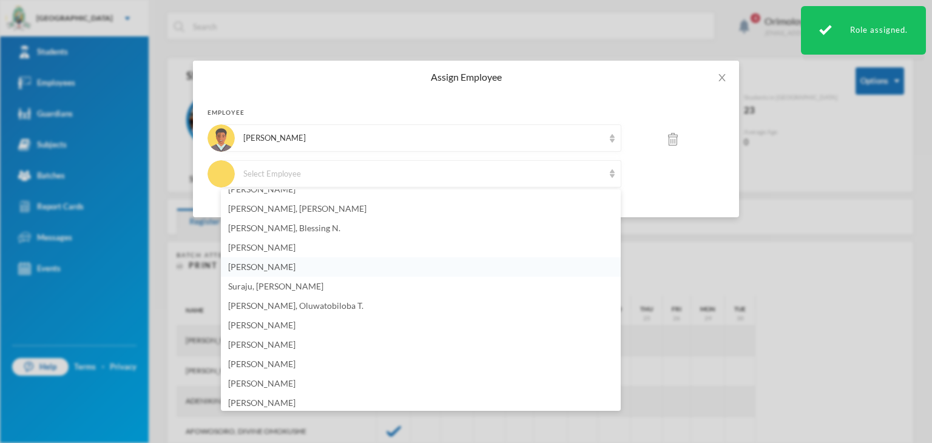
click at [273, 266] on span "[PERSON_NAME]" at bounding box center [261, 266] width 67 height 10
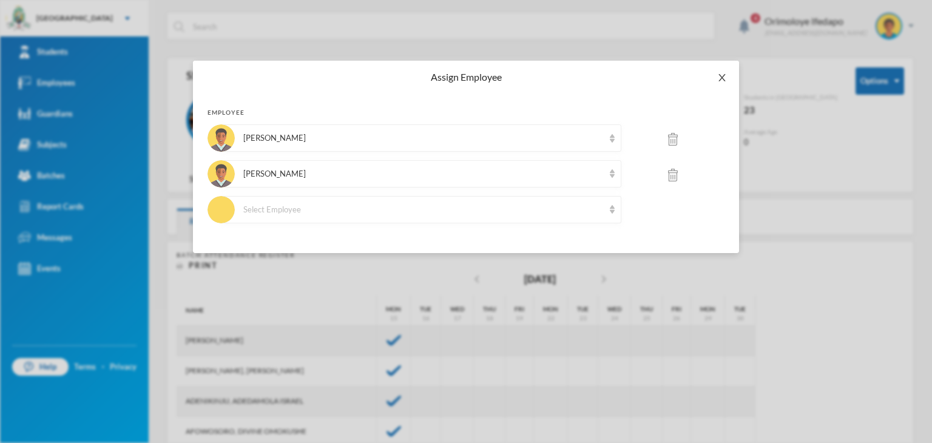
click at [717, 78] on icon "icon: close" at bounding box center [722, 78] width 10 height 10
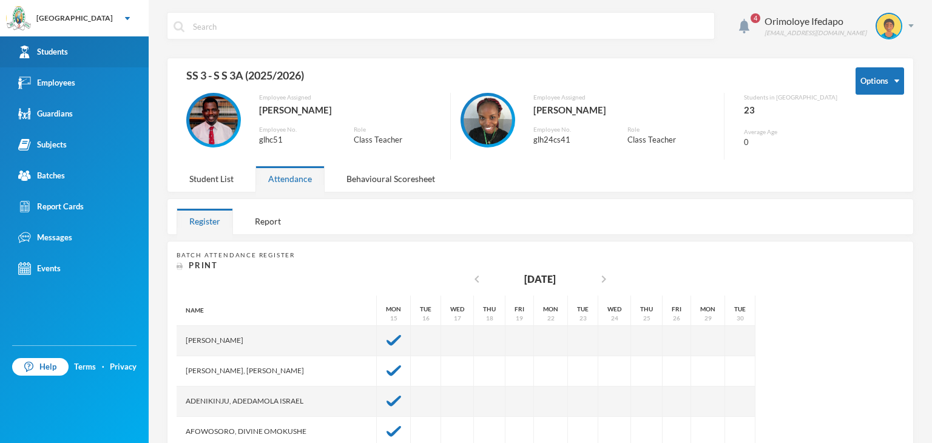
click at [76, 55] on link "Students" at bounding box center [74, 51] width 149 height 31
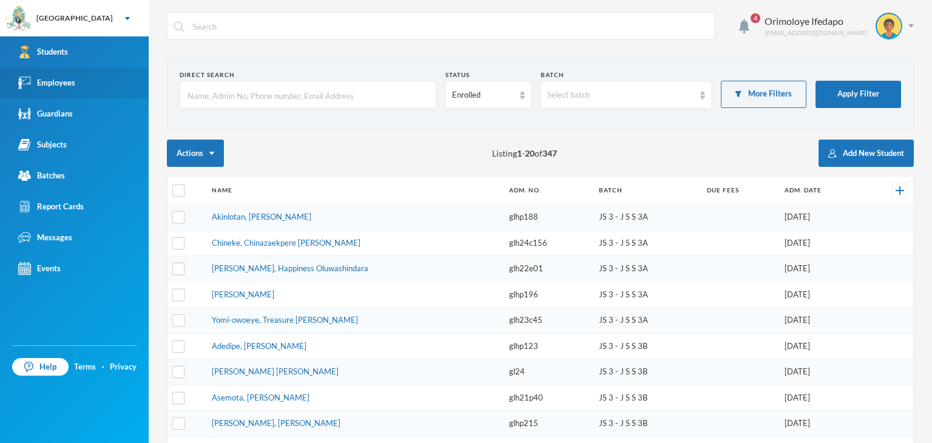
click at [64, 97] on link "Employees" at bounding box center [74, 82] width 149 height 31
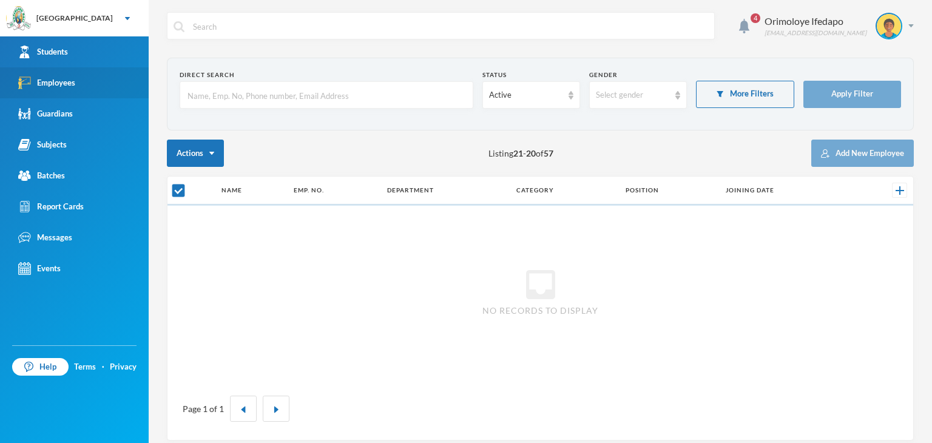
click at [69, 90] on link "Employees" at bounding box center [74, 82] width 149 height 31
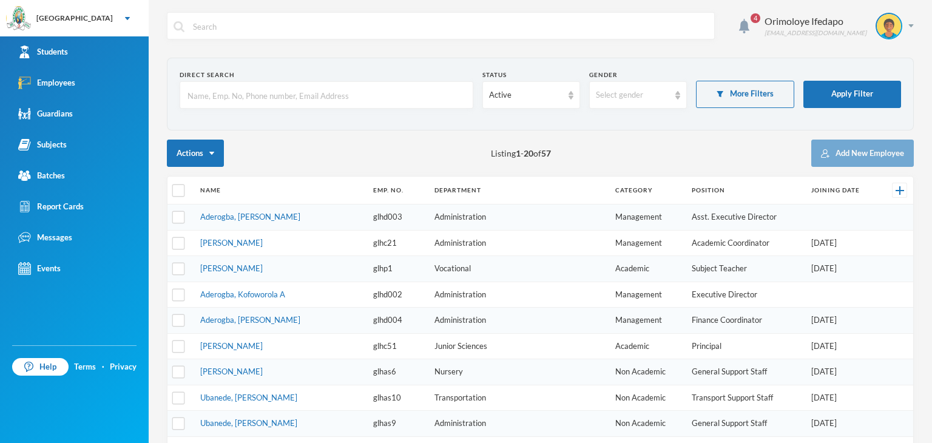
checkbox input "false"
click at [232, 242] on link "[PERSON_NAME]" at bounding box center [231, 243] width 62 height 10
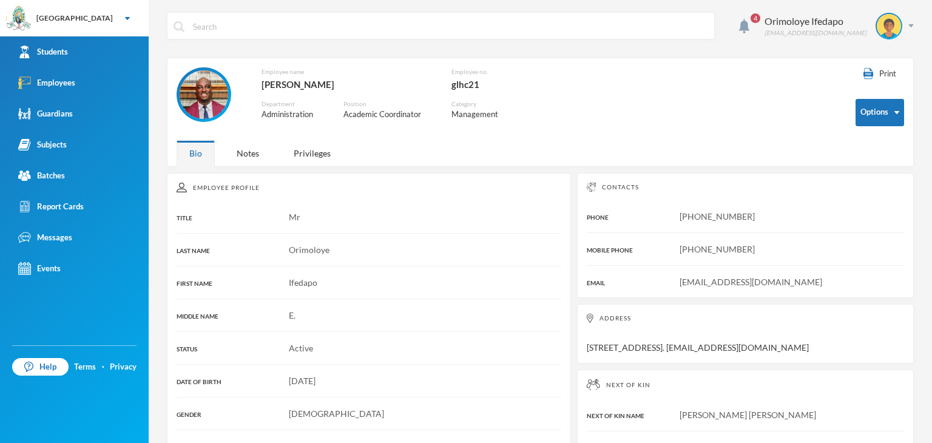
click at [203, 93] on img at bounding box center [204, 94] width 49 height 49
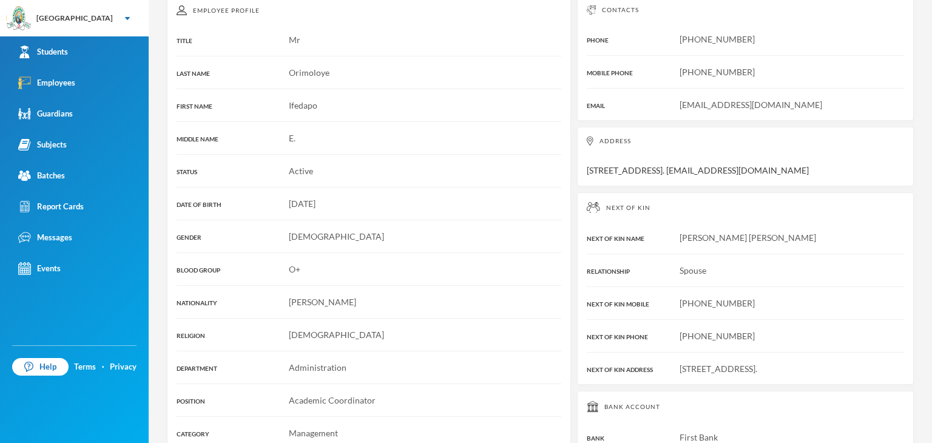
scroll to position [289, 0]
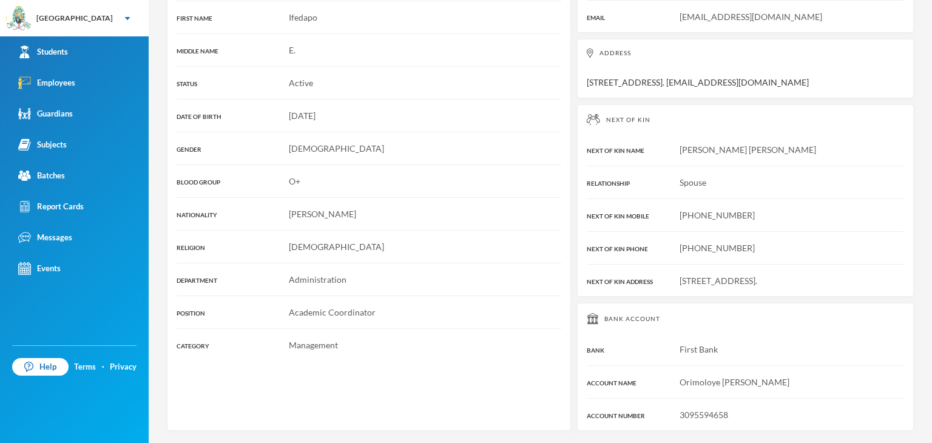
drag, startPoint x: 673, startPoint y: 269, endPoint x: 682, endPoint y: 287, distance: 19.8
click at [682, 287] on div "[STREET_ADDRESS]." at bounding box center [745, 280] width 317 height 13
click at [696, 275] on span "[STREET_ADDRESS]." at bounding box center [718, 280] width 78 height 10
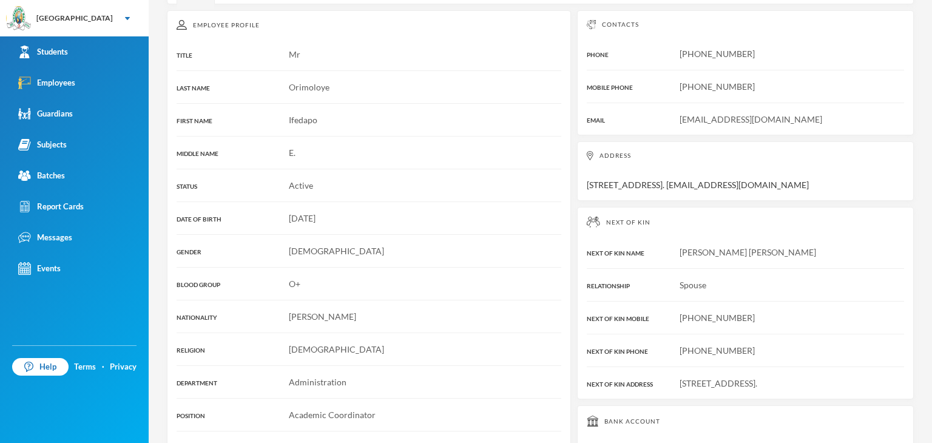
scroll to position [0, 0]
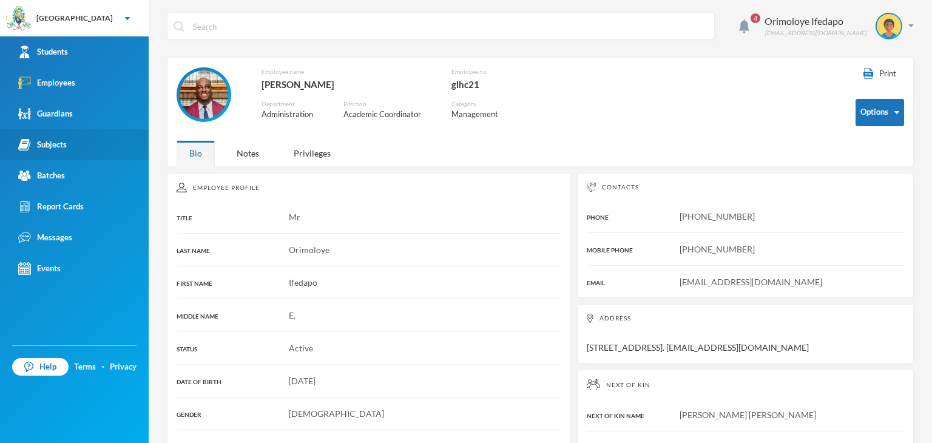
click at [45, 141] on div "Subjects" at bounding box center [42, 144] width 49 height 13
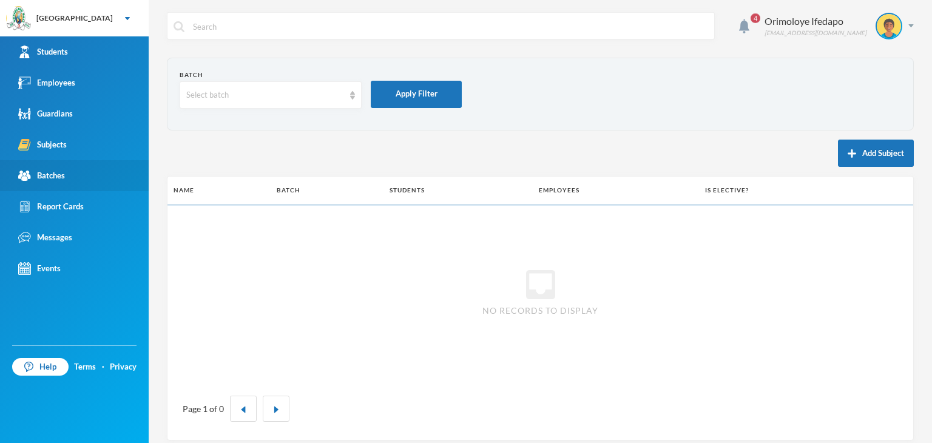
click at [47, 169] on div "Batches" at bounding box center [41, 175] width 47 height 13
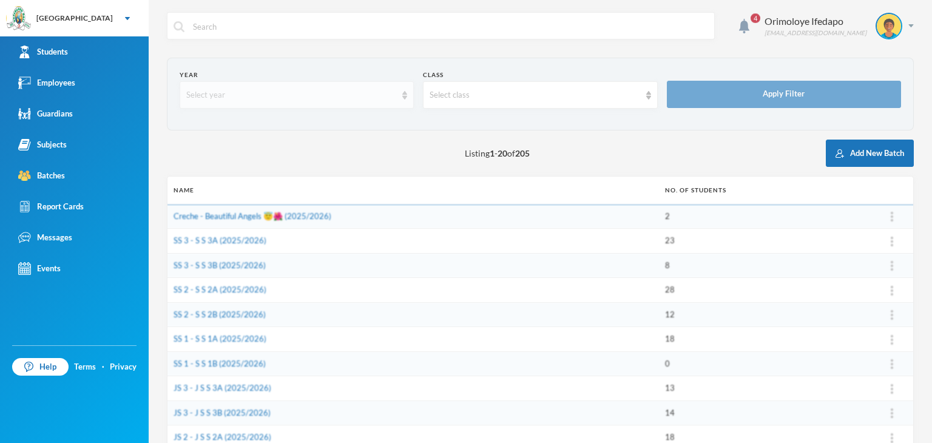
click at [272, 100] on div "Select year" at bounding box center [291, 95] width 210 height 12
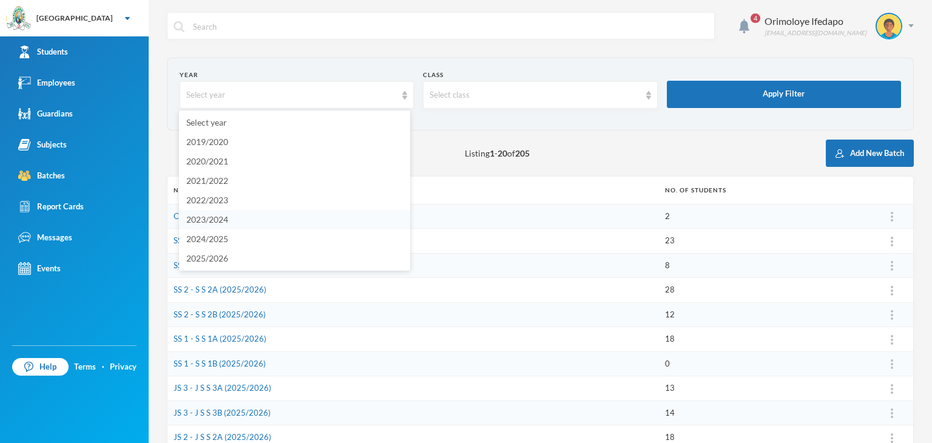
click at [234, 223] on li "2023/2024" at bounding box center [294, 219] width 231 height 19
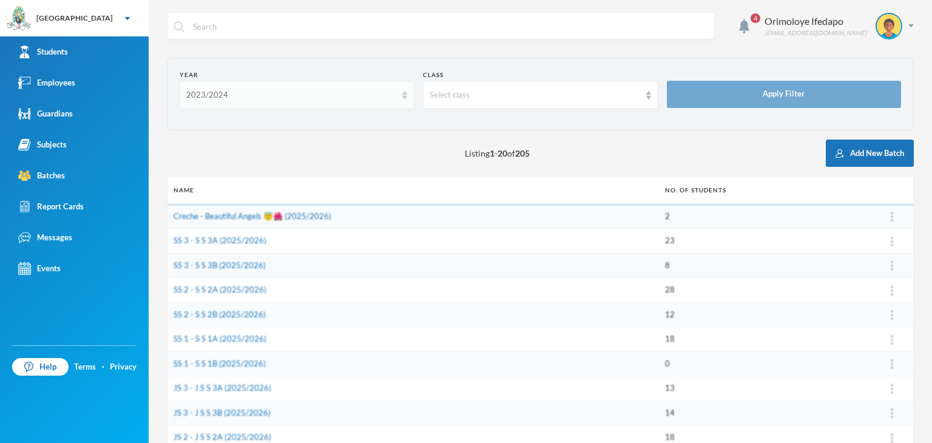
click at [232, 90] on div "2023/2024" at bounding box center [291, 95] width 210 height 12
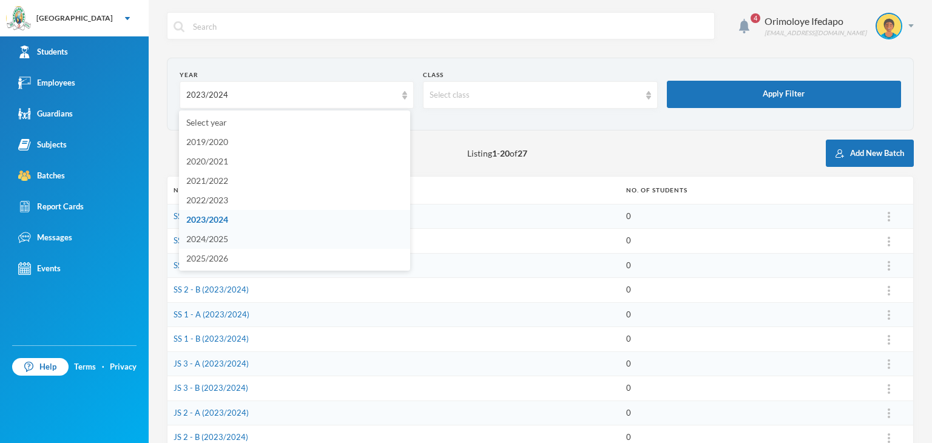
click at [213, 241] on span "2024/2025" at bounding box center [207, 239] width 42 height 10
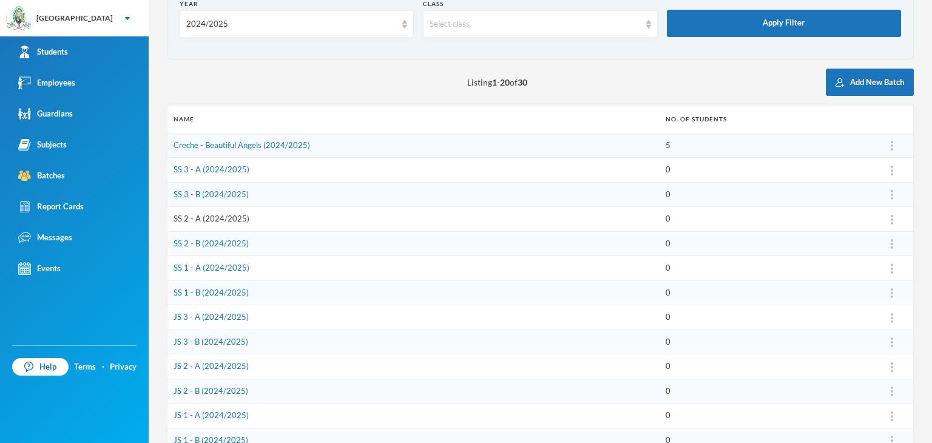
scroll to position [61, 0]
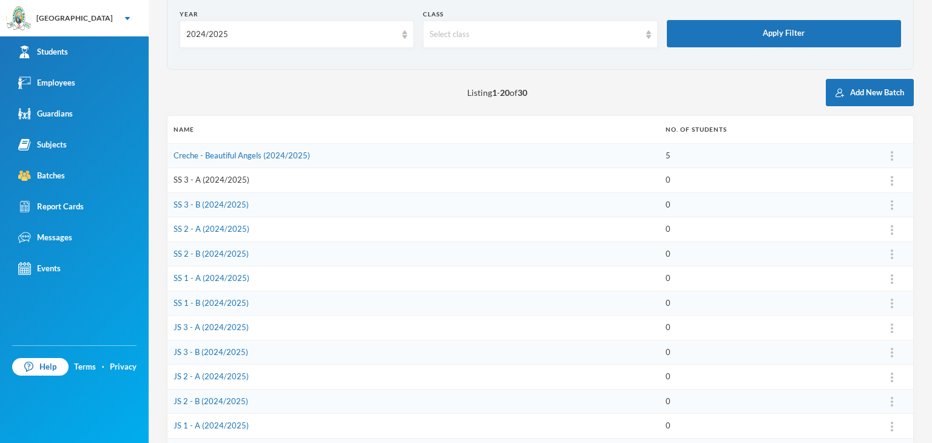
click at [209, 183] on link "SS 3 - A (2024/2025)" at bounding box center [211, 180] width 76 height 10
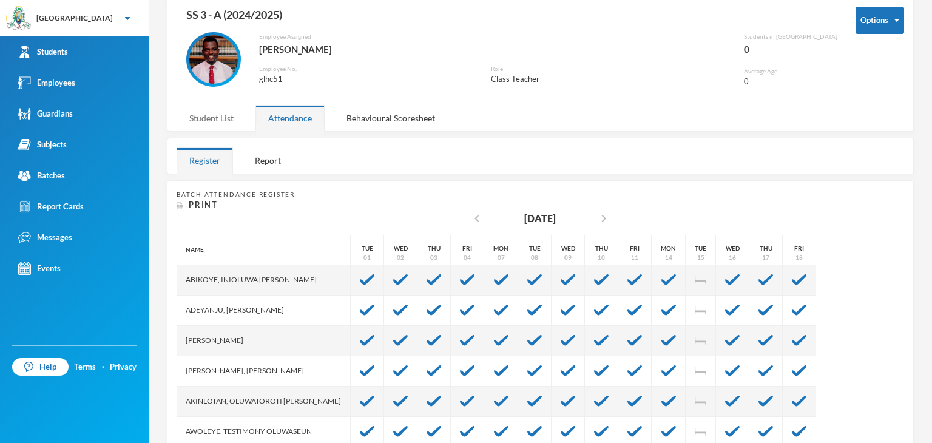
click at [212, 127] on div "Student List" at bounding box center [212, 118] width 70 height 26
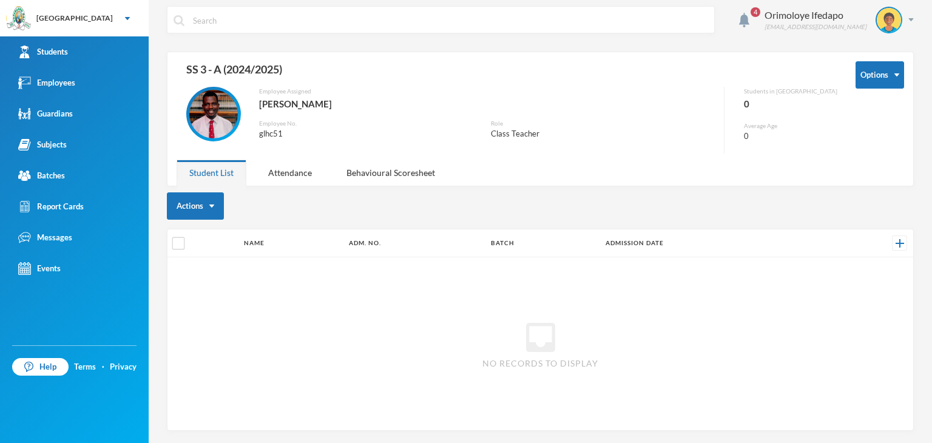
scroll to position [5, 0]
click at [281, 170] on div "Attendance" at bounding box center [289, 174] width 69 height 26
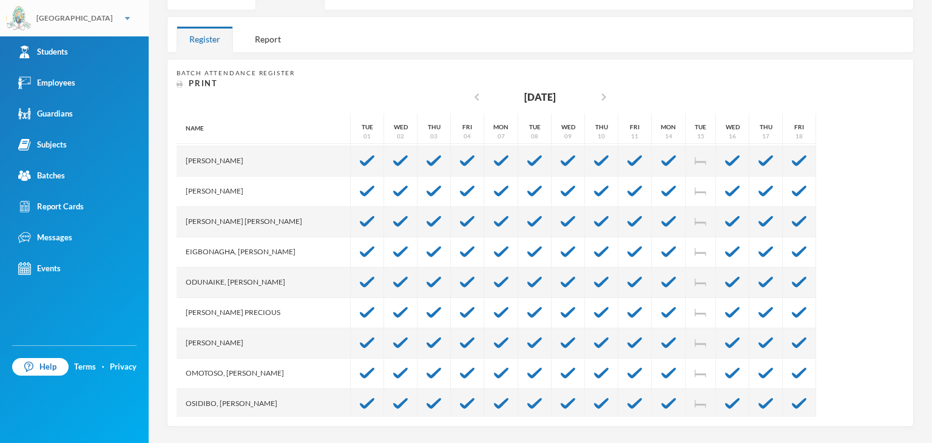
scroll to position [90, 0]
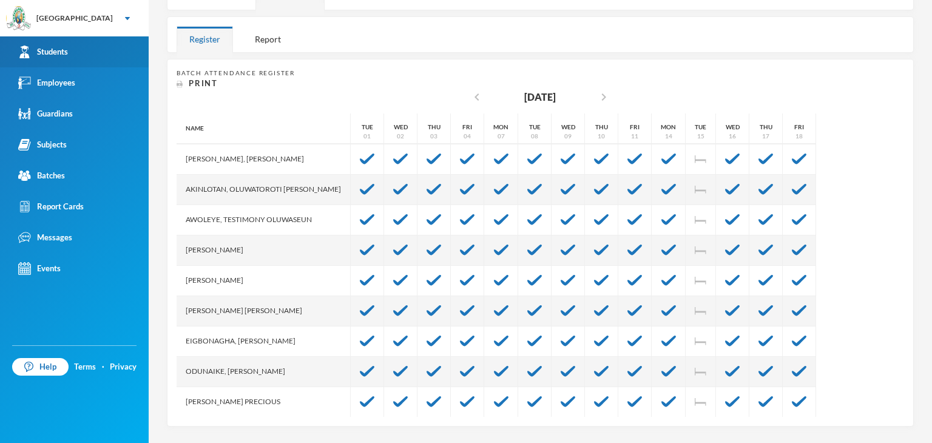
click at [61, 48] on div "Students" at bounding box center [43, 51] width 50 height 13
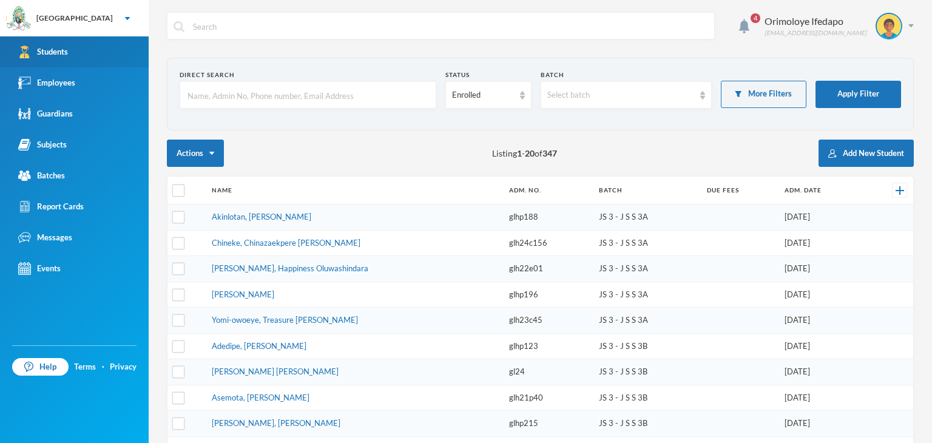
click at [69, 52] on link "Students" at bounding box center [74, 51] width 149 height 31
click at [324, 98] on input "text" at bounding box center [307, 95] width 243 height 27
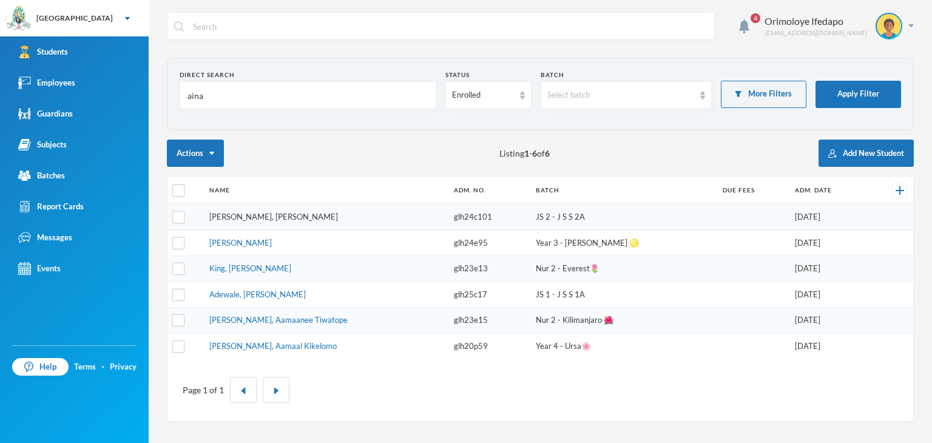
type input "aina"
click at [310, 213] on link "[PERSON_NAME], [PERSON_NAME]" at bounding box center [273, 217] width 129 height 10
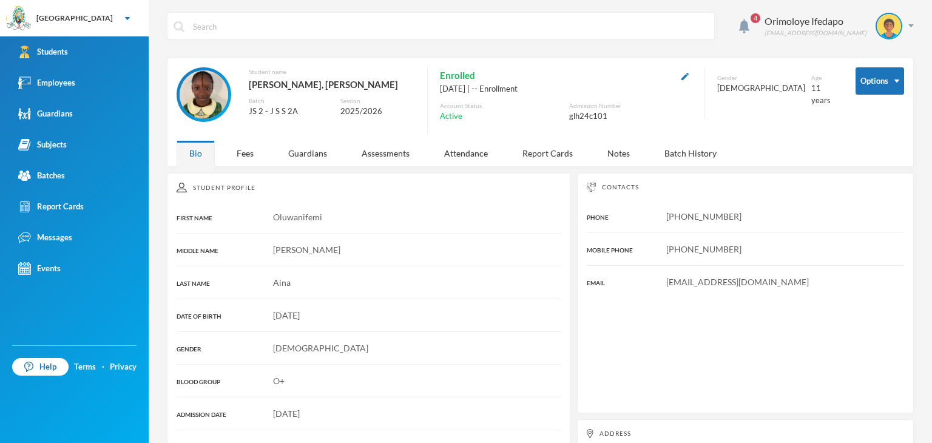
click at [249, 181] on div "Student Profile FIRST NAME [PERSON_NAME] MIDDLE NAME [PERSON_NAME] LAST NAME Ai…" at bounding box center [369, 383] width 404 height 420
click at [249, 152] on div "Fees" at bounding box center [245, 153] width 42 height 26
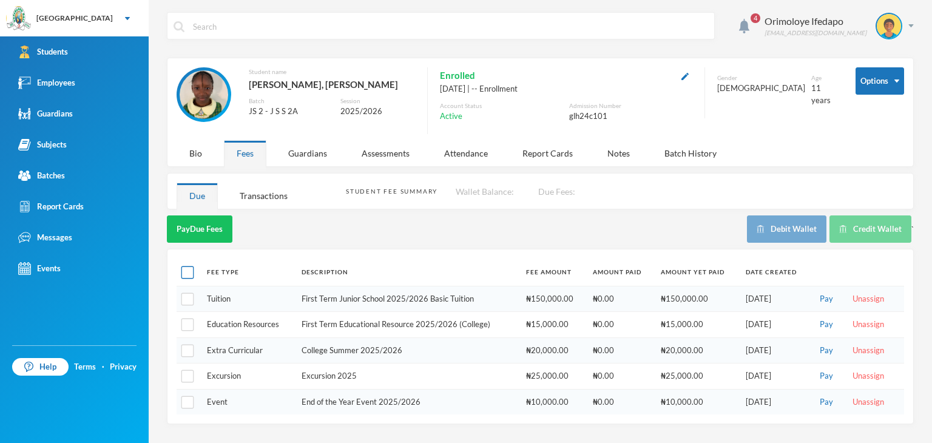
click at [186, 274] on input "checkbox" at bounding box center [187, 272] width 13 height 13
checkbox input "true"
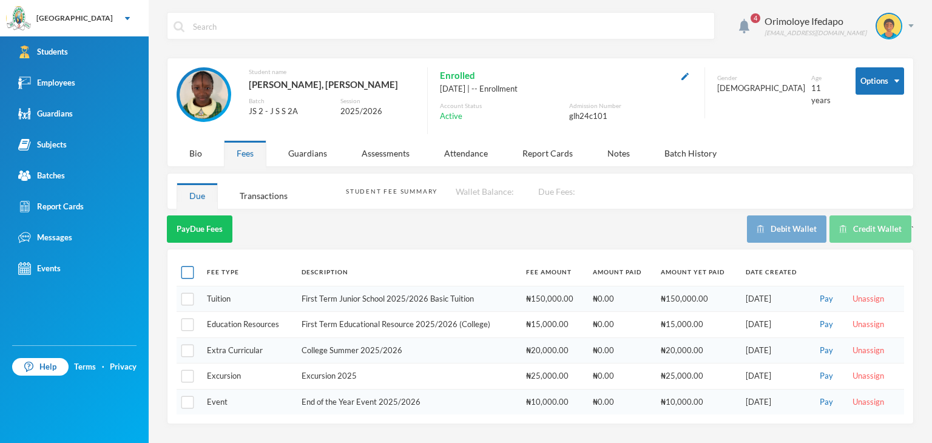
checkbox input "true"
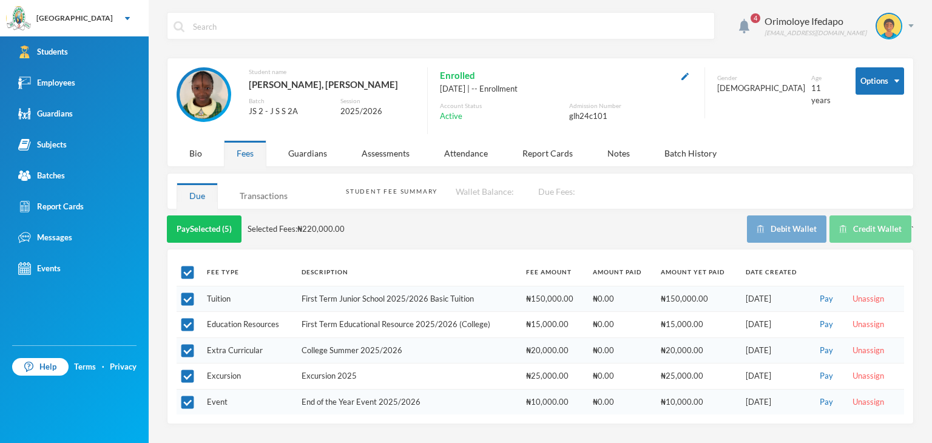
click at [267, 195] on div "Transactions" at bounding box center [263, 196] width 73 height 26
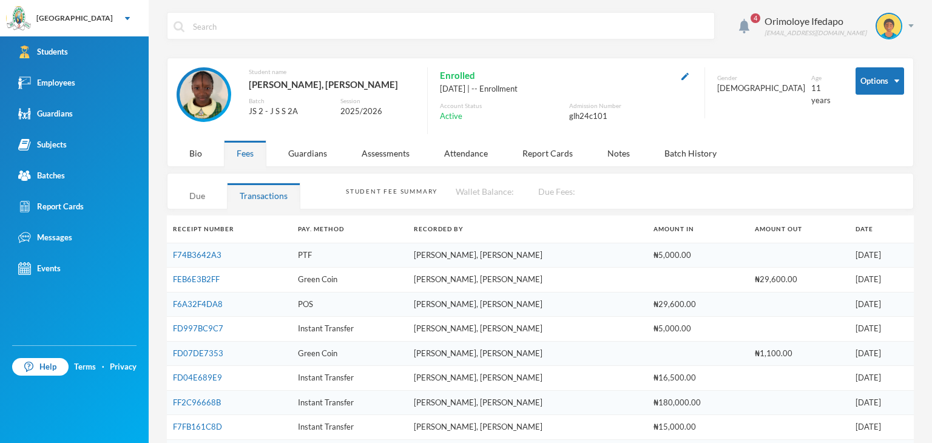
click at [195, 196] on div "Due" at bounding box center [197, 196] width 41 height 26
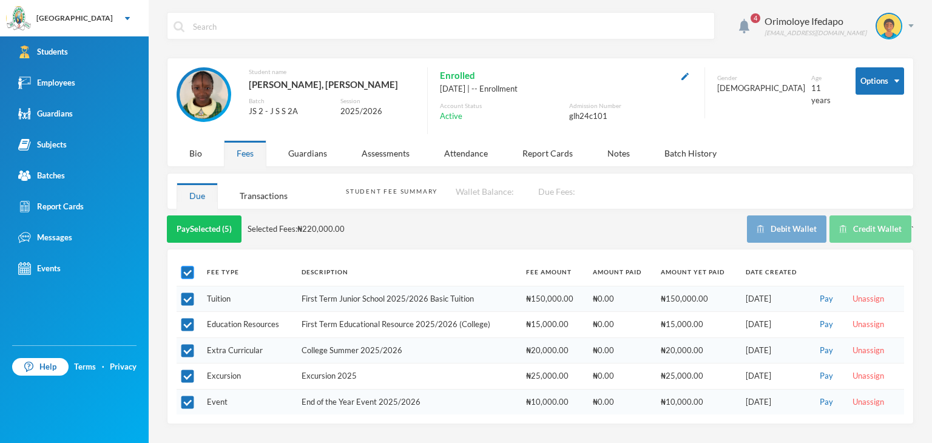
click at [192, 266] on input "checkbox" at bounding box center [187, 272] width 13 height 13
checkbox input "false"
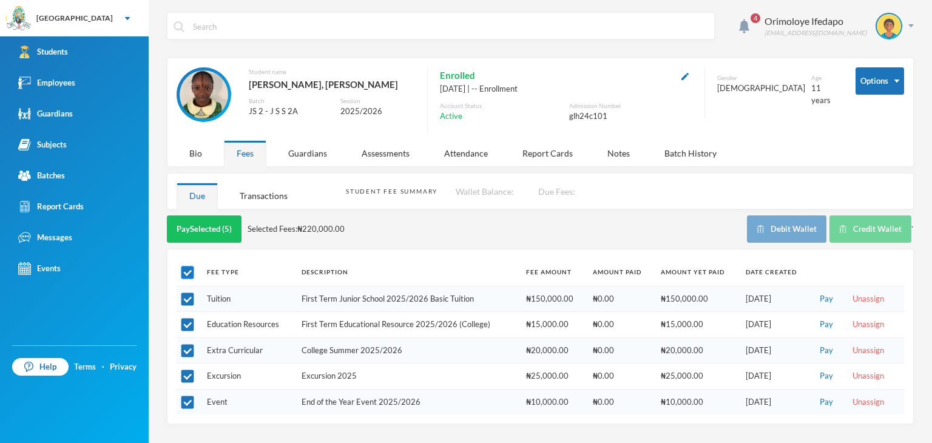
checkbox input "false"
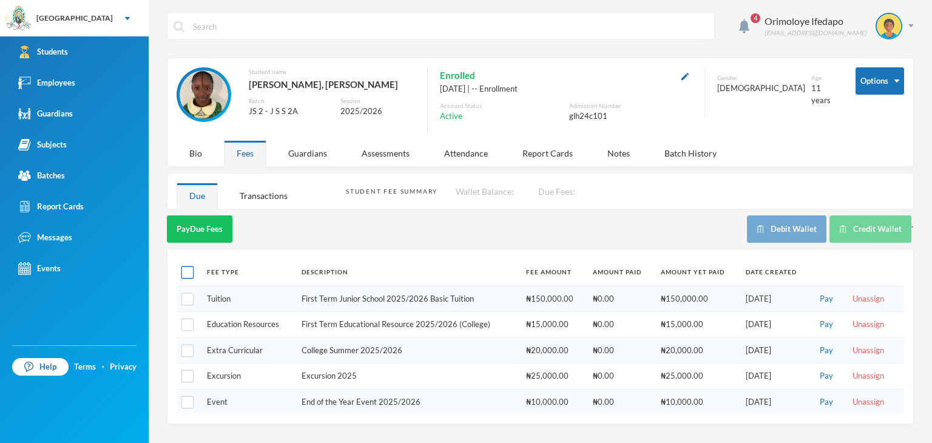
click at [192, 268] on input "checkbox" at bounding box center [187, 272] width 13 height 13
checkbox input "true"
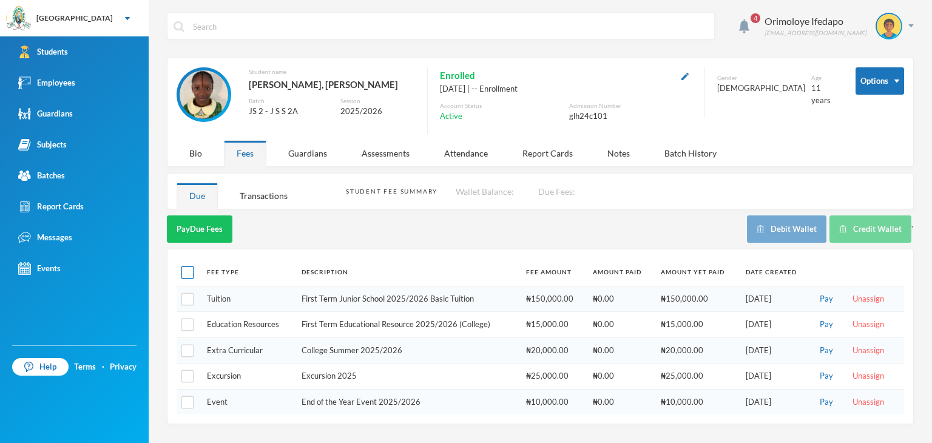
checkbox input "true"
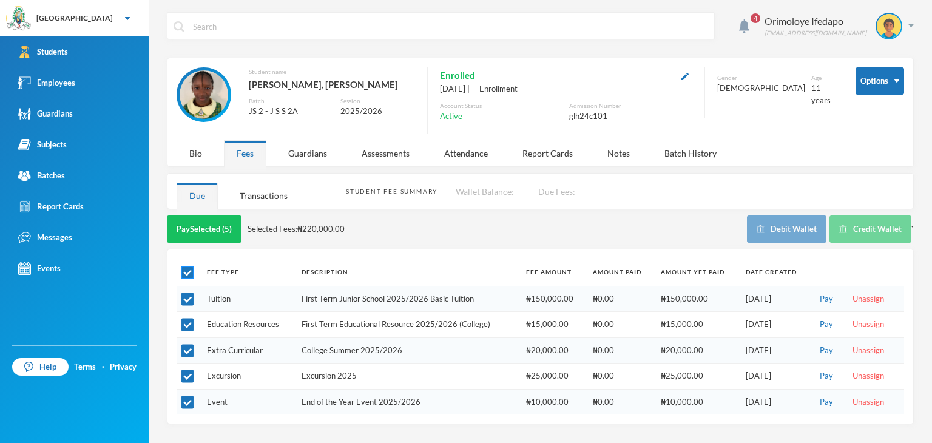
click at [187, 272] on input "checkbox" at bounding box center [187, 272] width 13 height 13
checkbox input "false"
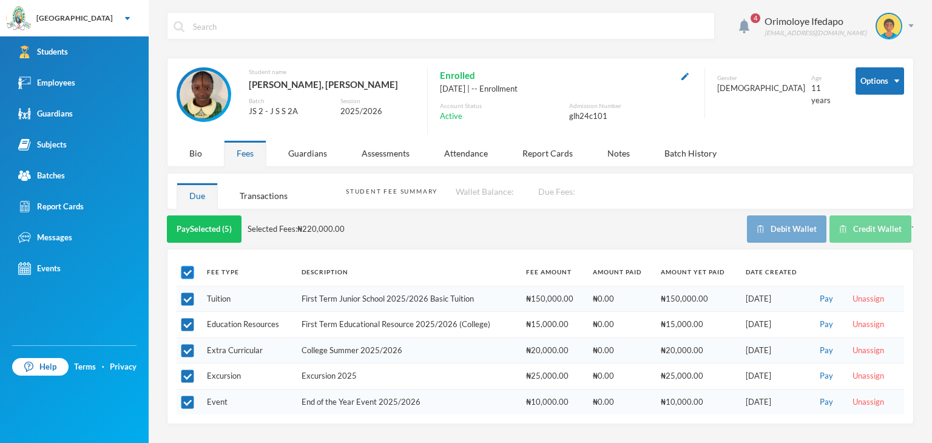
checkbox input "false"
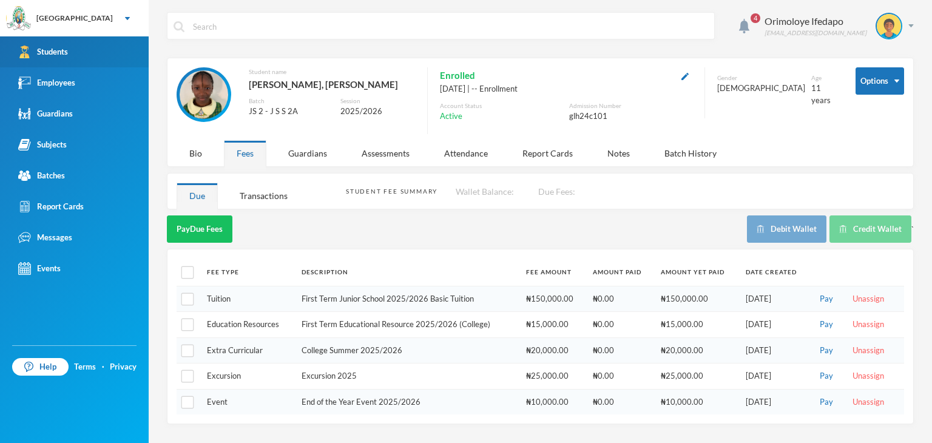
click at [70, 45] on link "Students" at bounding box center [74, 51] width 149 height 31
click at [70, 44] on link "Students" at bounding box center [74, 51] width 149 height 31
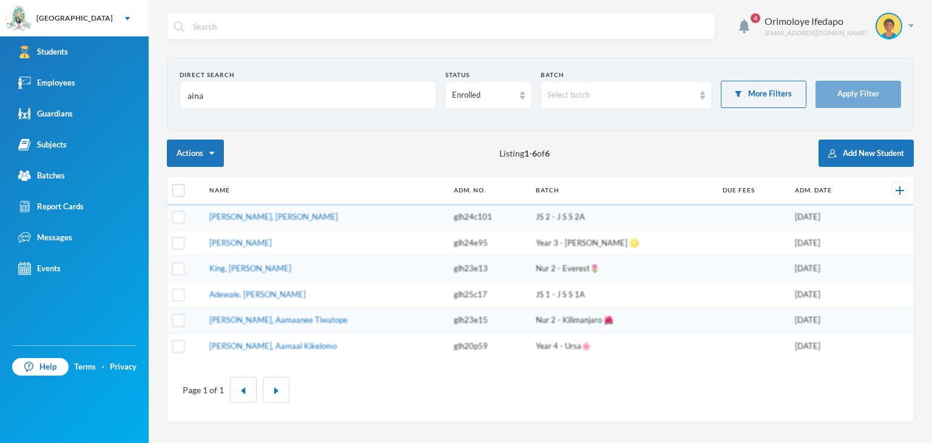
click at [202, 95] on input "aina" at bounding box center [307, 95] width 243 height 27
click at [204, 96] on input "aina" at bounding box center [307, 95] width 243 height 27
type input "a"
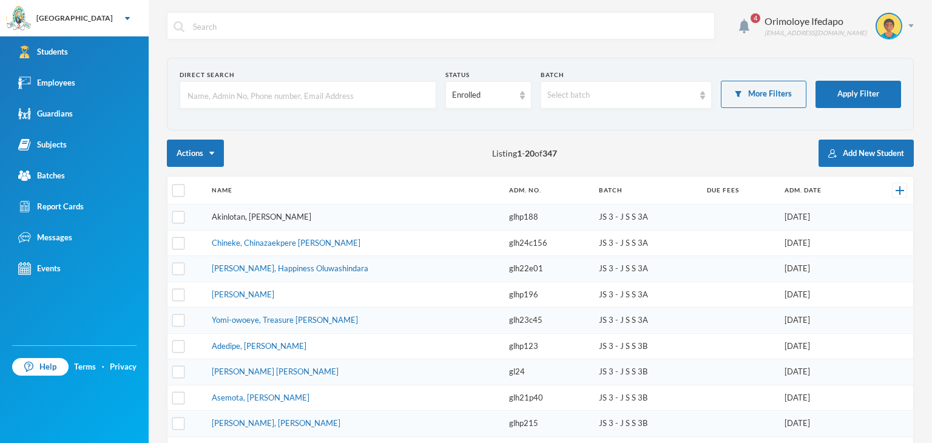
click at [291, 219] on link "Akinlotan, [PERSON_NAME]" at bounding box center [261, 217] width 99 height 10
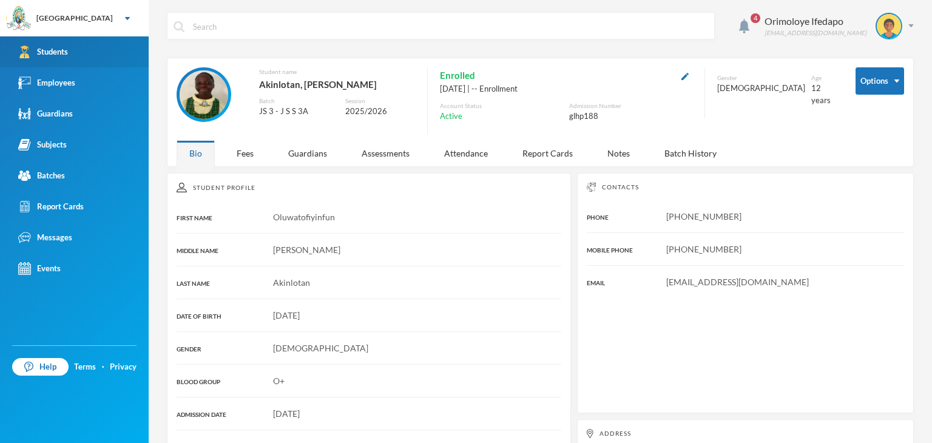
click at [63, 52] on div "Students" at bounding box center [43, 51] width 50 height 13
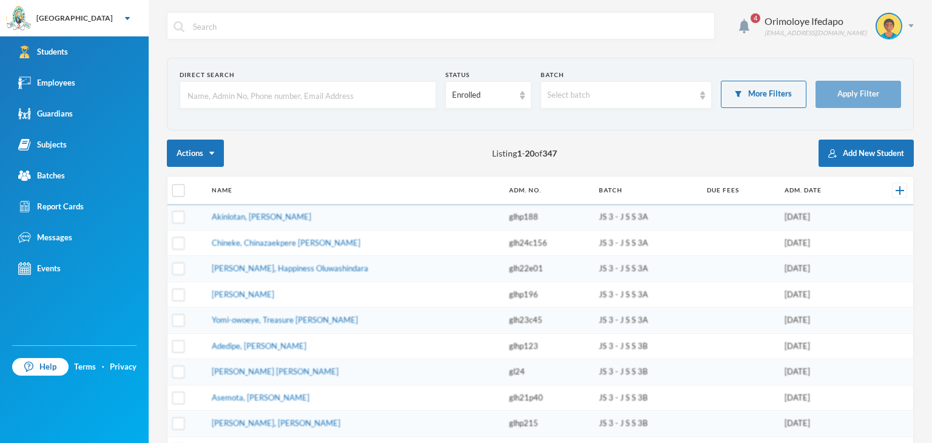
click at [261, 95] on input "text" at bounding box center [307, 95] width 243 height 27
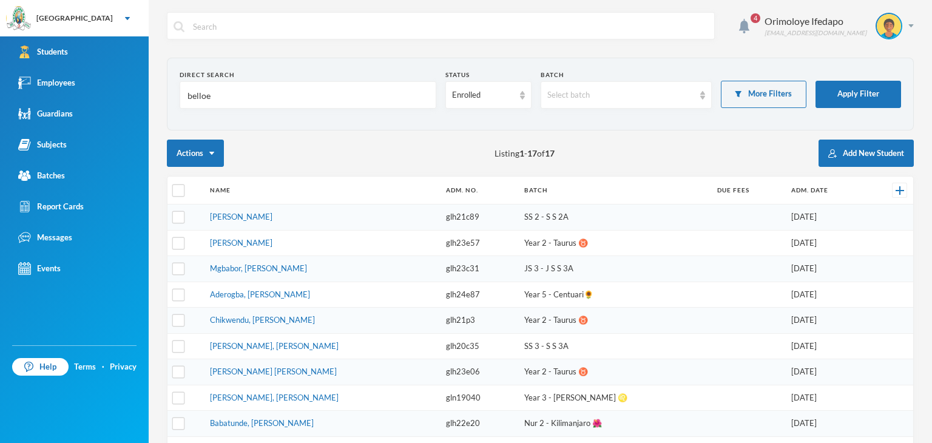
click at [224, 101] on input "belloe" at bounding box center [307, 95] width 243 height 27
click at [225, 101] on input "belloe" at bounding box center [307, 95] width 243 height 27
click at [225, 99] on input "belloe" at bounding box center [307, 95] width 243 height 27
type input "b"
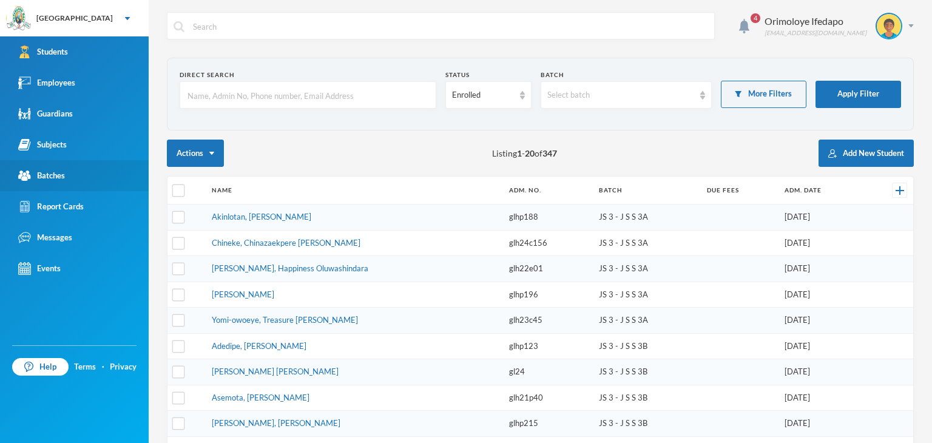
click at [56, 171] on div "Batches" at bounding box center [41, 175] width 47 height 13
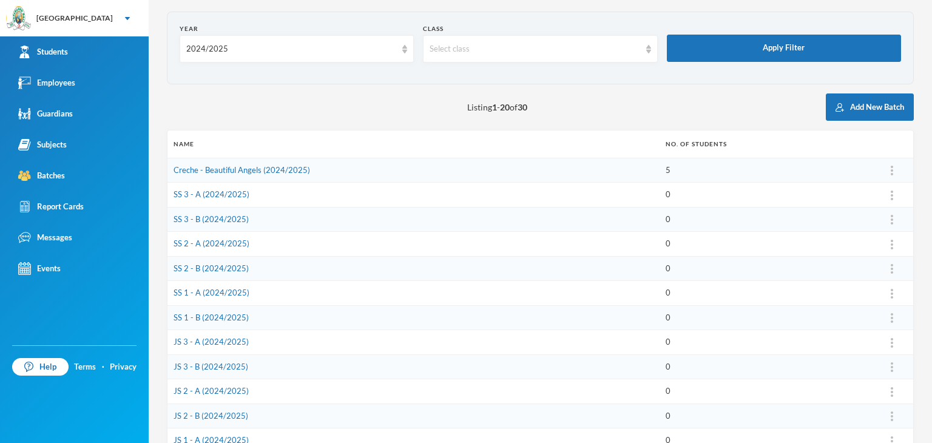
scroll to position [121, 0]
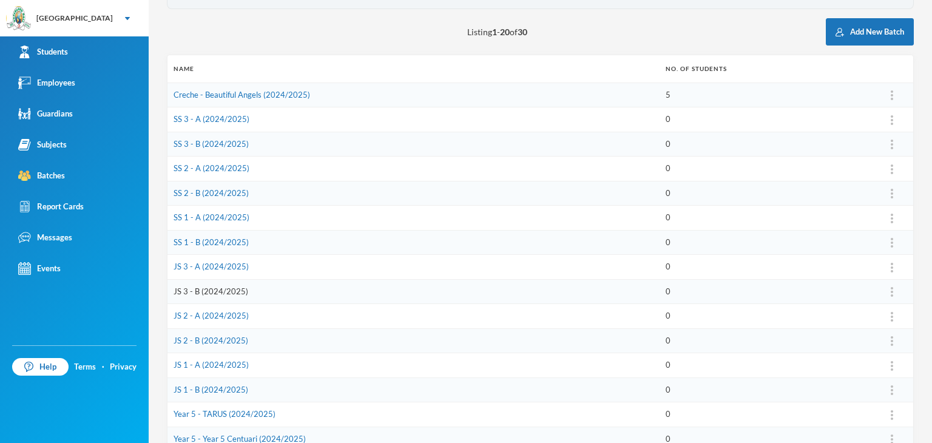
click at [187, 290] on link "JS 3 - B (2024/2025)" at bounding box center [210, 291] width 75 height 10
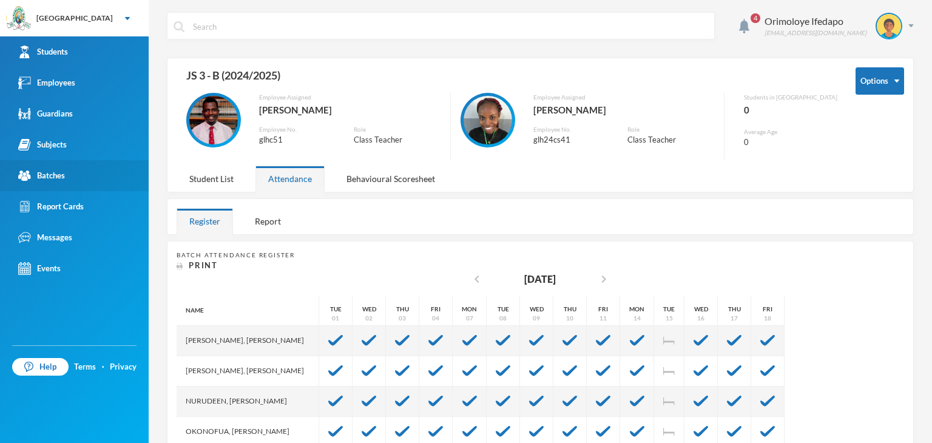
click at [50, 181] on div "Batches" at bounding box center [41, 175] width 47 height 13
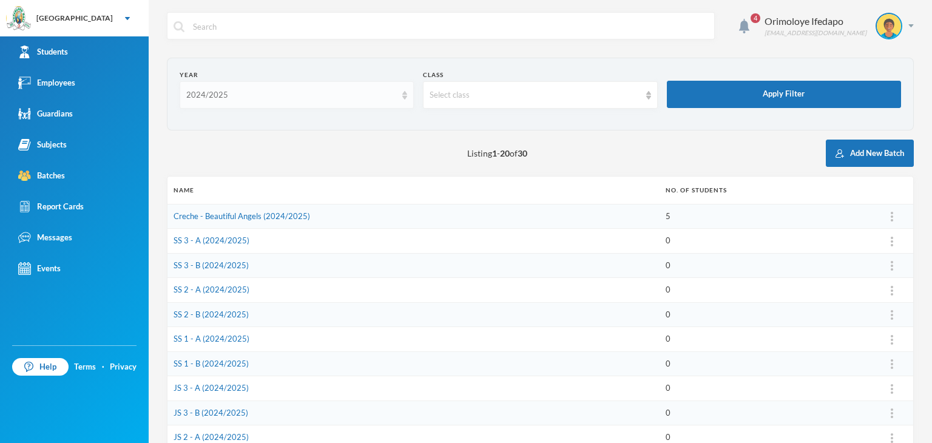
click at [260, 95] on div "2024/2025" at bounding box center [291, 95] width 210 height 12
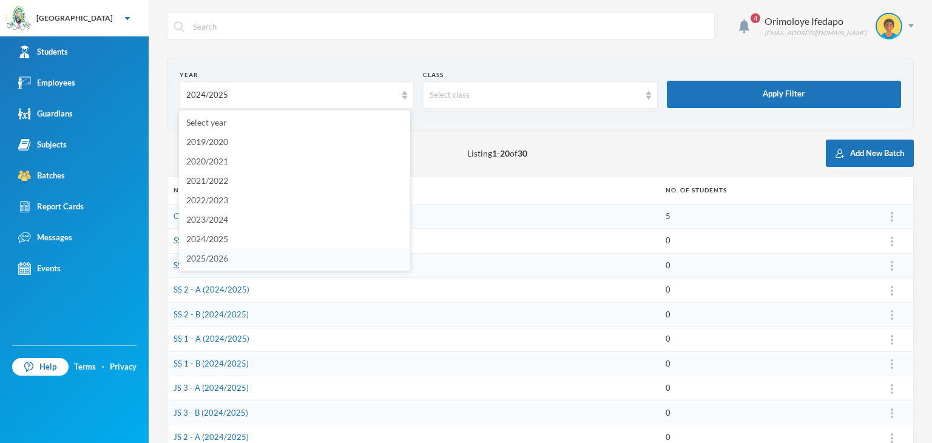
click at [222, 258] on span "2025/2026" at bounding box center [207, 258] width 42 height 10
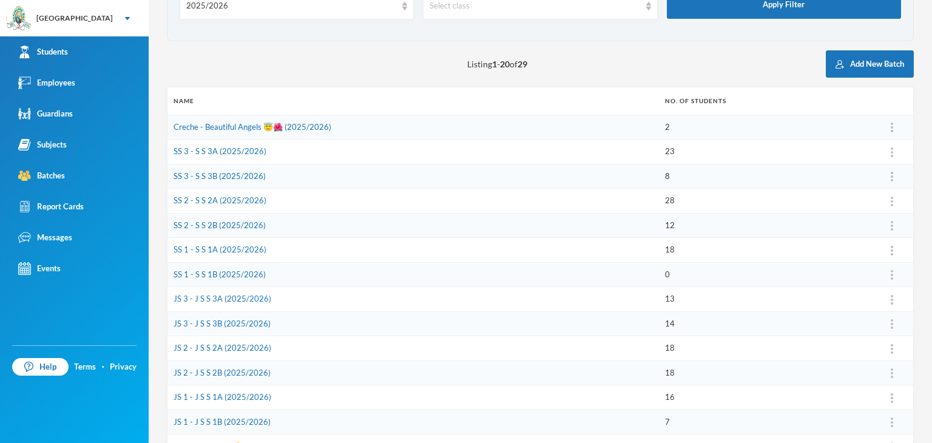
scroll to position [182, 0]
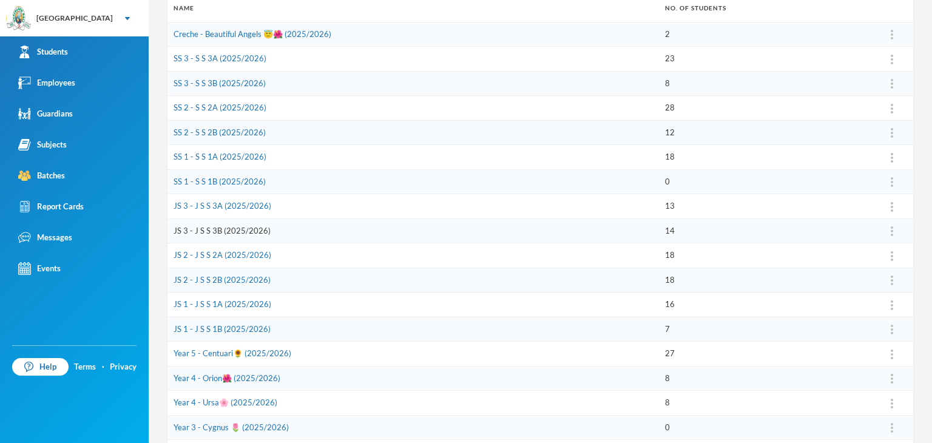
click at [198, 226] on link "JS 3 - J S S 3B (2025/2026)" at bounding box center [221, 231] width 97 height 10
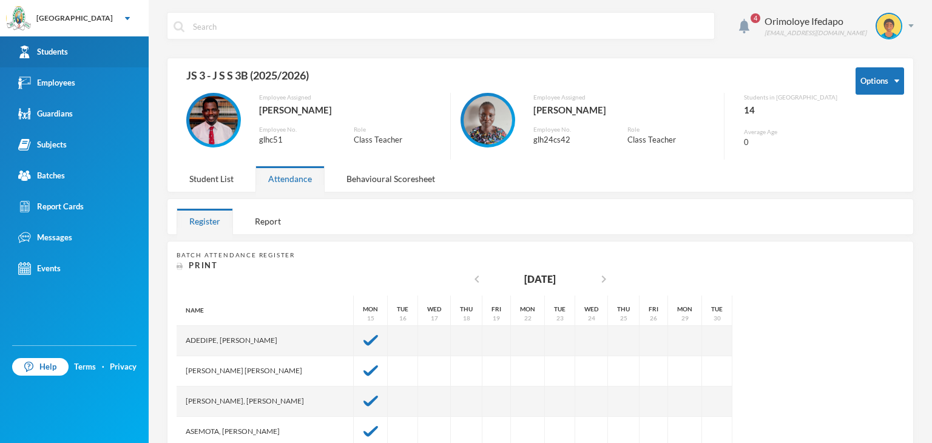
click at [49, 54] on div "Students" at bounding box center [43, 51] width 50 height 13
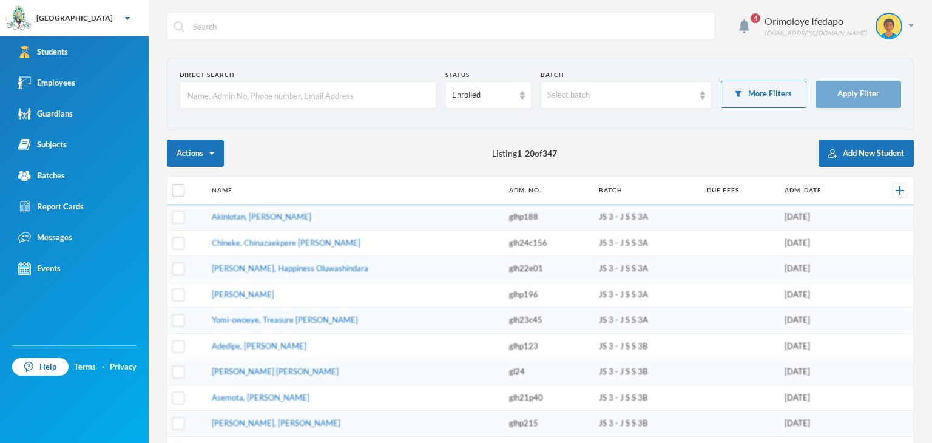
click at [228, 105] on input "text" at bounding box center [307, 95] width 243 height 27
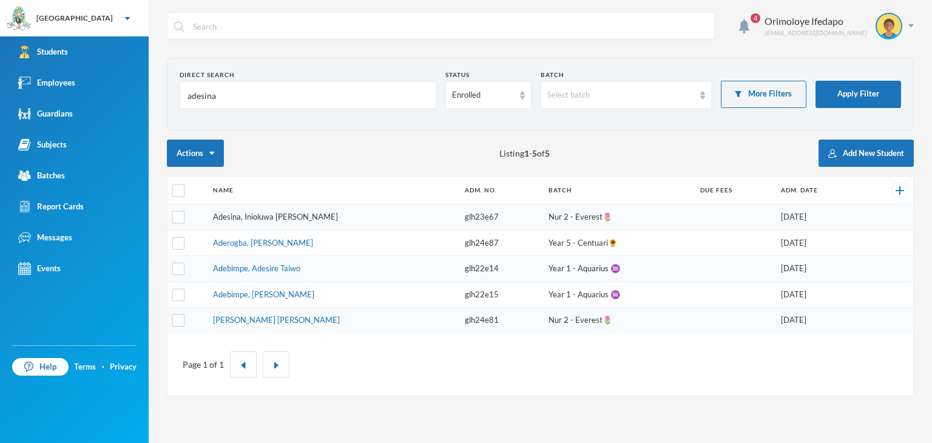
type input "adesina"
click at [277, 215] on link "Adesina, Inioluwa [PERSON_NAME]" at bounding box center [275, 217] width 125 height 10
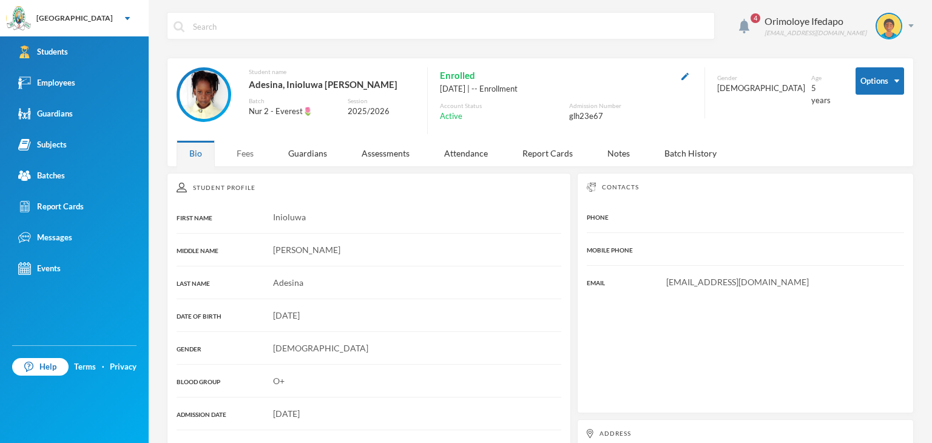
click at [243, 150] on div "Fees" at bounding box center [245, 153] width 42 height 26
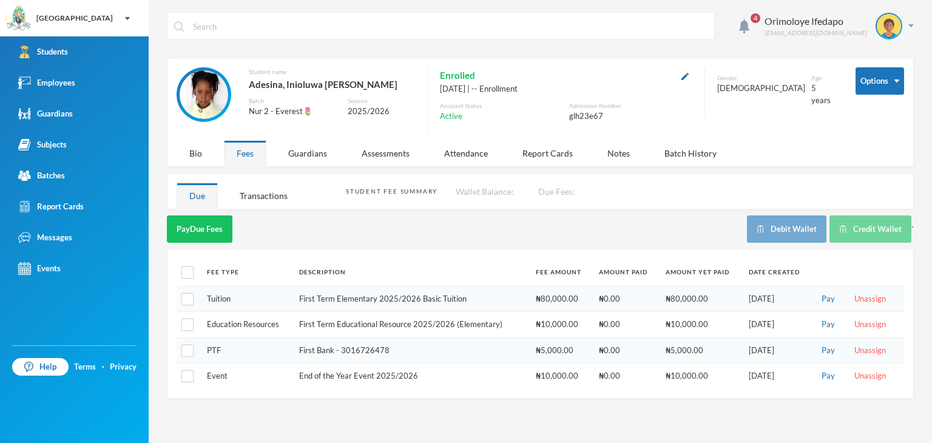
click at [180, 270] on th at bounding box center [189, 271] width 24 height 27
click at [184, 271] on input "checkbox" at bounding box center [187, 272] width 13 height 13
checkbox input "true"
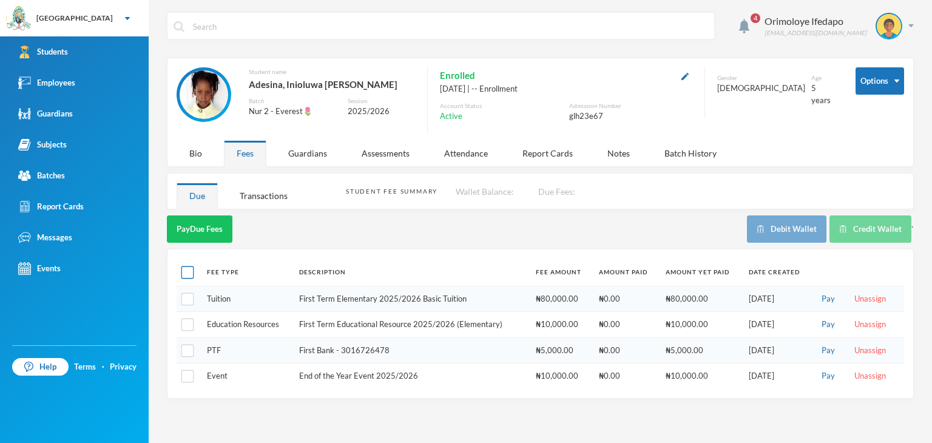
checkbox input "true"
